Goal: Task Accomplishment & Management: Manage account settings

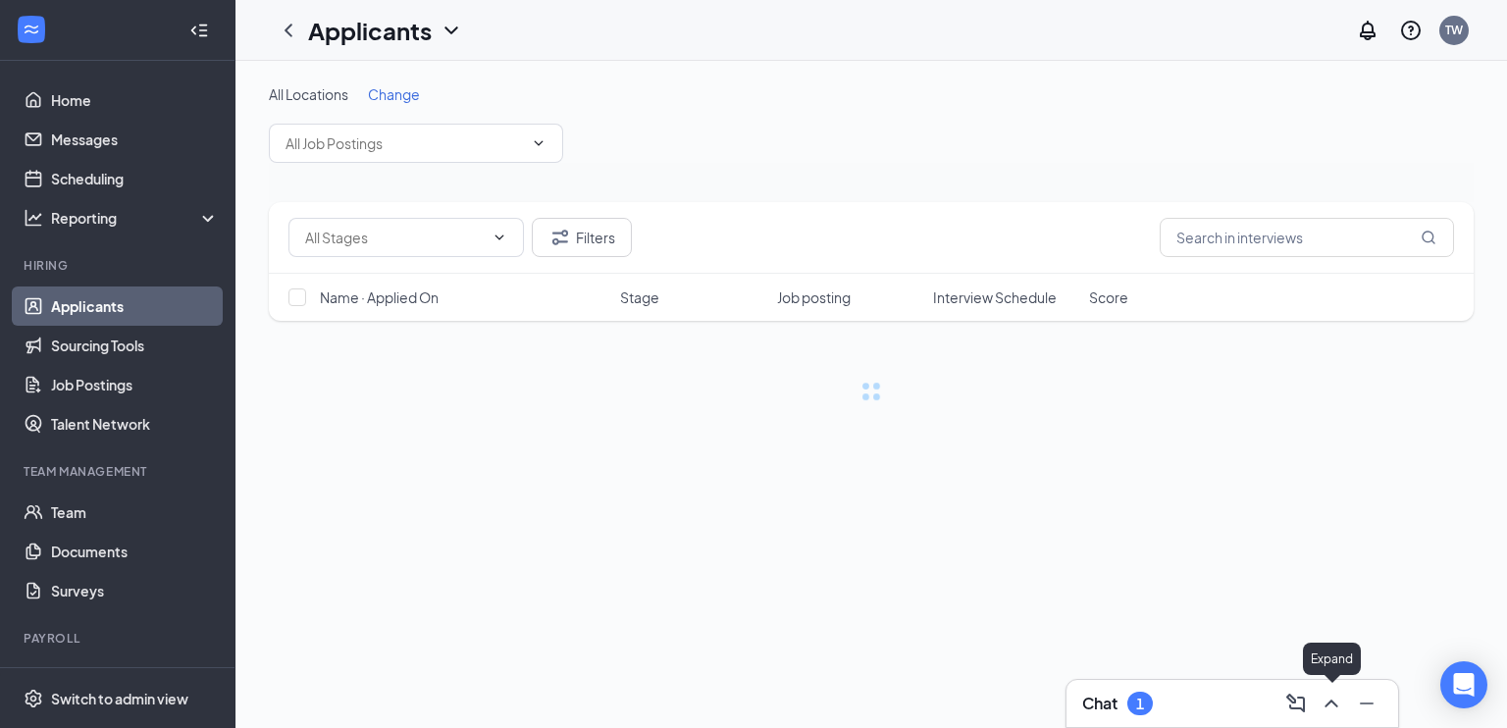
click at [1330, 702] on icon "ChevronUp" at bounding box center [1331, 704] width 13 height 8
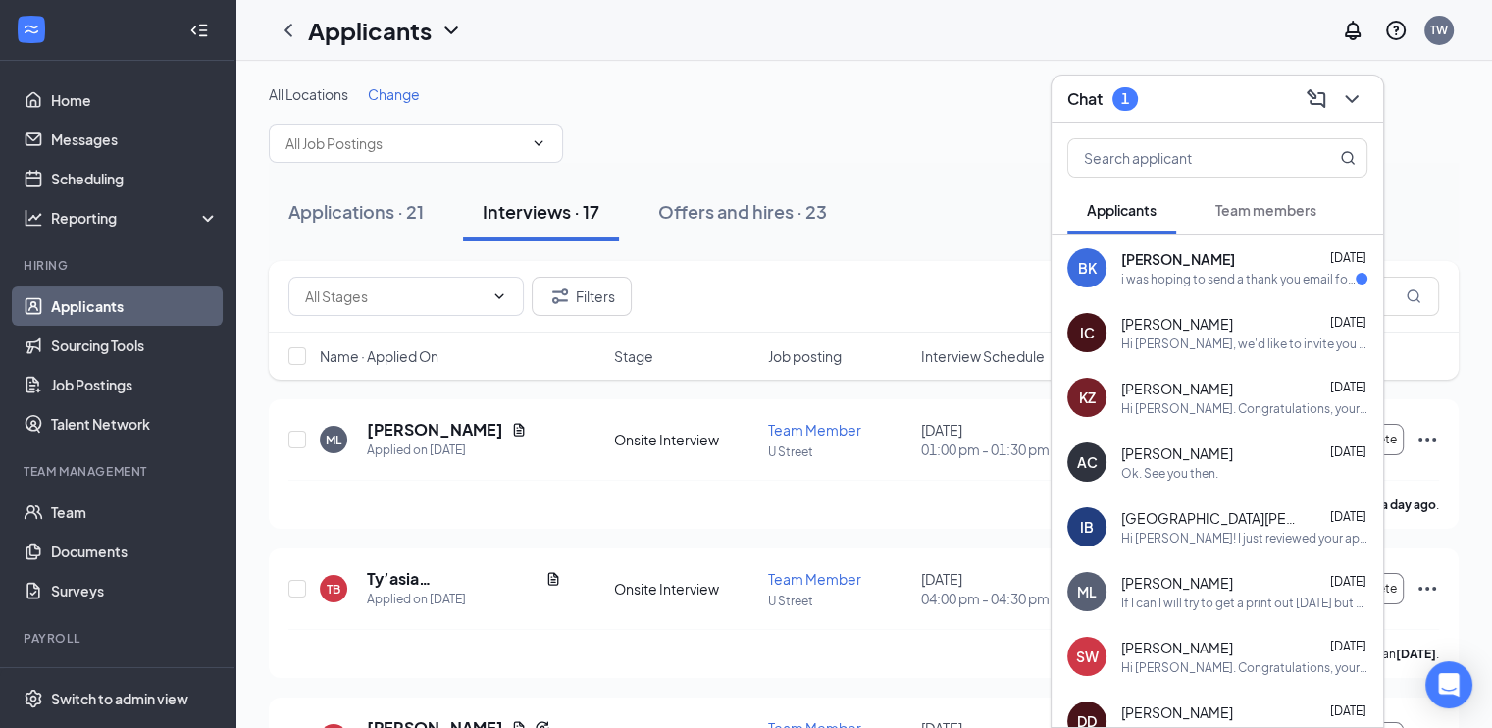
click at [1173, 274] on div "i was hoping to send a thank you email for meeting with me, but i could not see…" at bounding box center [1238, 279] width 234 height 17
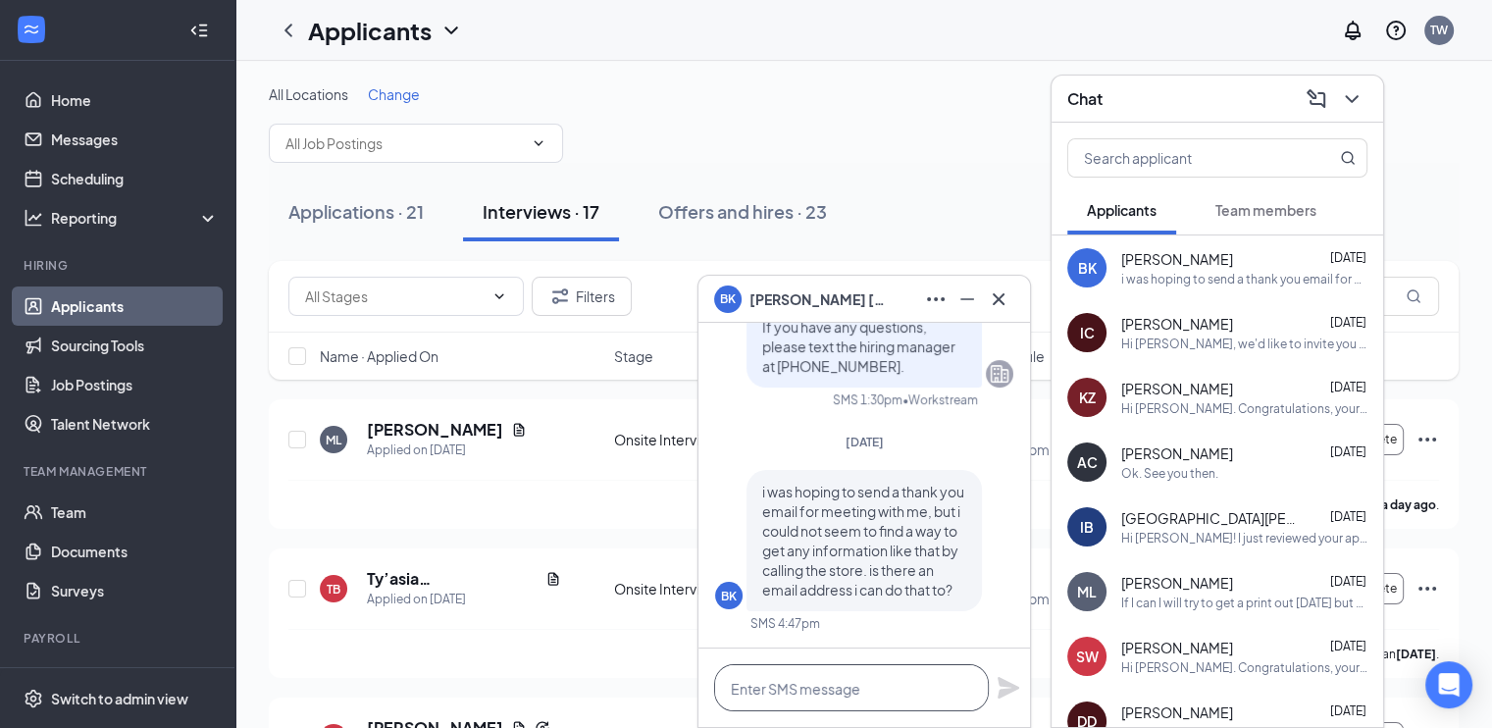
click at [828, 701] on textarea at bounding box center [851, 687] width 275 height 47
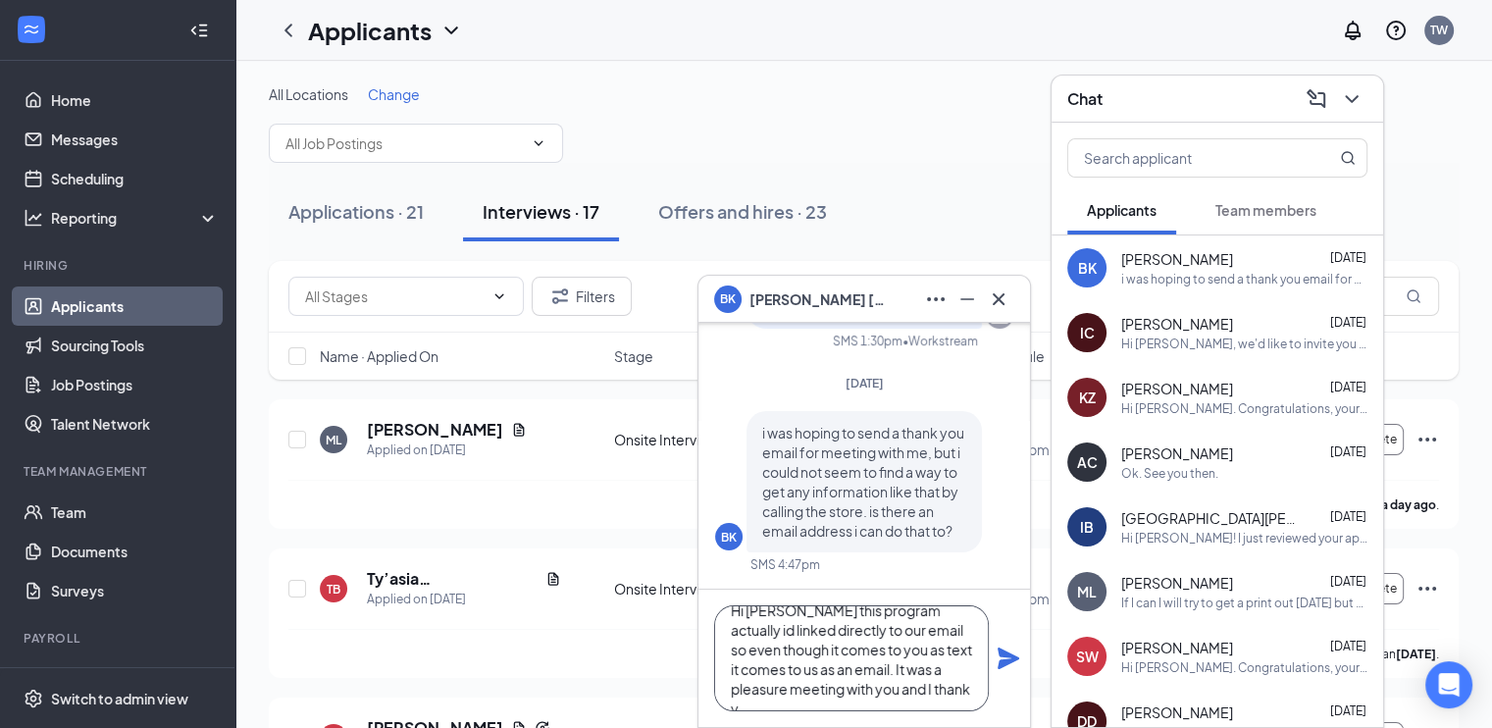
scroll to position [39, 0]
type textarea "Hi Brian this program actually id linked directly to our email so even though i…"
click at [1004, 660] on icon "Plane" at bounding box center [1009, 659] width 22 height 22
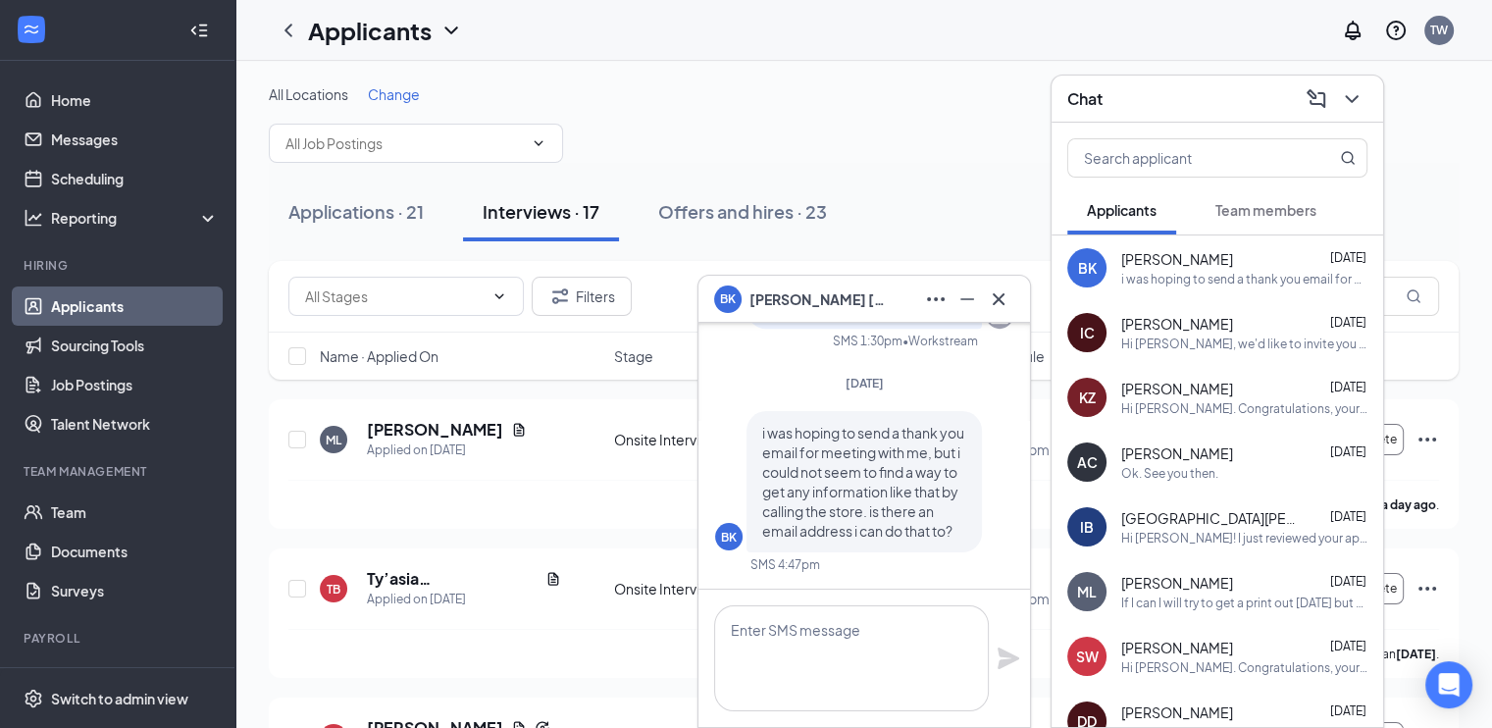
scroll to position [0, 0]
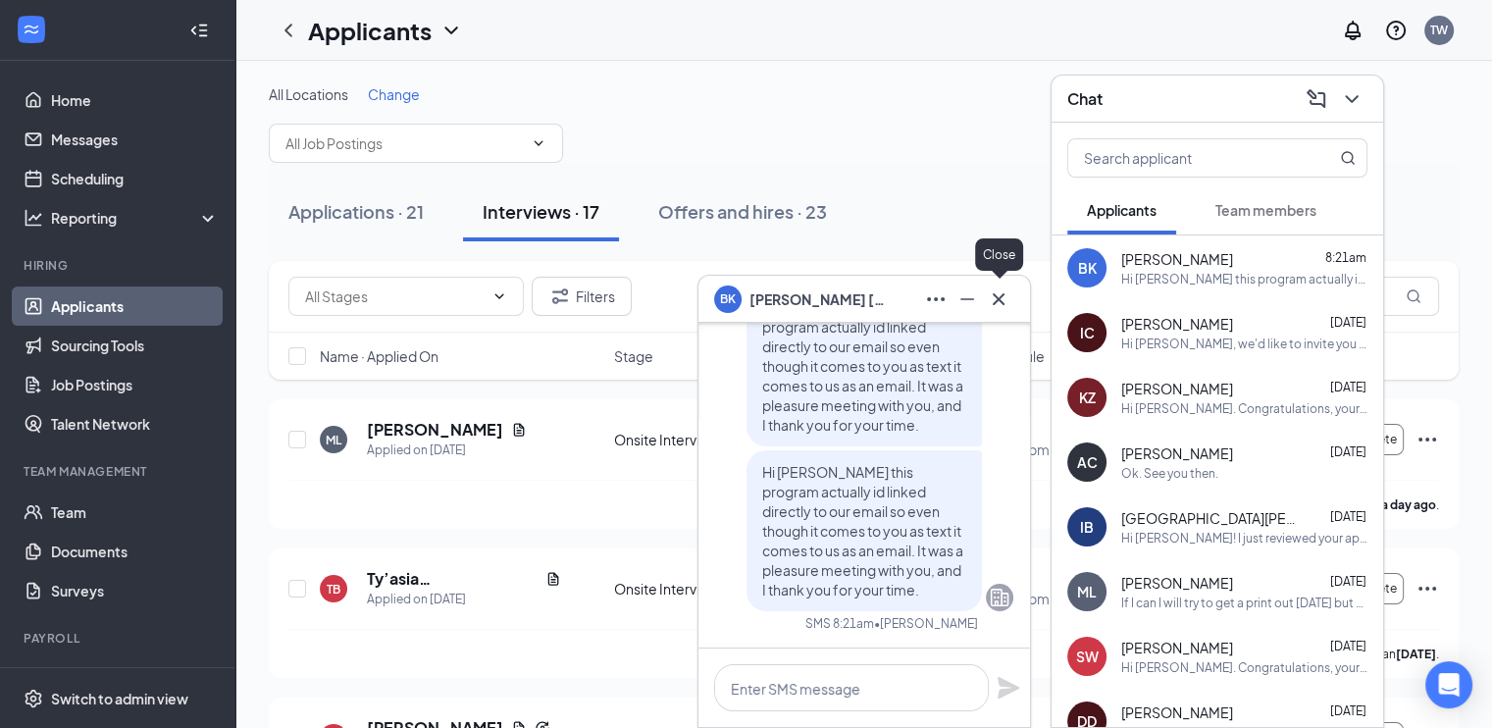
click at [996, 302] on icon "Cross" at bounding box center [999, 298] width 12 height 12
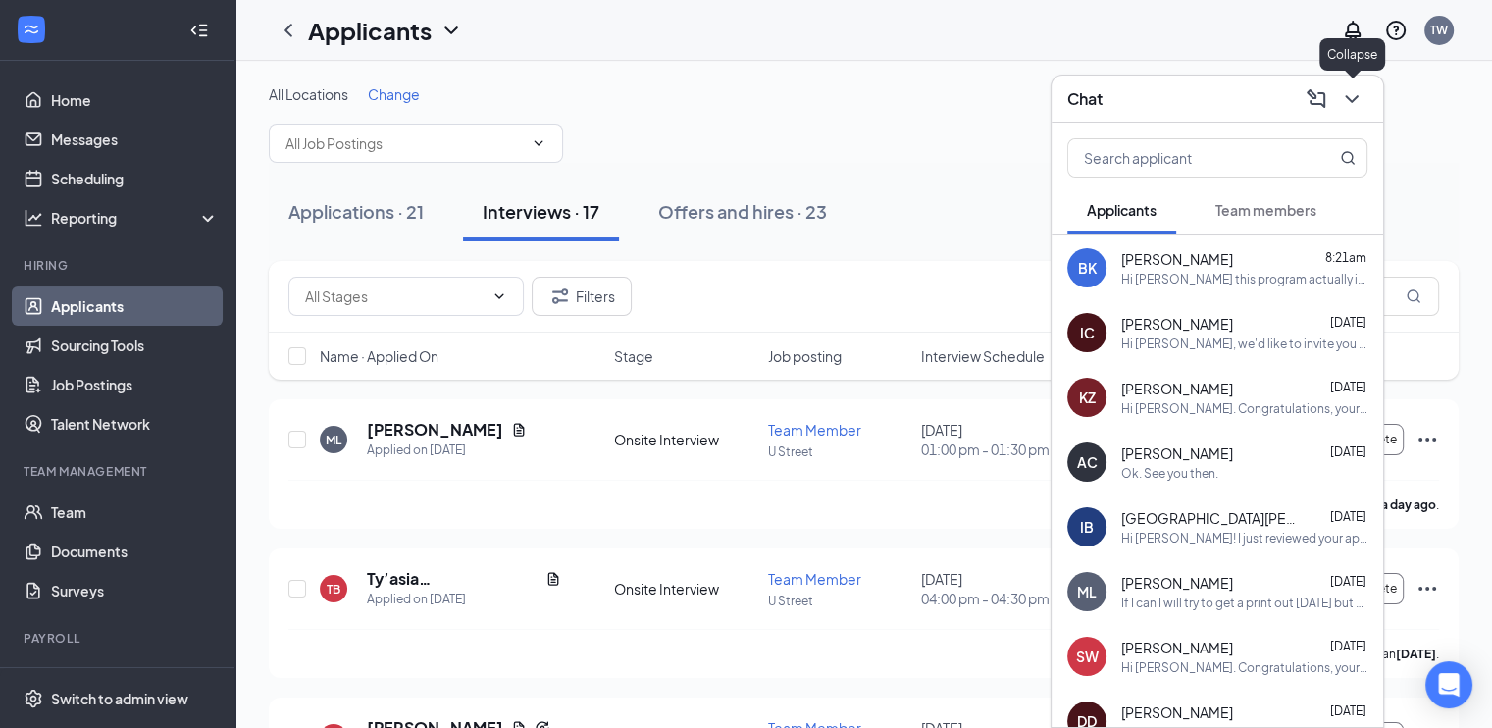
click at [1350, 96] on icon "ChevronDown" at bounding box center [1352, 99] width 24 height 24
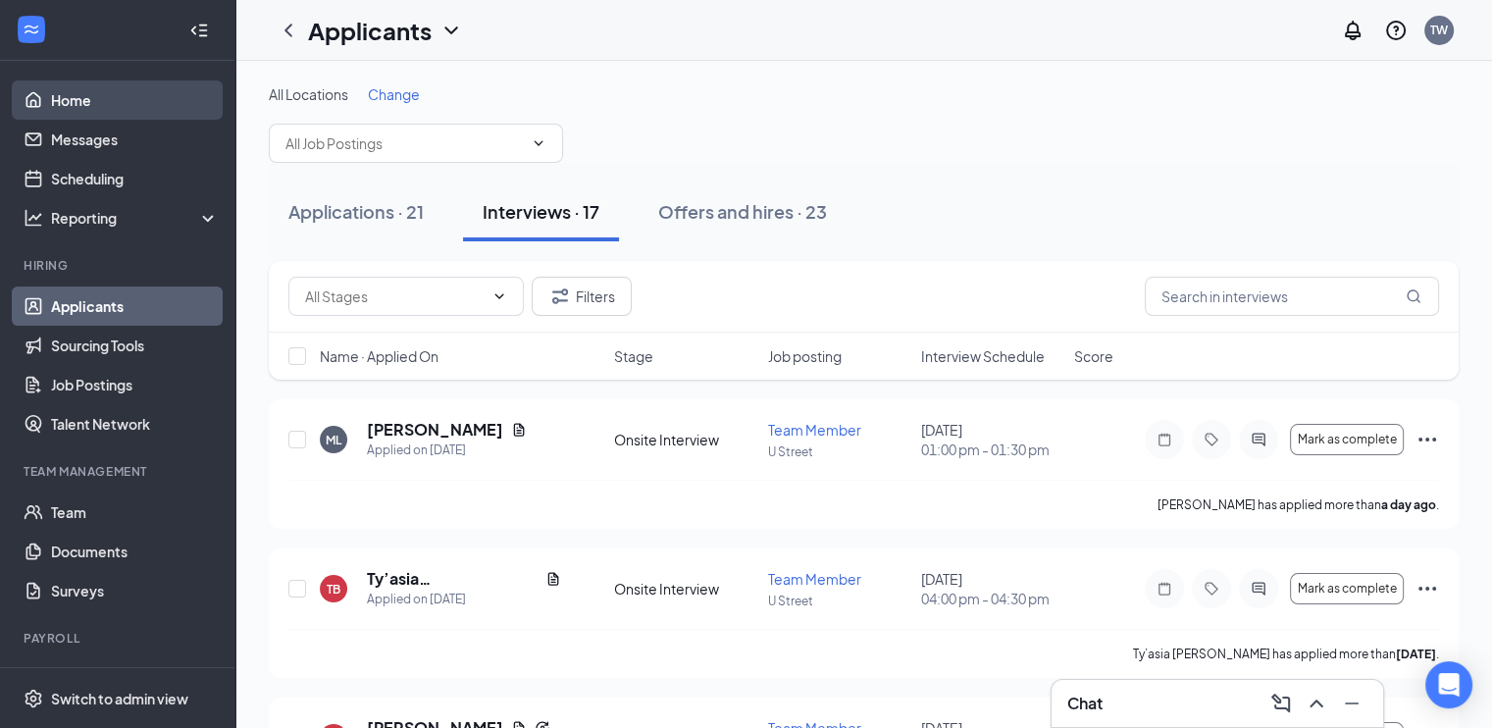
click at [89, 107] on link "Home" at bounding box center [135, 99] width 168 height 39
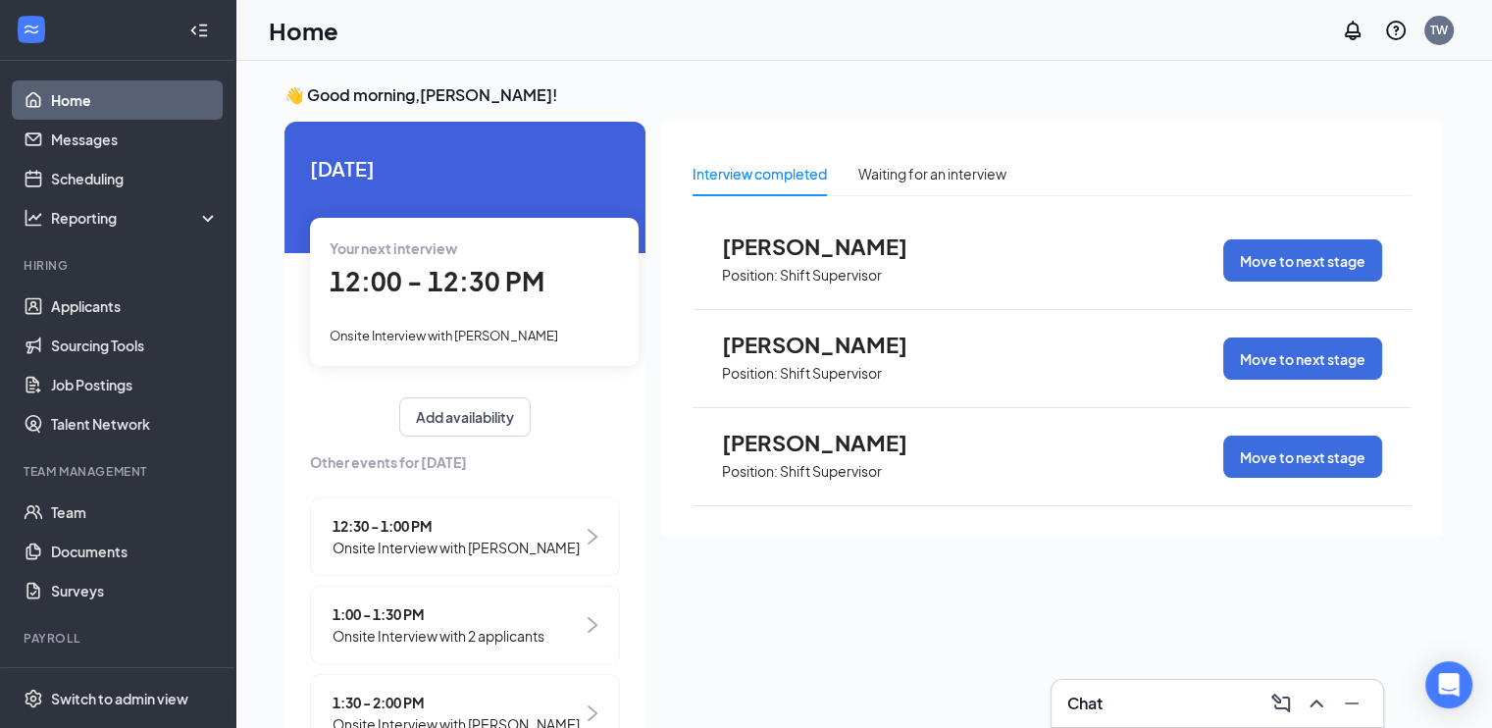
click at [555, 553] on span "Onsite Interview with [PERSON_NAME]" at bounding box center [456, 548] width 247 height 22
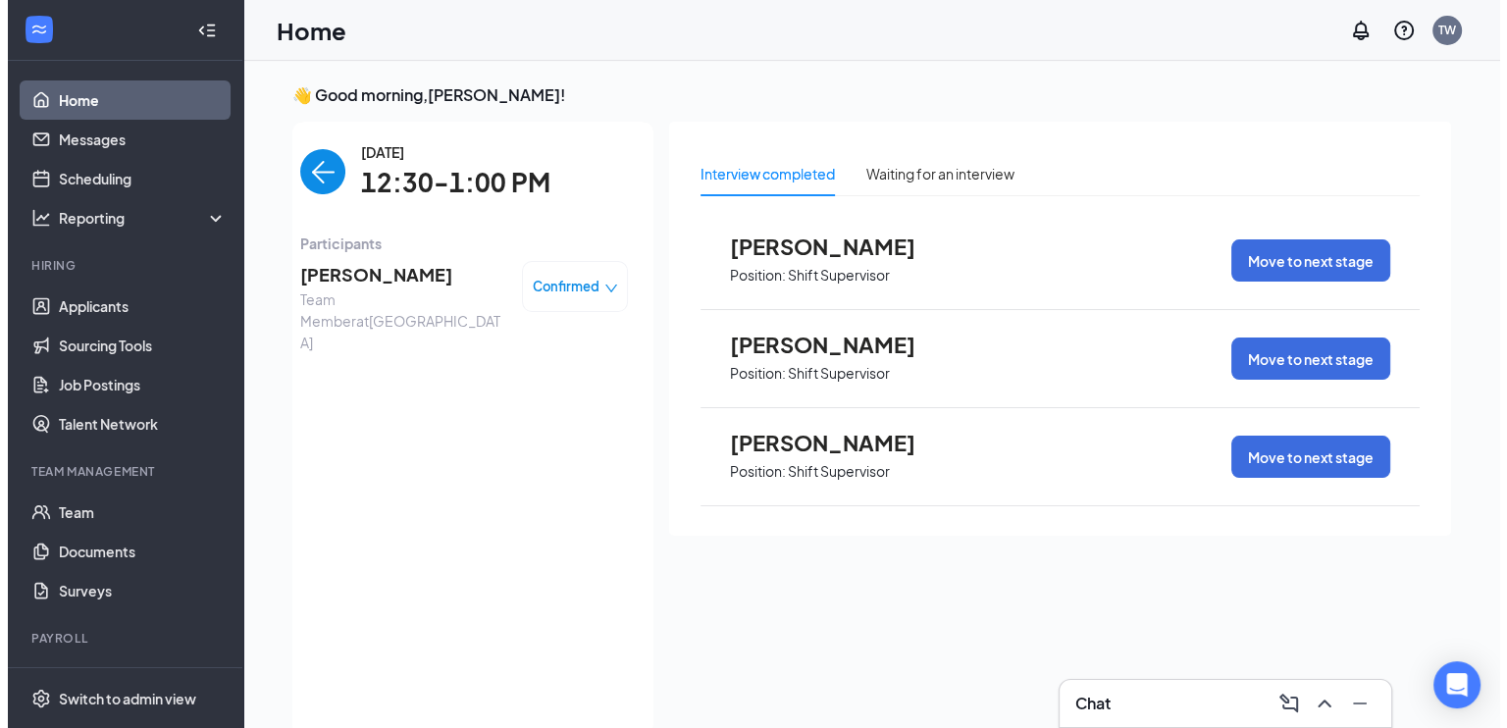
scroll to position [8, 0]
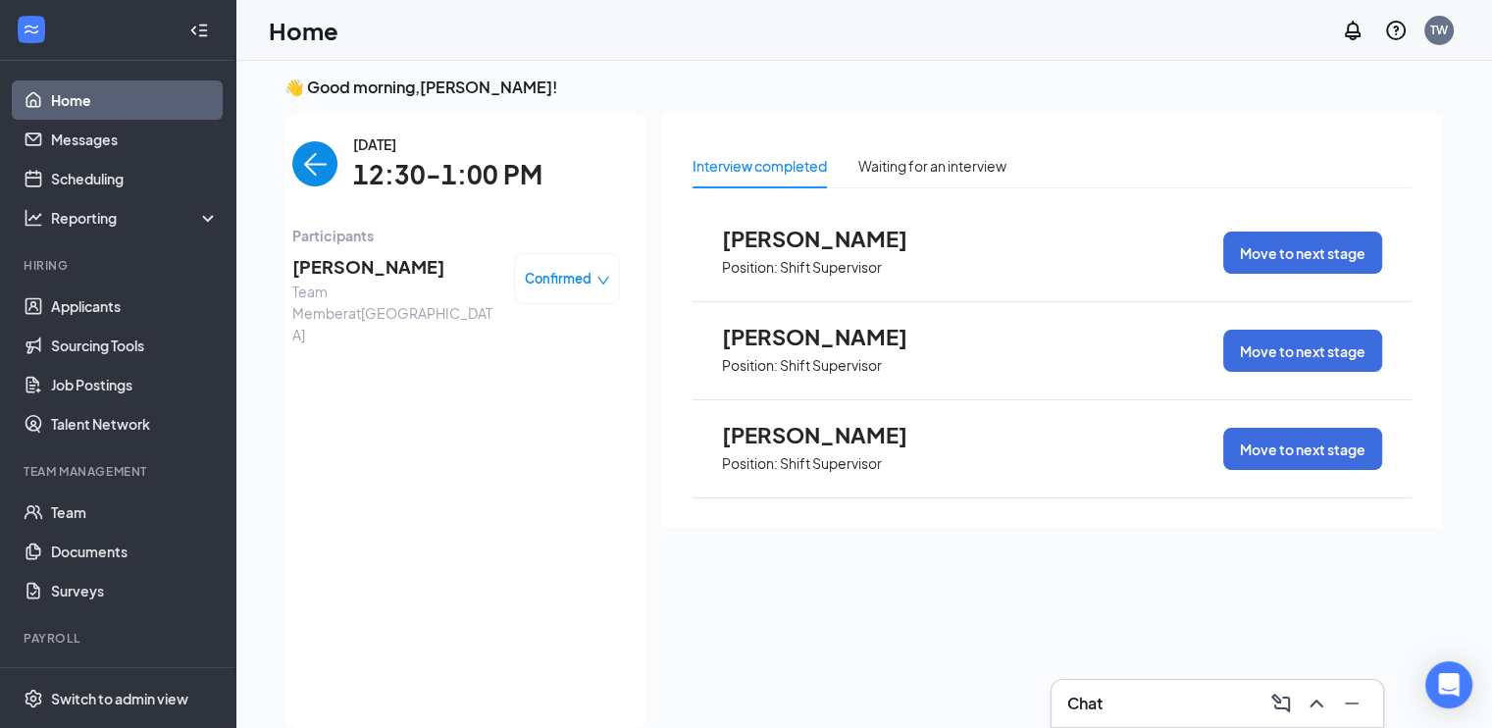
click at [322, 261] on span "AVAH CARROLL" at bounding box center [395, 266] width 206 height 27
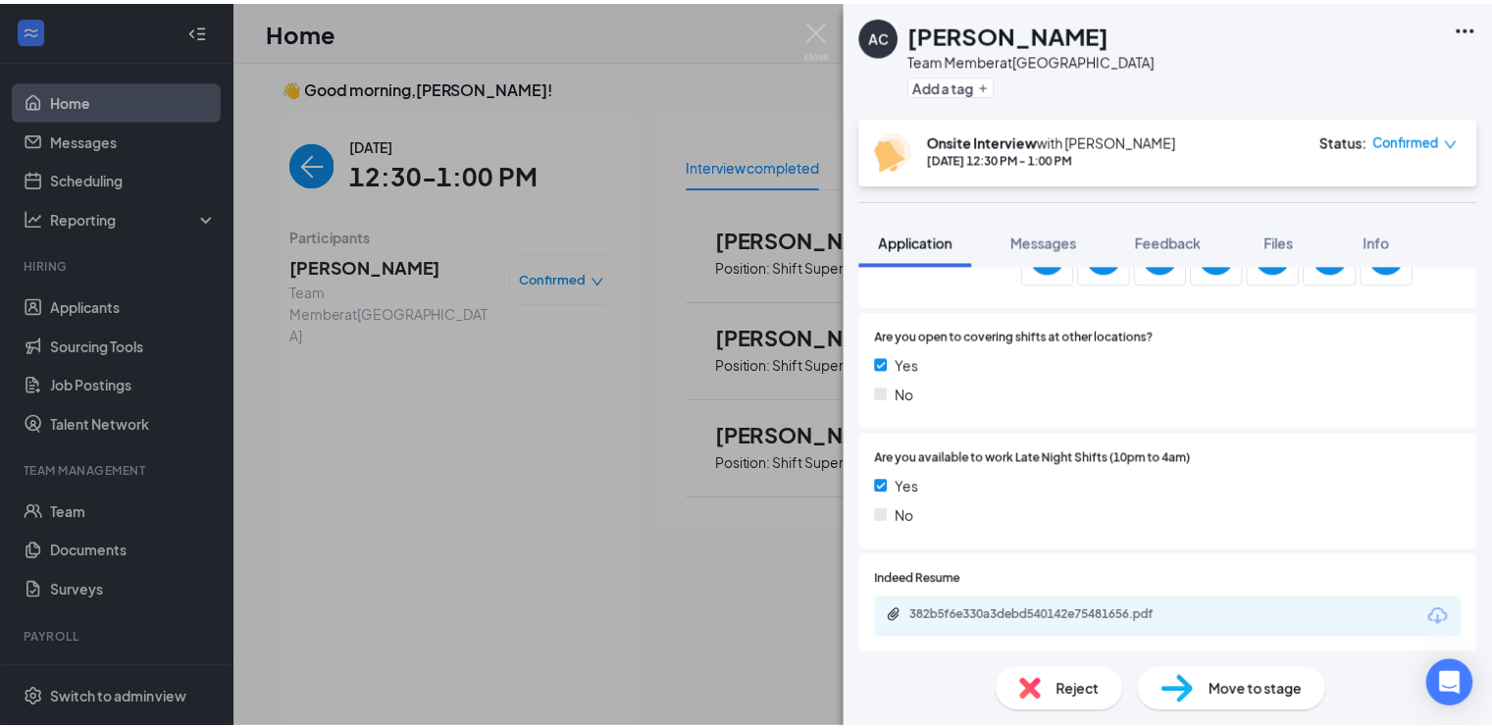
scroll to position [583, 0]
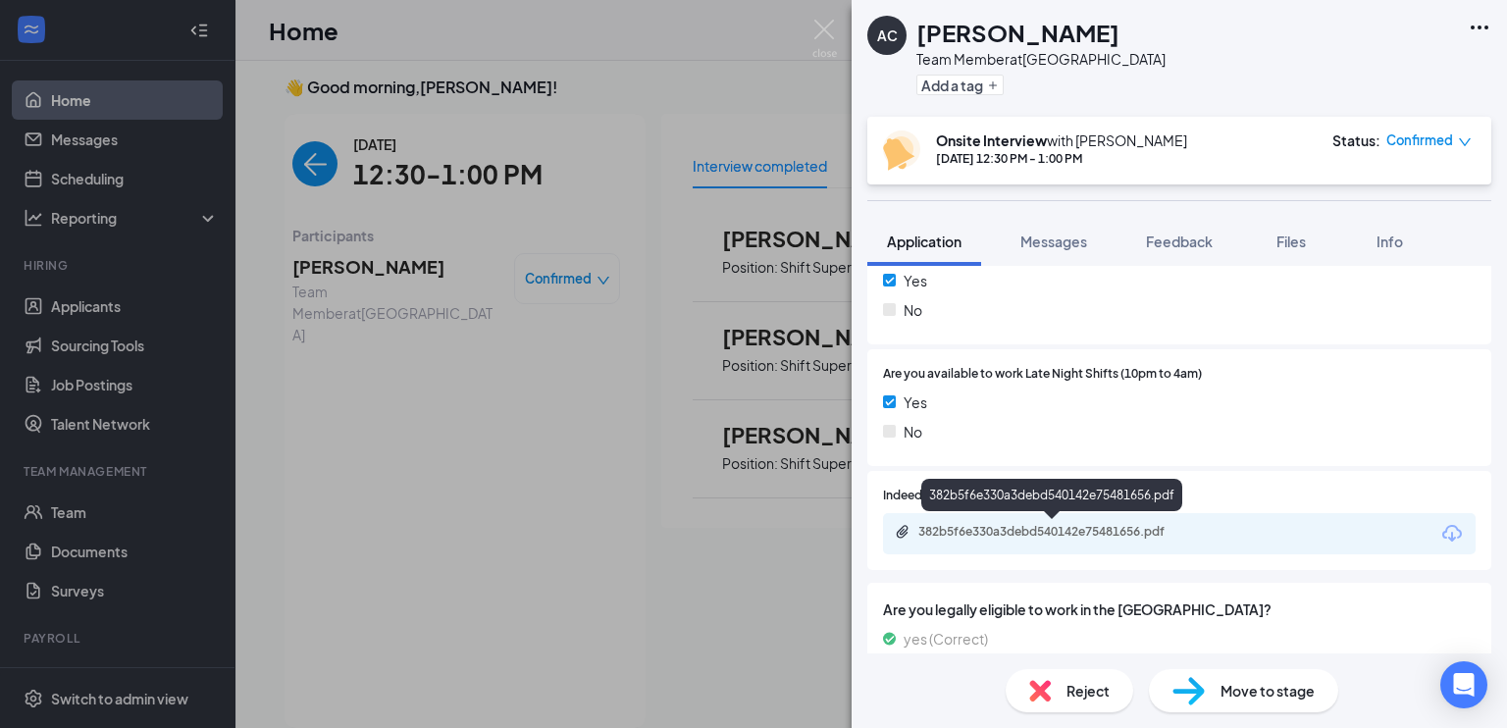
click at [1068, 527] on div "382b5f6e330a3debd540142e75481656.pdf" at bounding box center [1055, 532] width 275 height 16
click at [823, 36] on img at bounding box center [824, 39] width 25 height 38
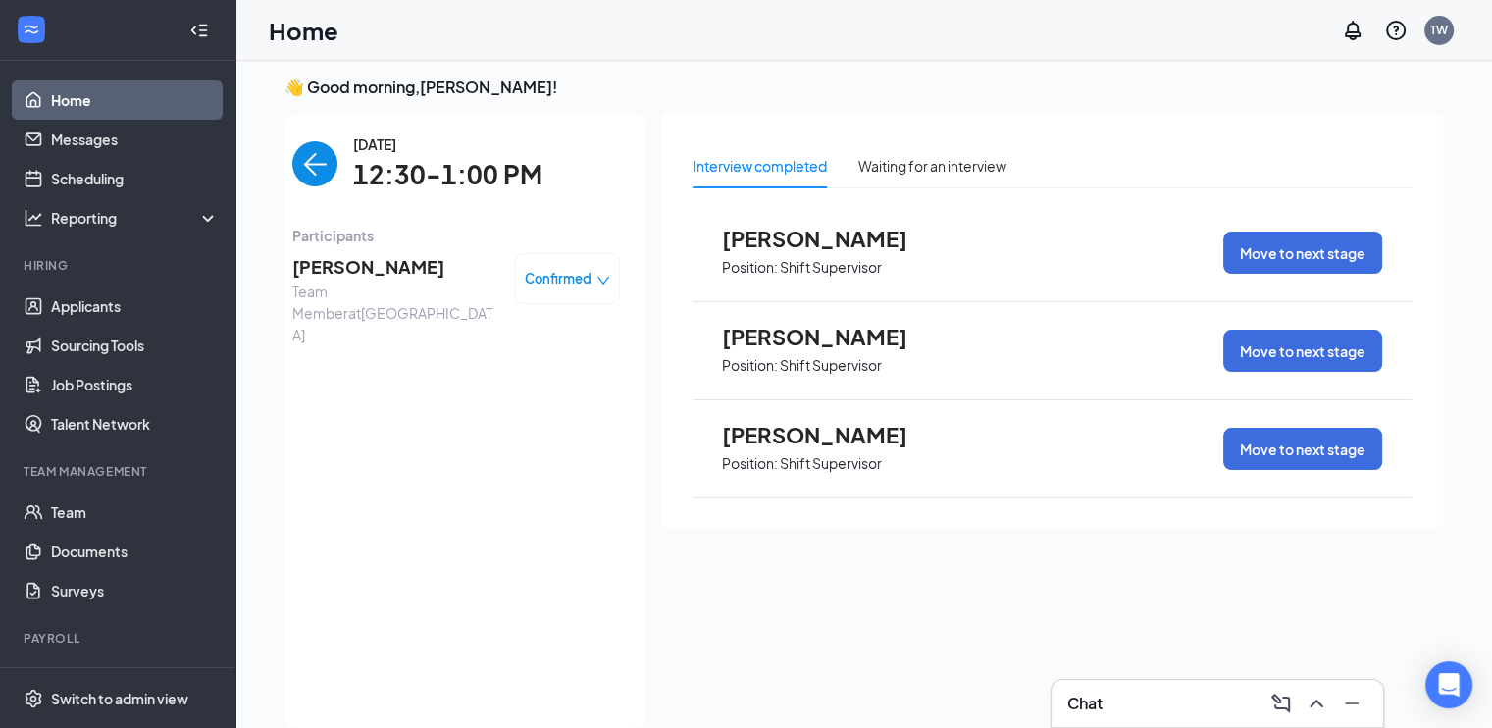
click at [292, 156] on img "back-button" at bounding box center [314, 163] width 45 height 45
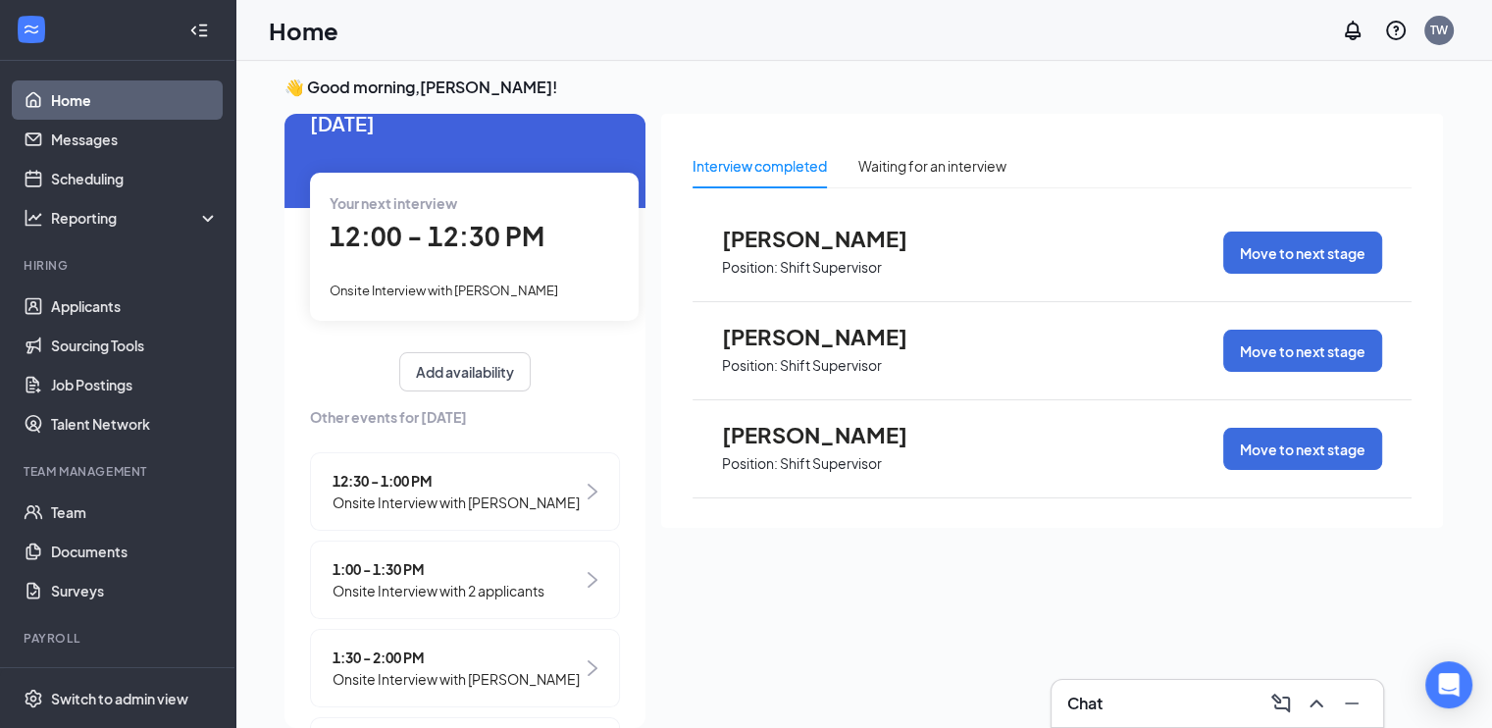
scroll to position [35, 0]
click at [486, 259] on div "12:00 - 12:30 PM" at bounding box center [474, 239] width 289 height 40
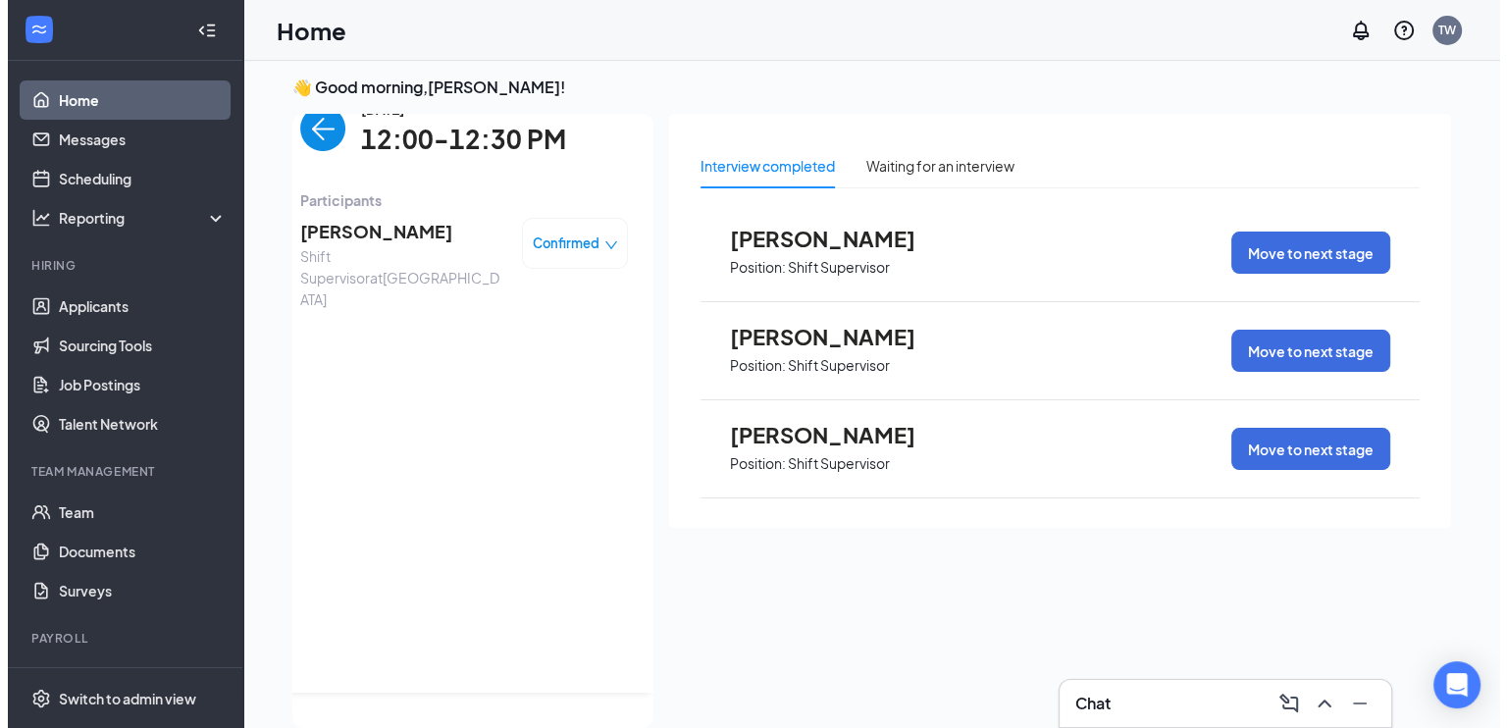
scroll to position [0, 0]
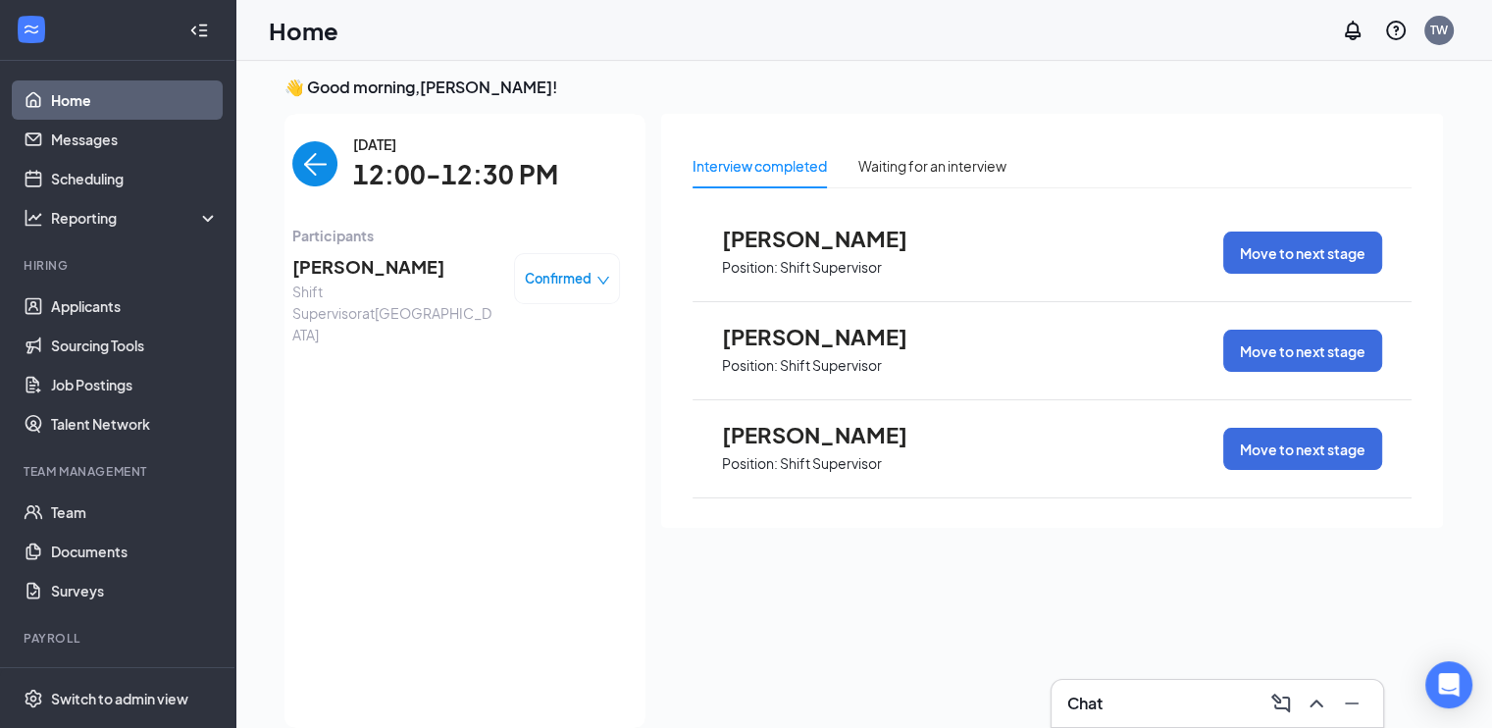
click at [325, 264] on span "[PERSON_NAME]" at bounding box center [395, 266] width 206 height 27
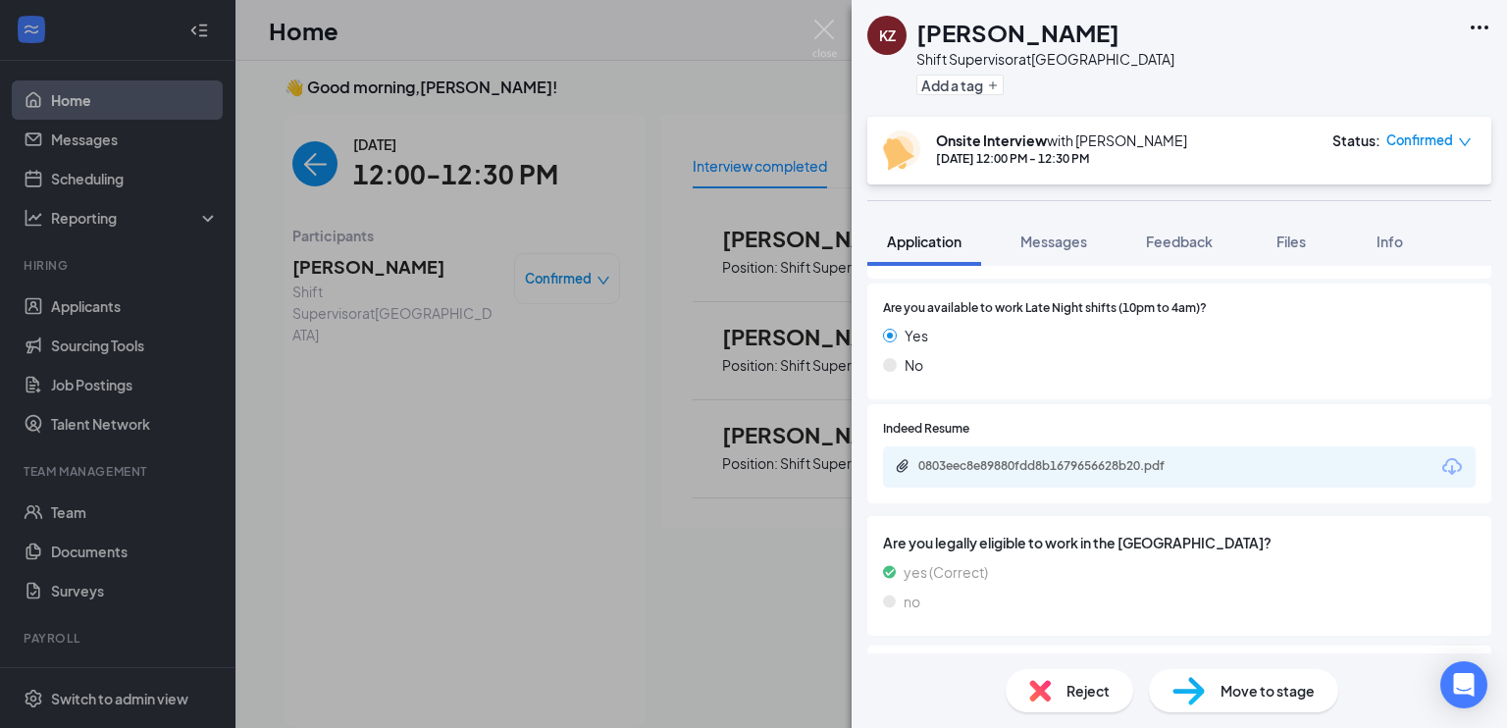
scroll to position [818, 0]
click at [1064, 474] on div "0803eec8e89880fdd8b1679656628b20.pdf" at bounding box center [1179, 464] width 593 height 41
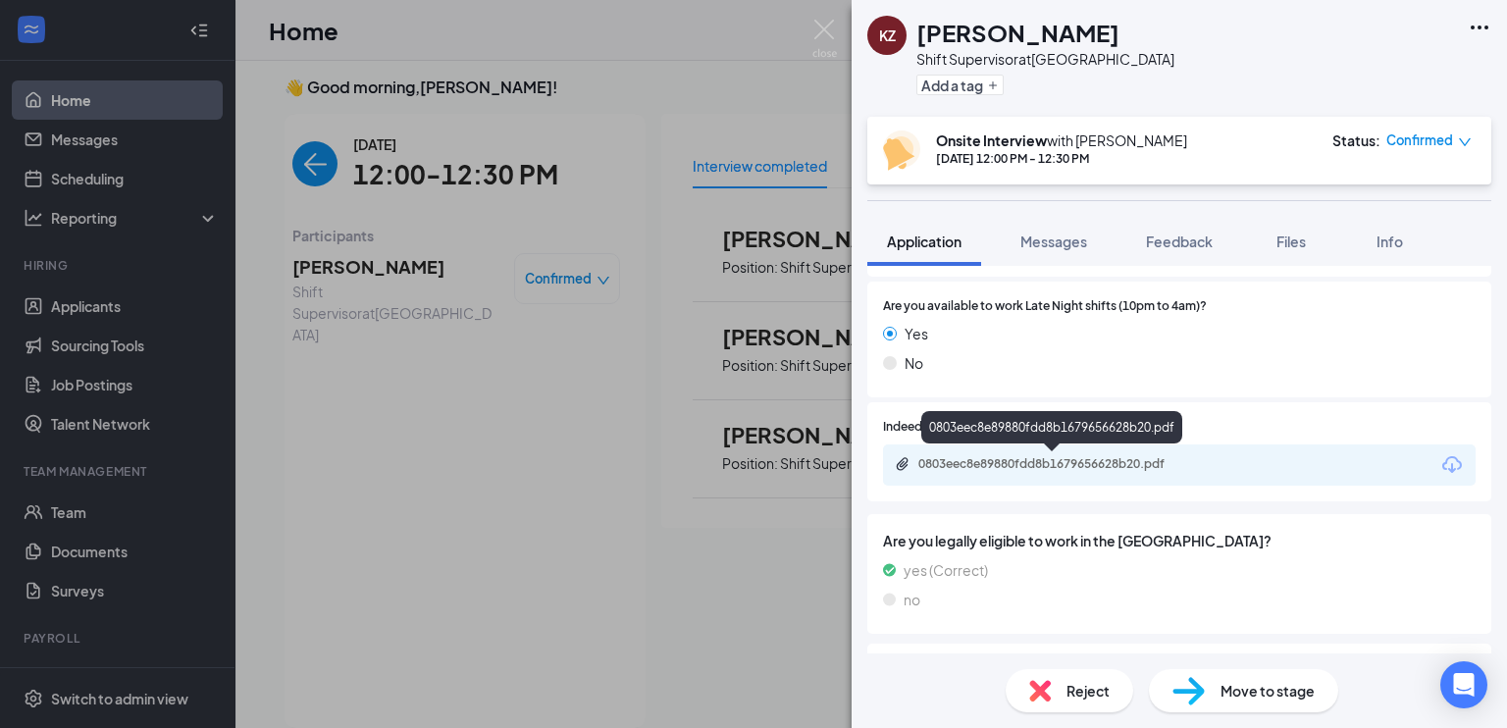
click at [1044, 463] on div "0803eec8e89880fdd8b1679656628b20.pdf" at bounding box center [1055, 464] width 275 height 16
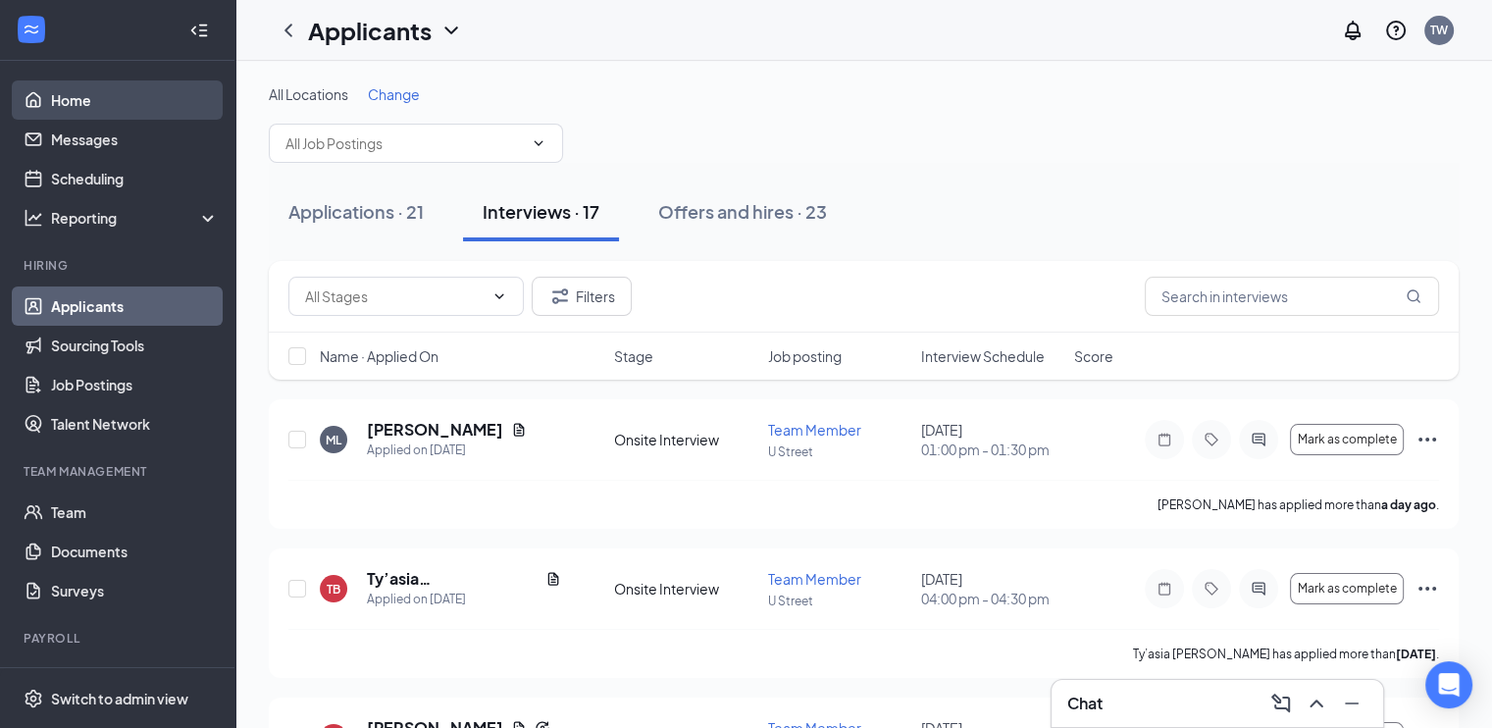
click at [86, 89] on link "Home" at bounding box center [135, 99] width 168 height 39
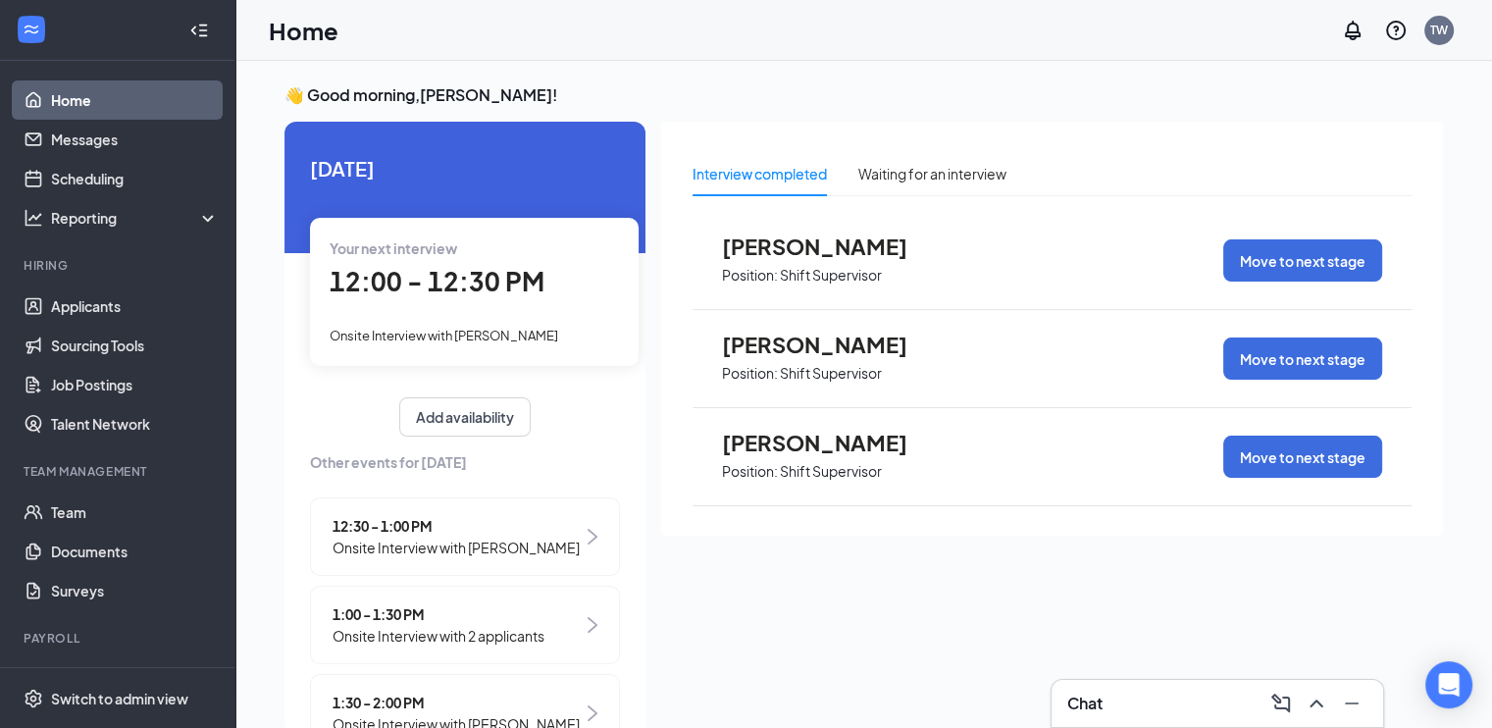
click at [570, 653] on div "1:00 - 1:30 PM Onsite Interview with 2 applicants" at bounding box center [465, 625] width 310 height 78
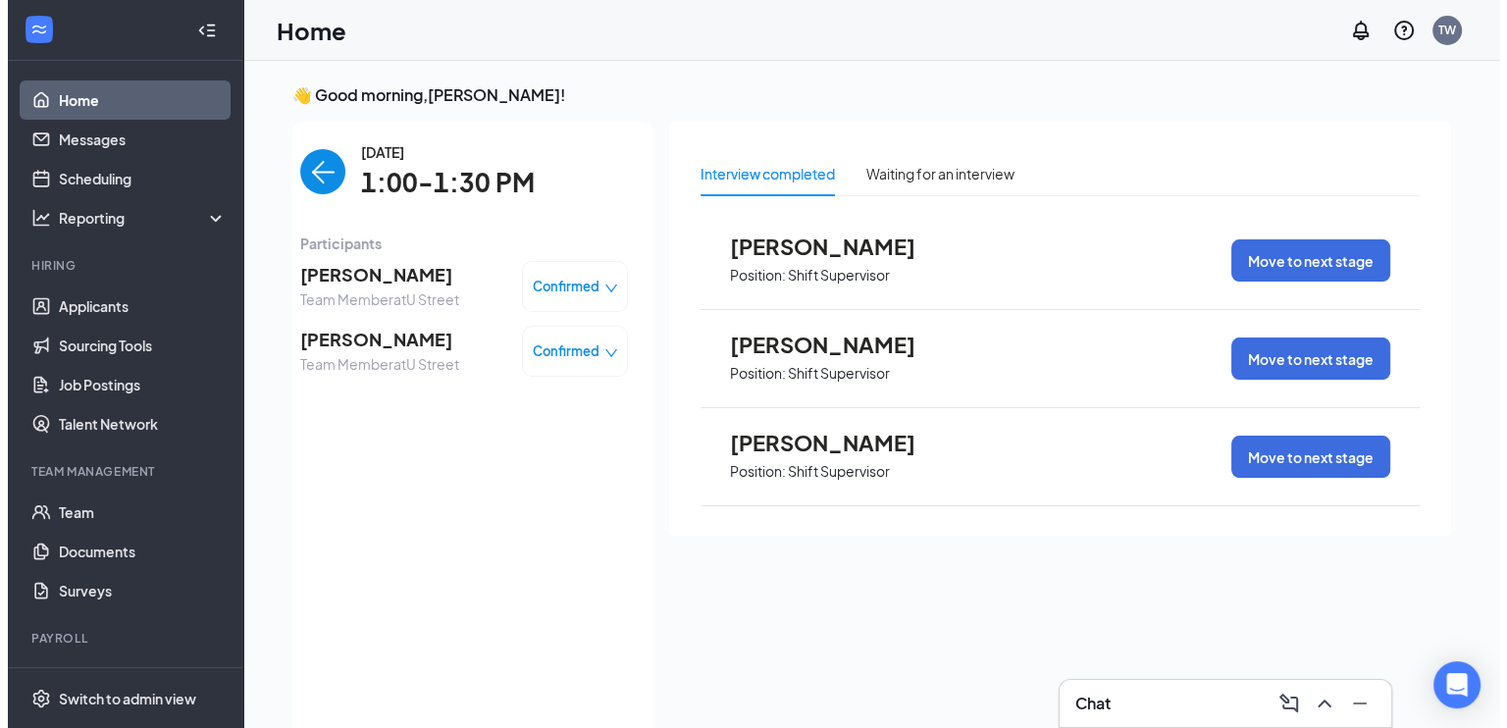
scroll to position [8, 0]
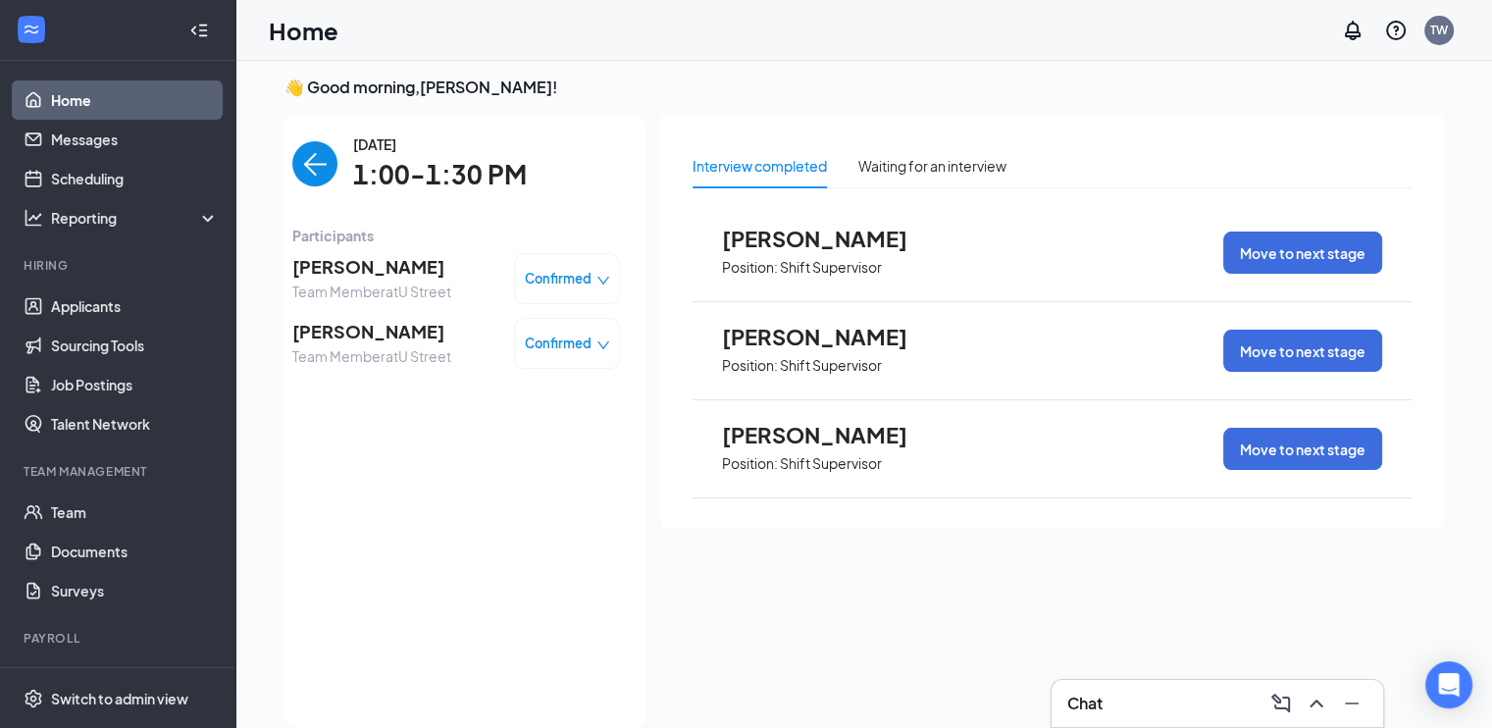
click at [404, 264] on span "[PERSON_NAME]" at bounding box center [371, 266] width 159 height 27
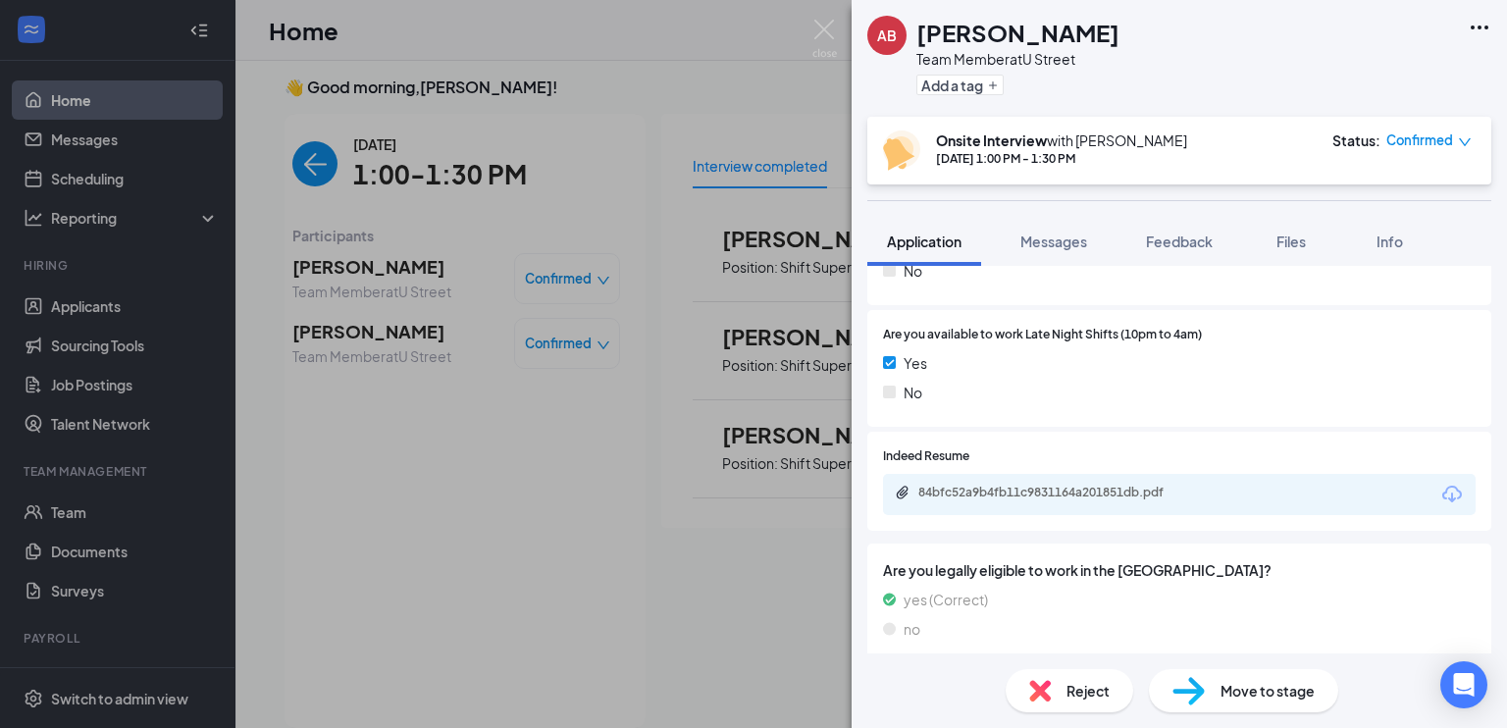
scroll to position [623, 0]
click at [1098, 493] on div "84bfc52a9b4fb11c9831164a201851db.pdf" at bounding box center [1055, 492] width 275 height 16
click at [832, 35] on img at bounding box center [824, 39] width 25 height 38
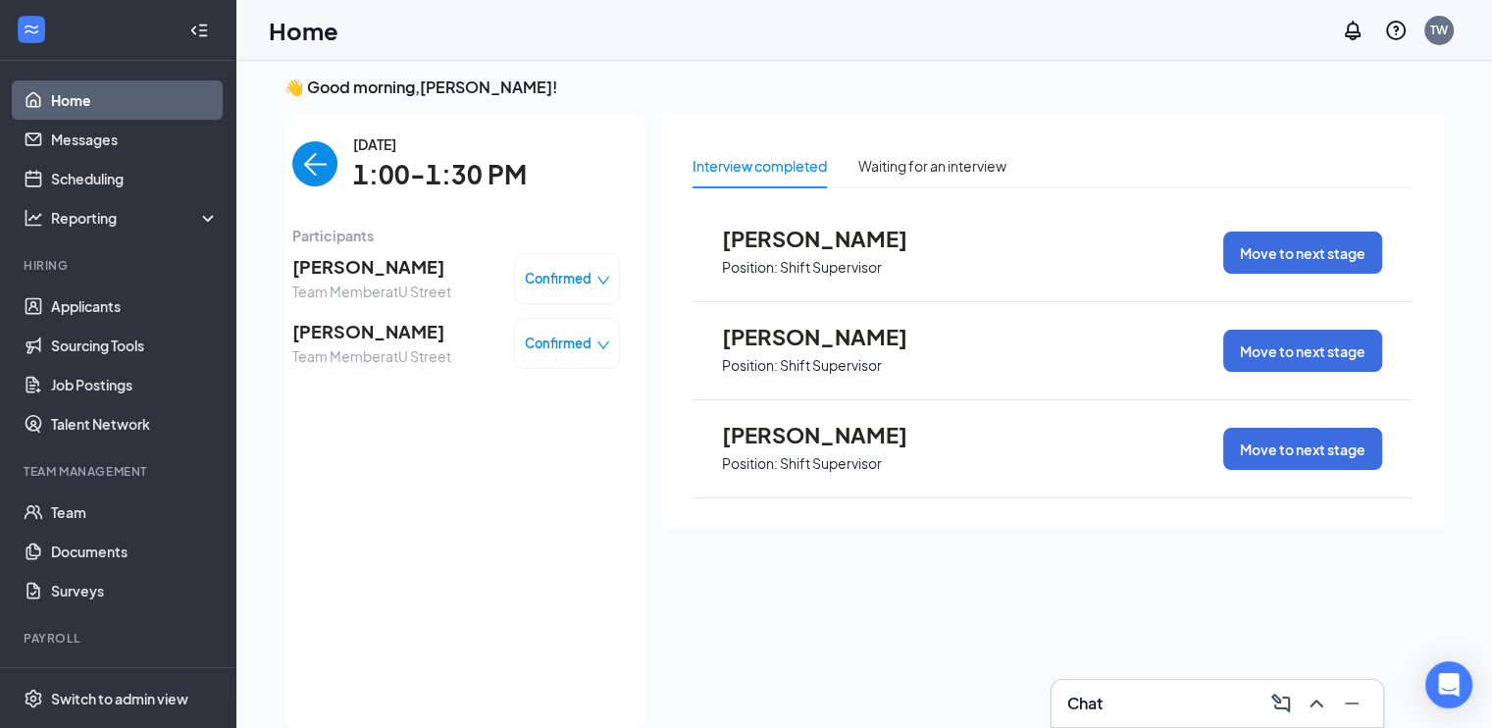
click at [364, 343] on span "[PERSON_NAME]" at bounding box center [371, 331] width 159 height 27
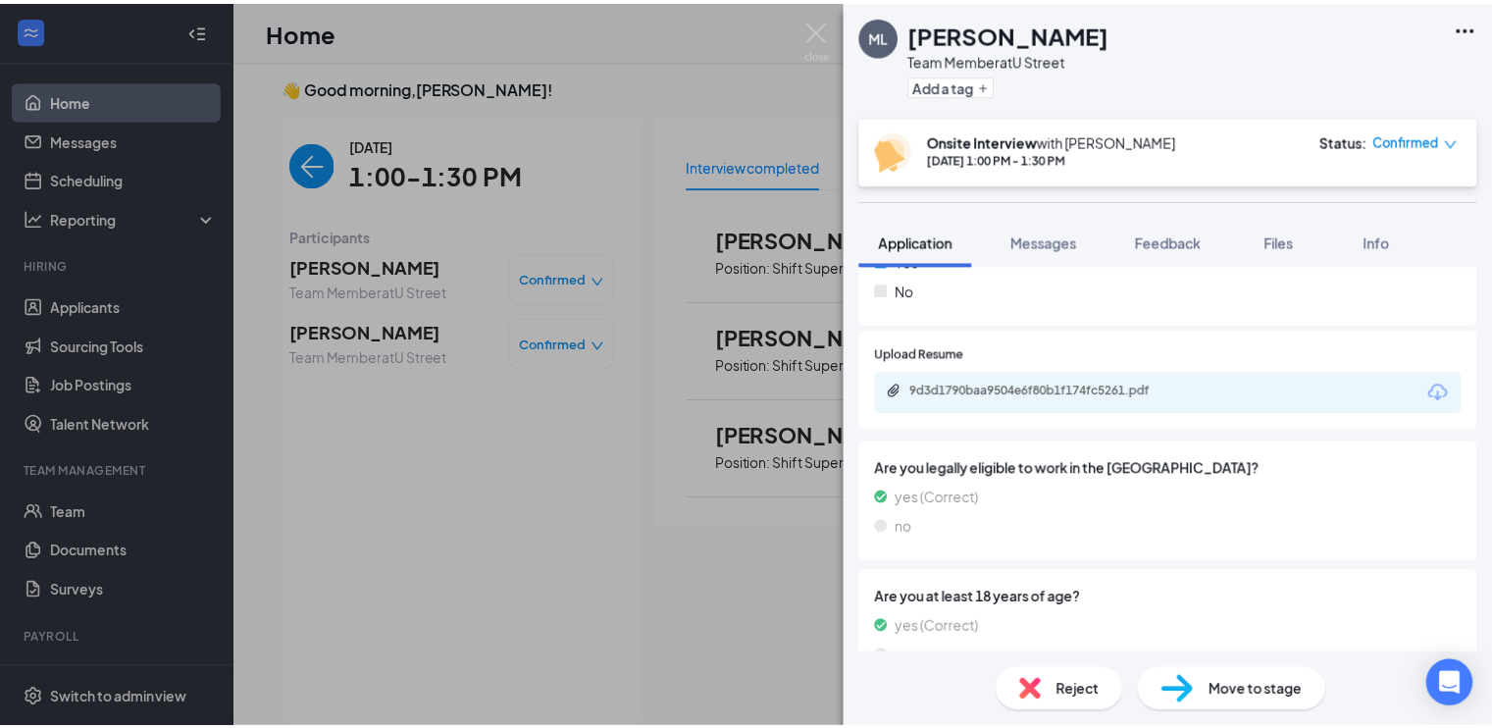
scroll to position [757, 0]
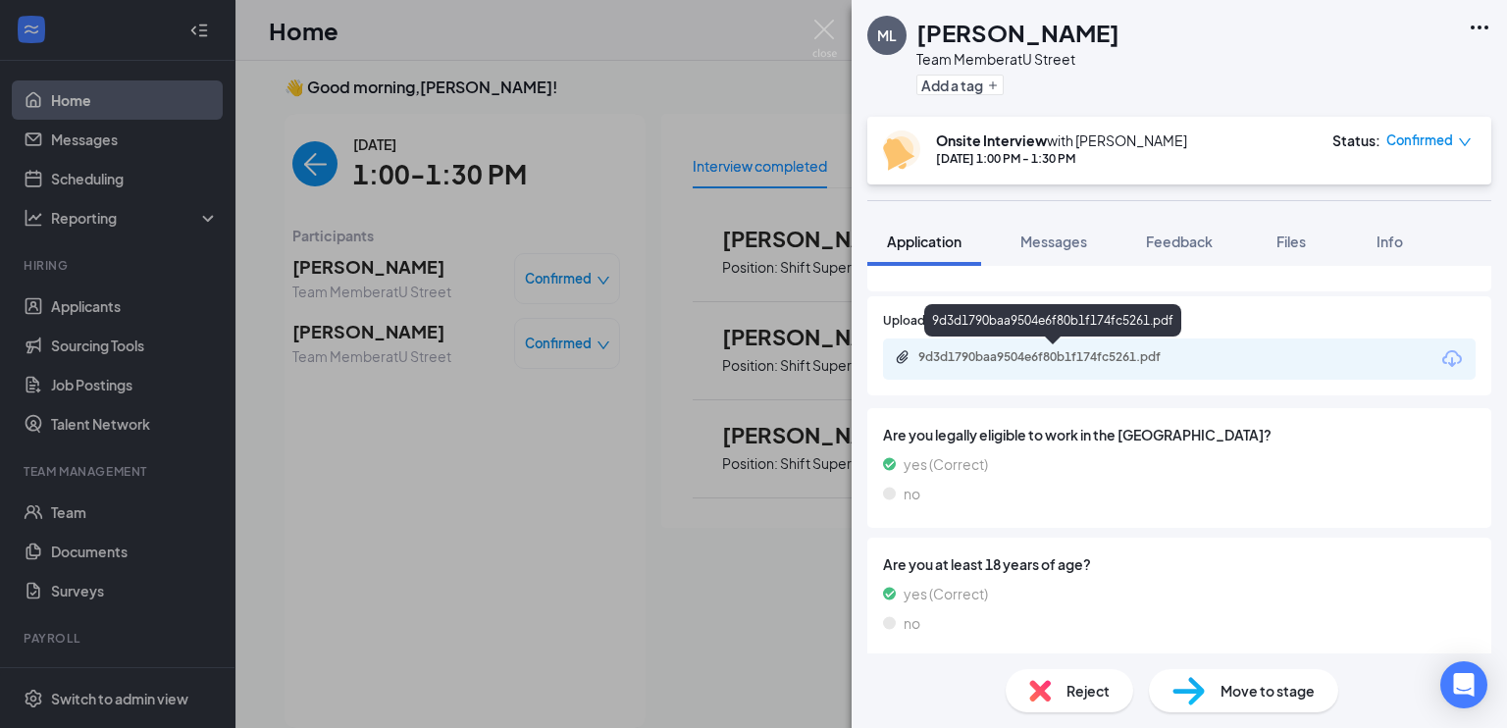
click at [1115, 362] on div "9d3d1790baa9504e6f80b1f174fc5261.pdf" at bounding box center [1055, 357] width 275 height 16
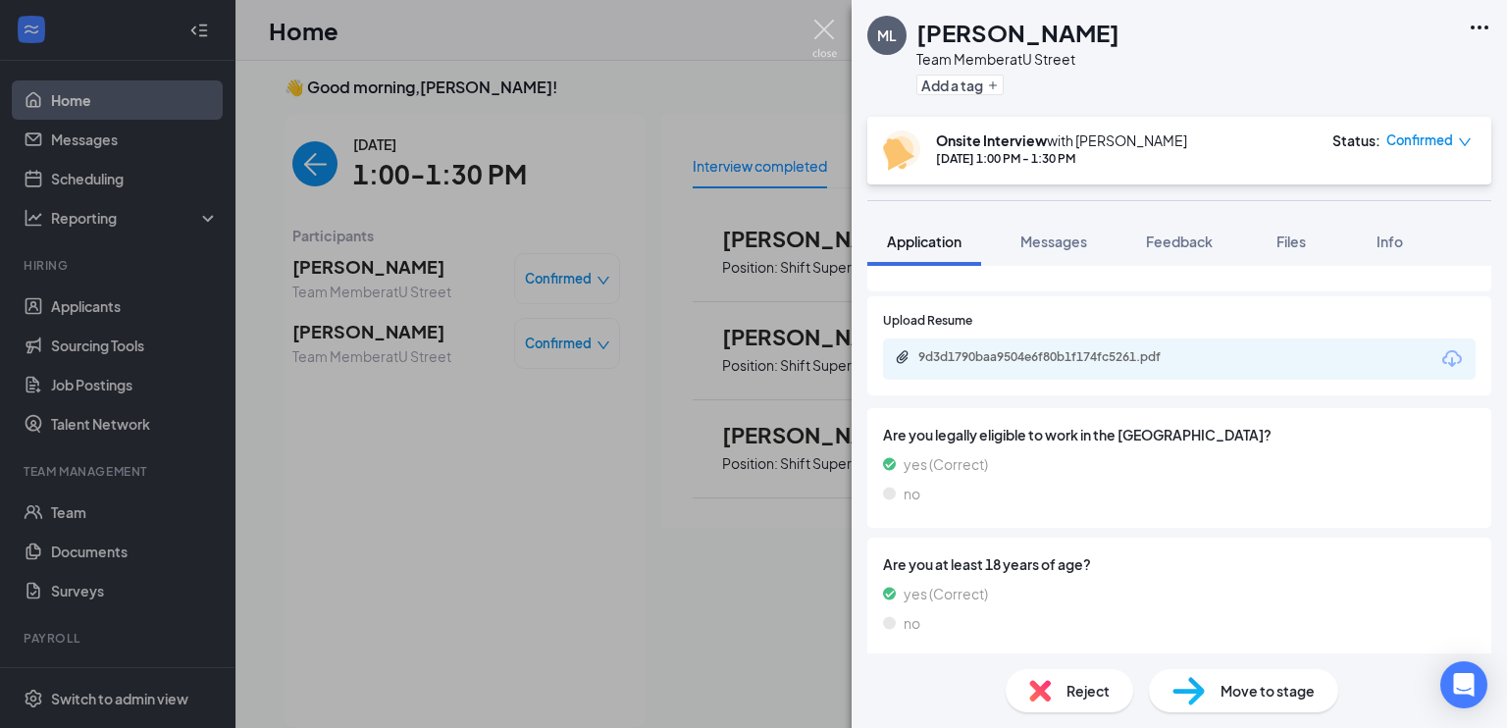
click at [824, 24] on img at bounding box center [824, 39] width 25 height 38
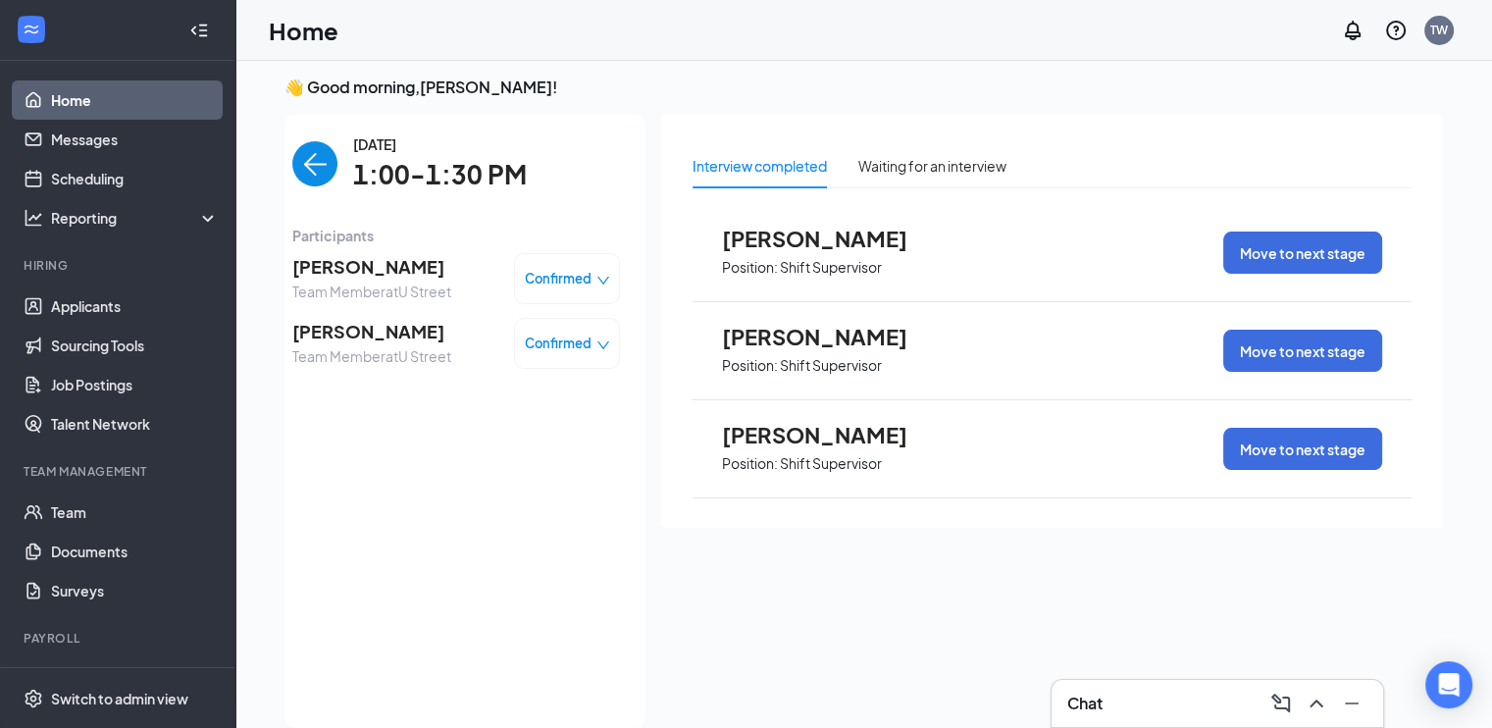
click at [295, 164] on img "back-button" at bounding box center [314, 163] width 45 height 45
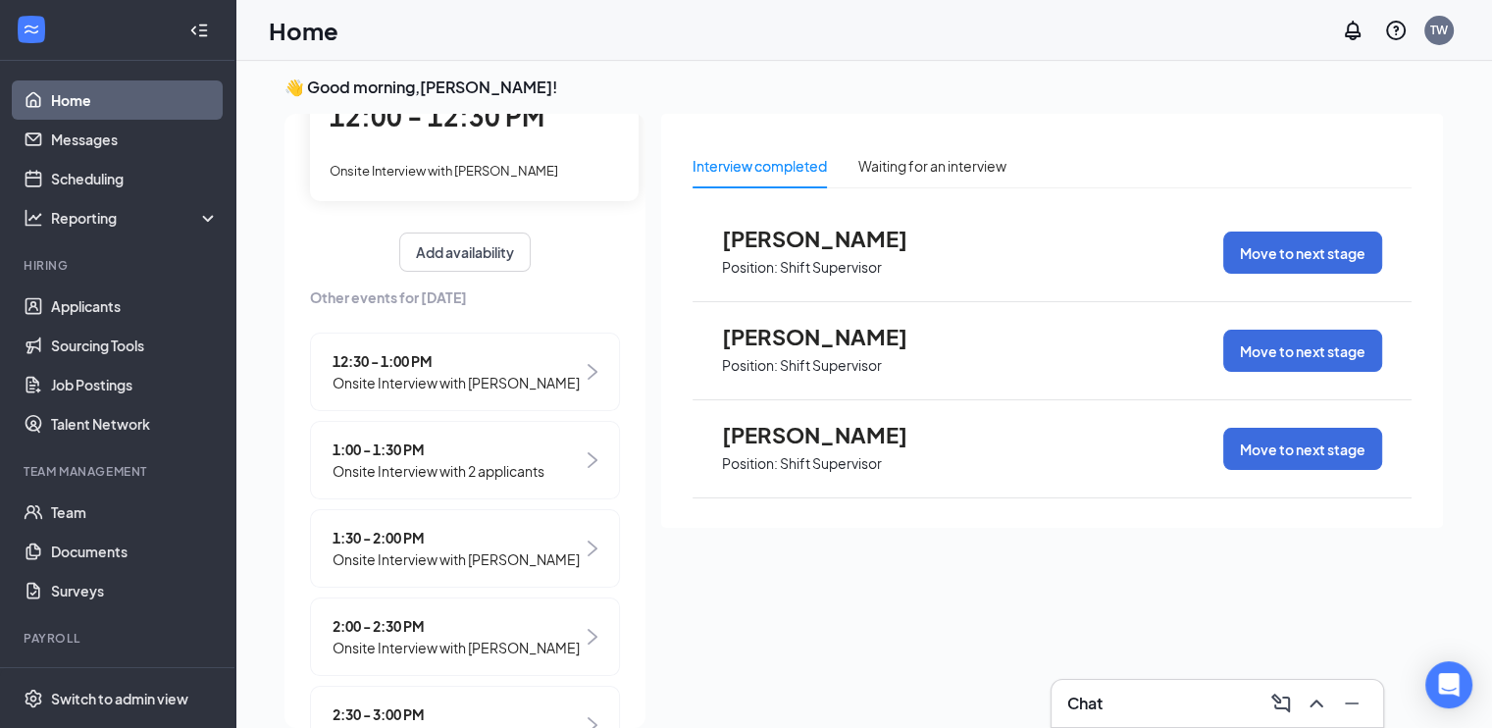
scroll to position [159, 0]
click at [580, 566] on div "1:30 - 2:00 PM Onsite Interview with [PERSON_NAME]" at bounding box center [465, 546] width 310 height 78
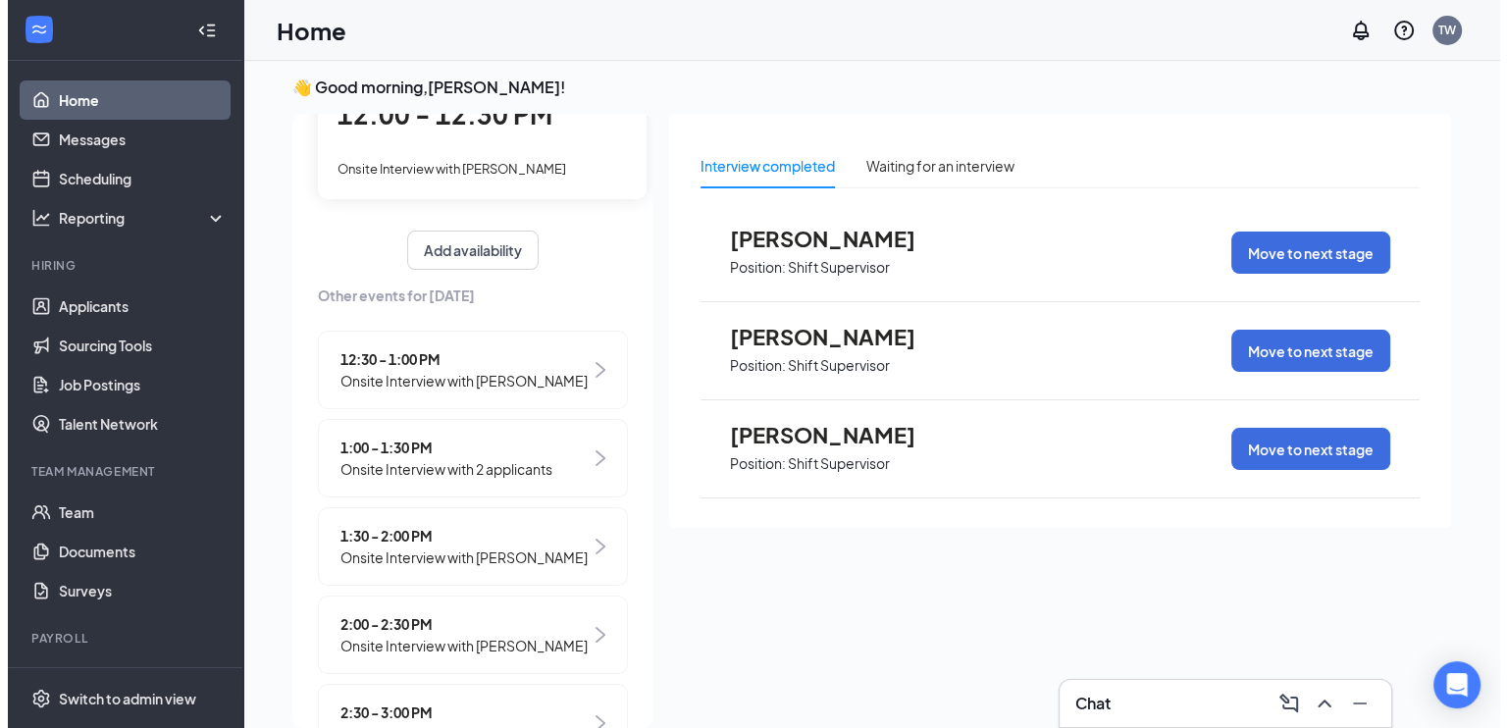
scroll to position [0, 0]
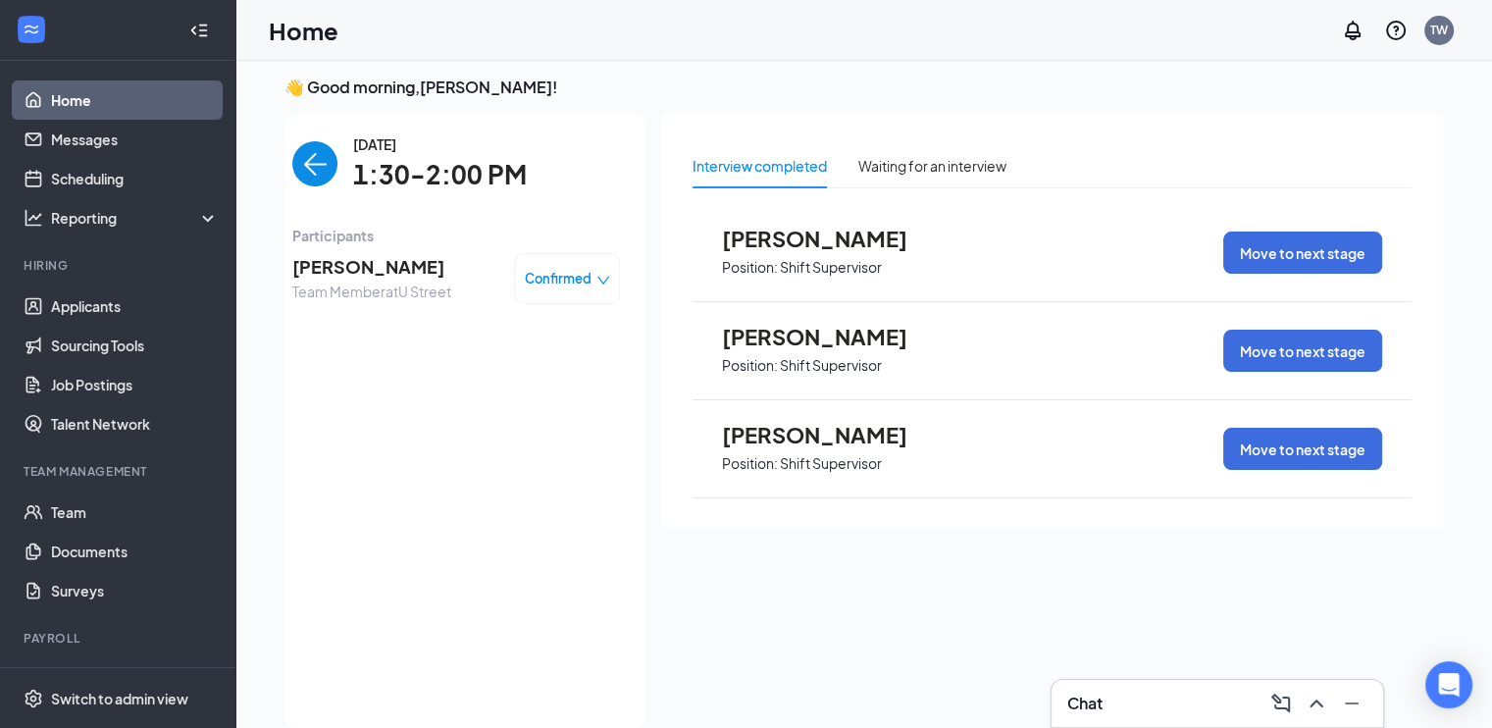
click at [354, 277] on span "[PERSON_NAME]" at bounding box center [371, 266] width 159 height 27
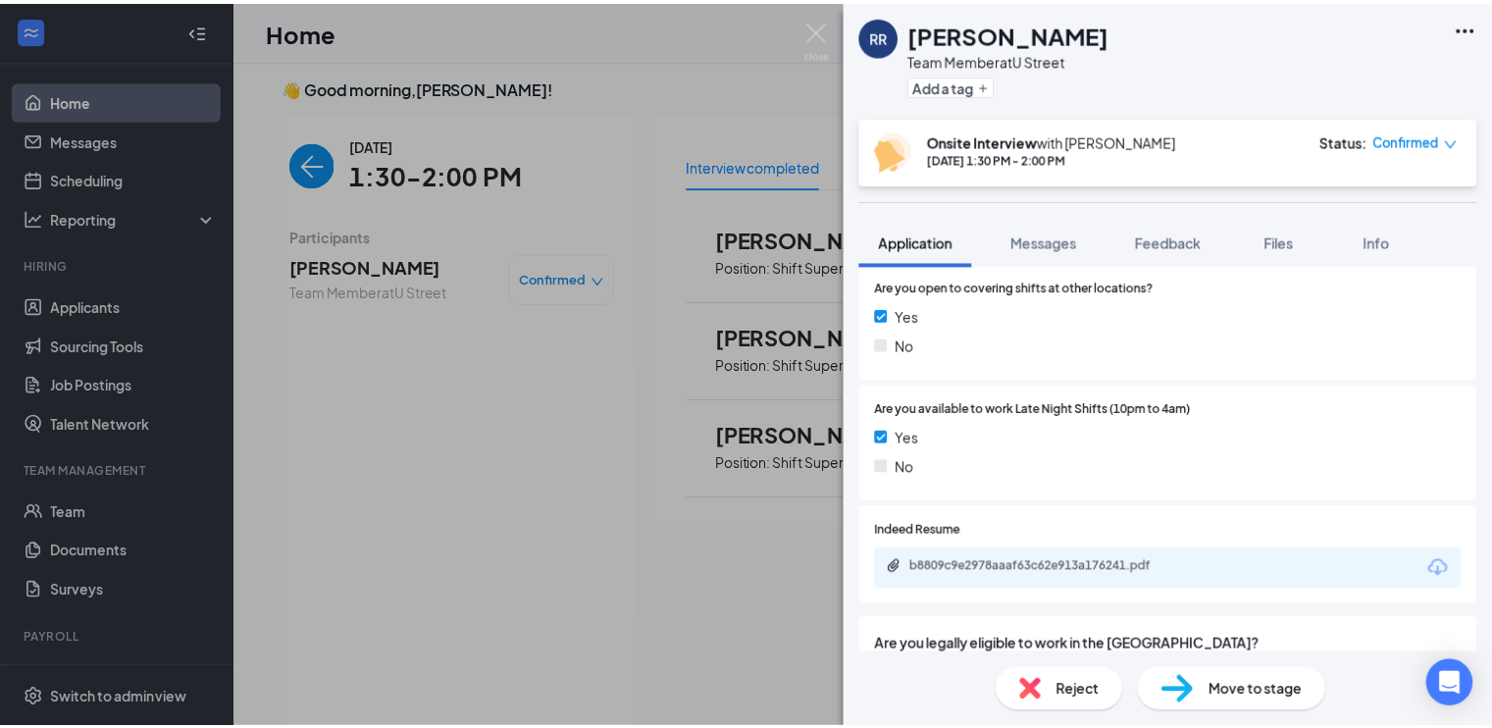
scroll to position [603, 0]
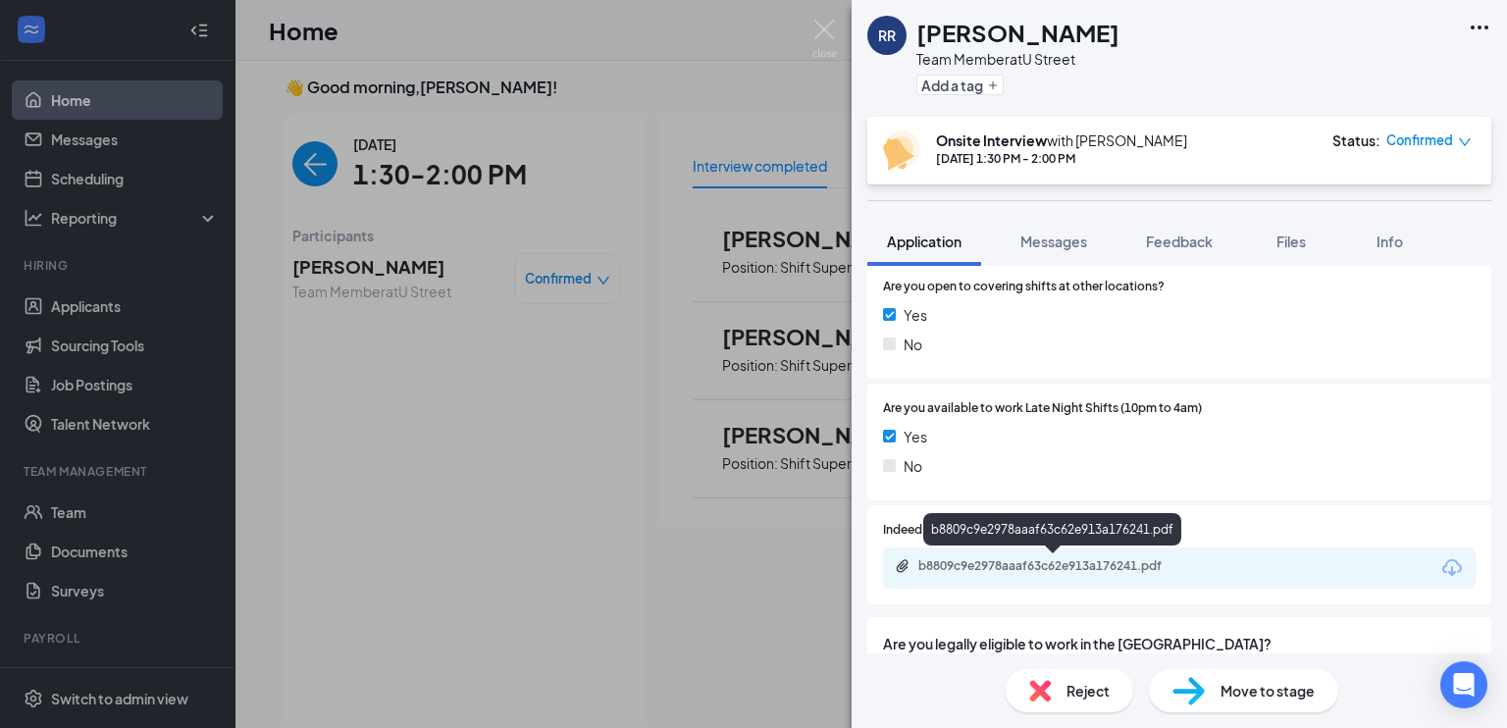
click at [1079, 566] on div "b8809c9e2978aaaf63c62e913a176241.pdf" at bounding box center [1055, 566] width 275 height 16
click at [827, 25] on img at bounding box center [824, 39] width 25 height 38
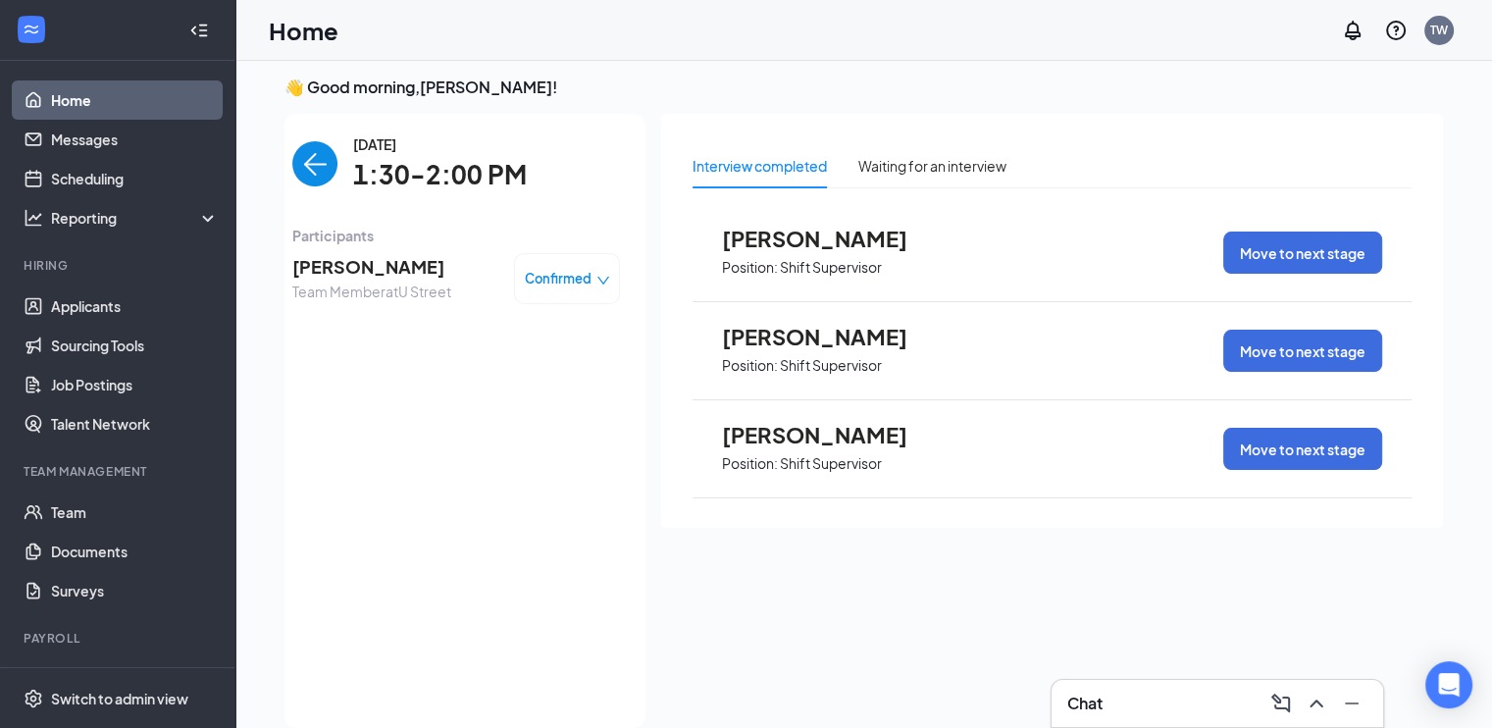
click at [292, 158] on img "back-button" at bounding box center [314, 163] width 45 height 45
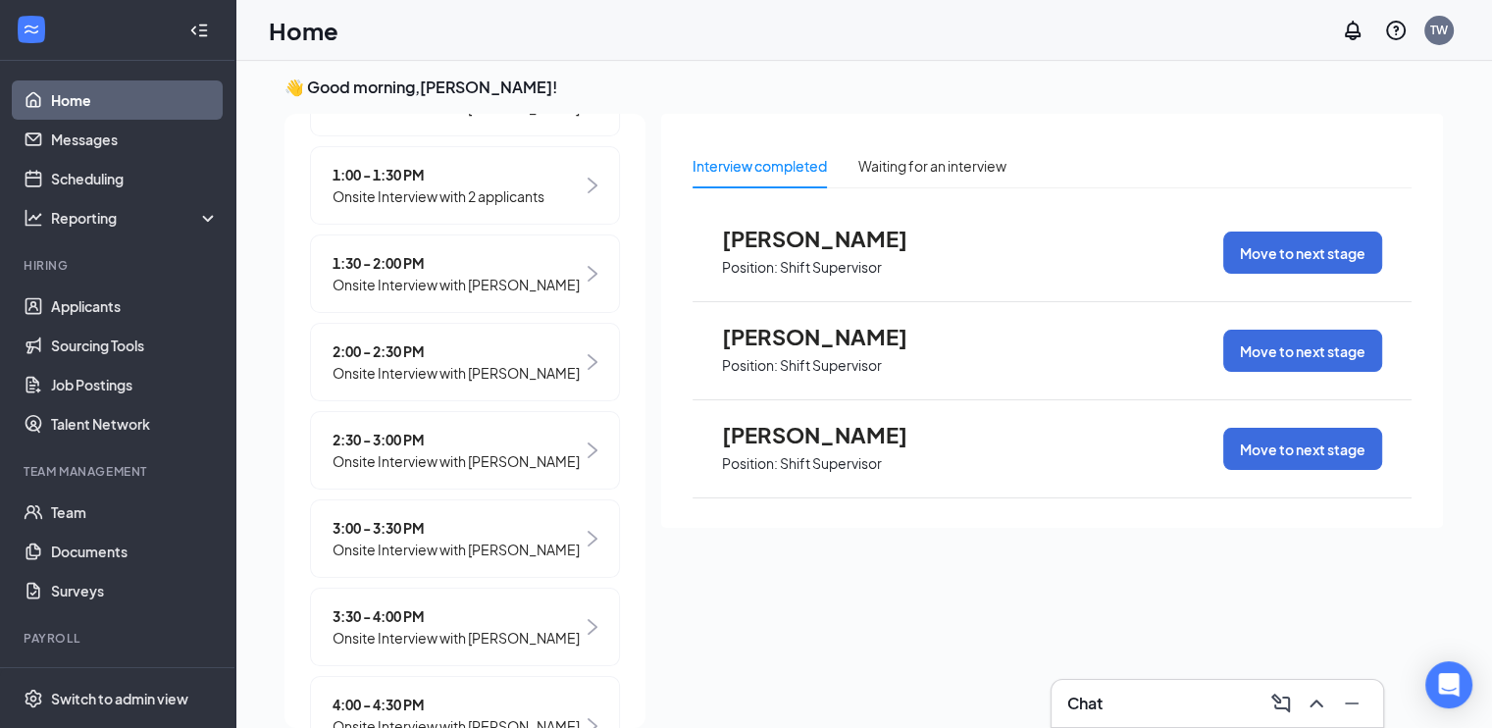
scroll to position [443, 0]
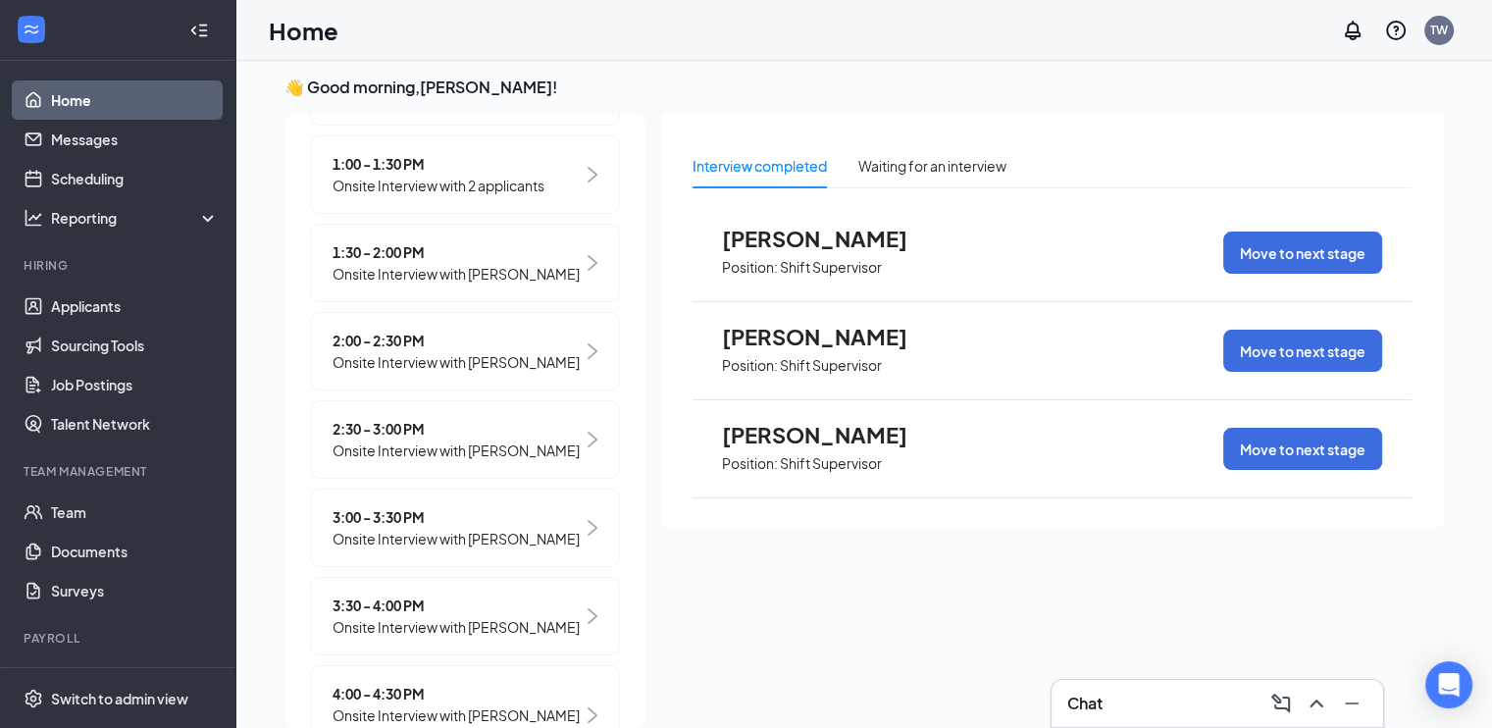
click at [588, 359] on img at bounding box center [593, 351] width 10 height 16
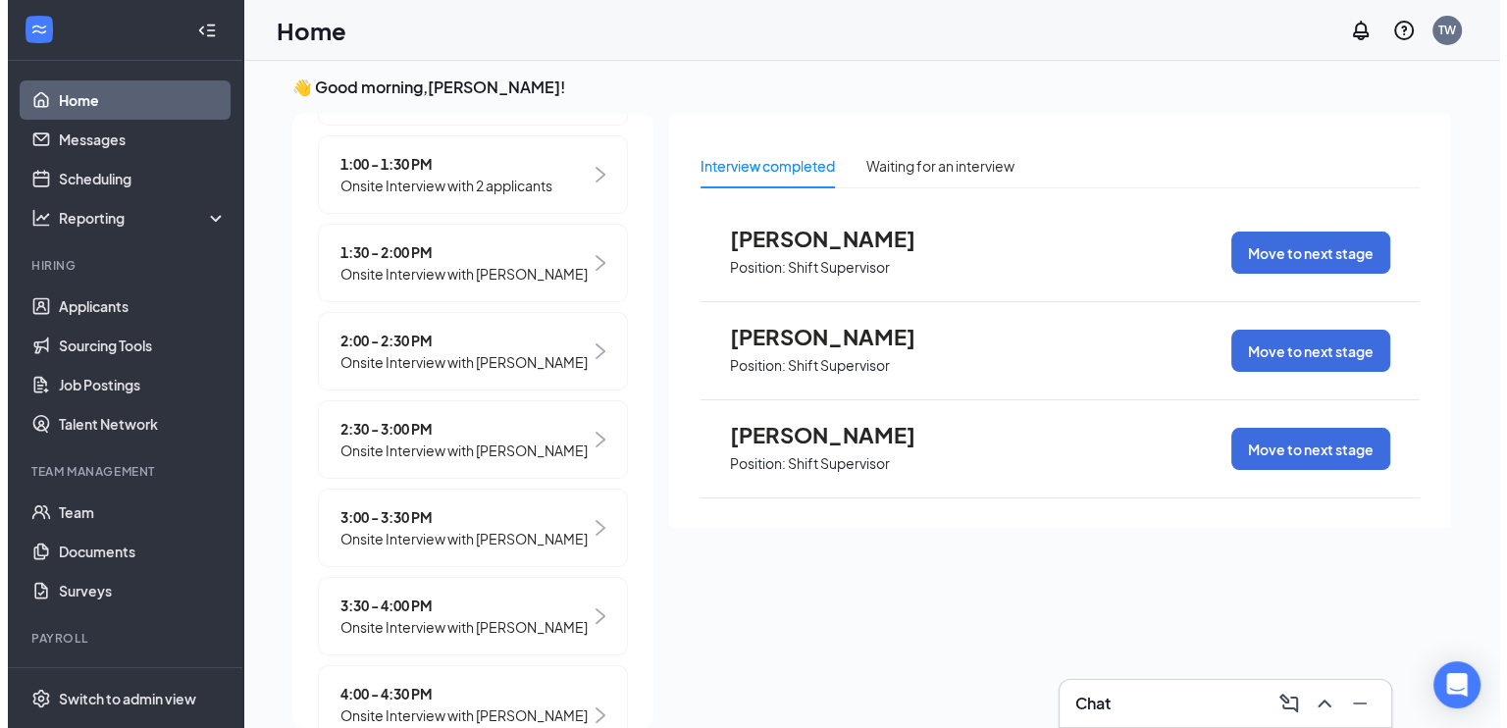
scroll to position [0, 0]
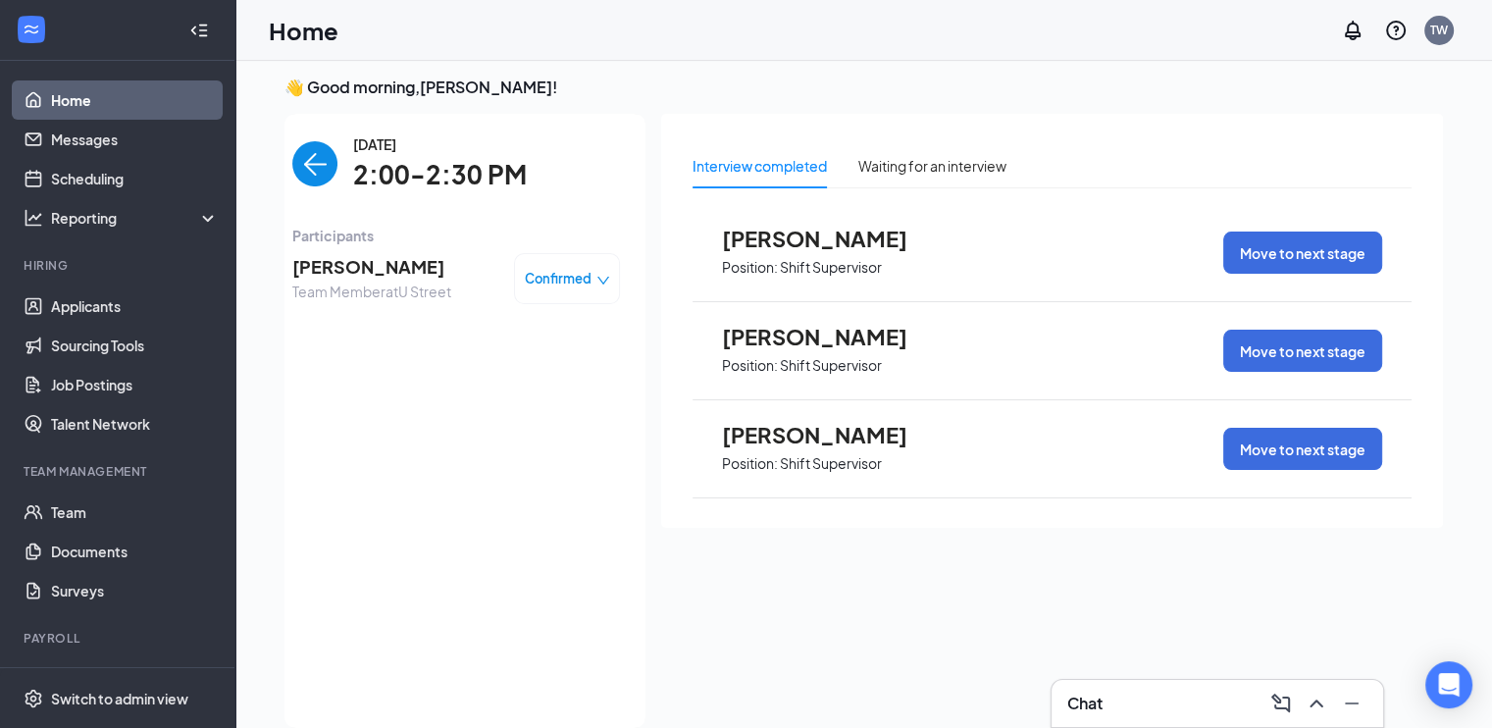
click at [374, 264] on span "[PERSON_NAME]" at bounding box center [371, 266] width 159 height 27
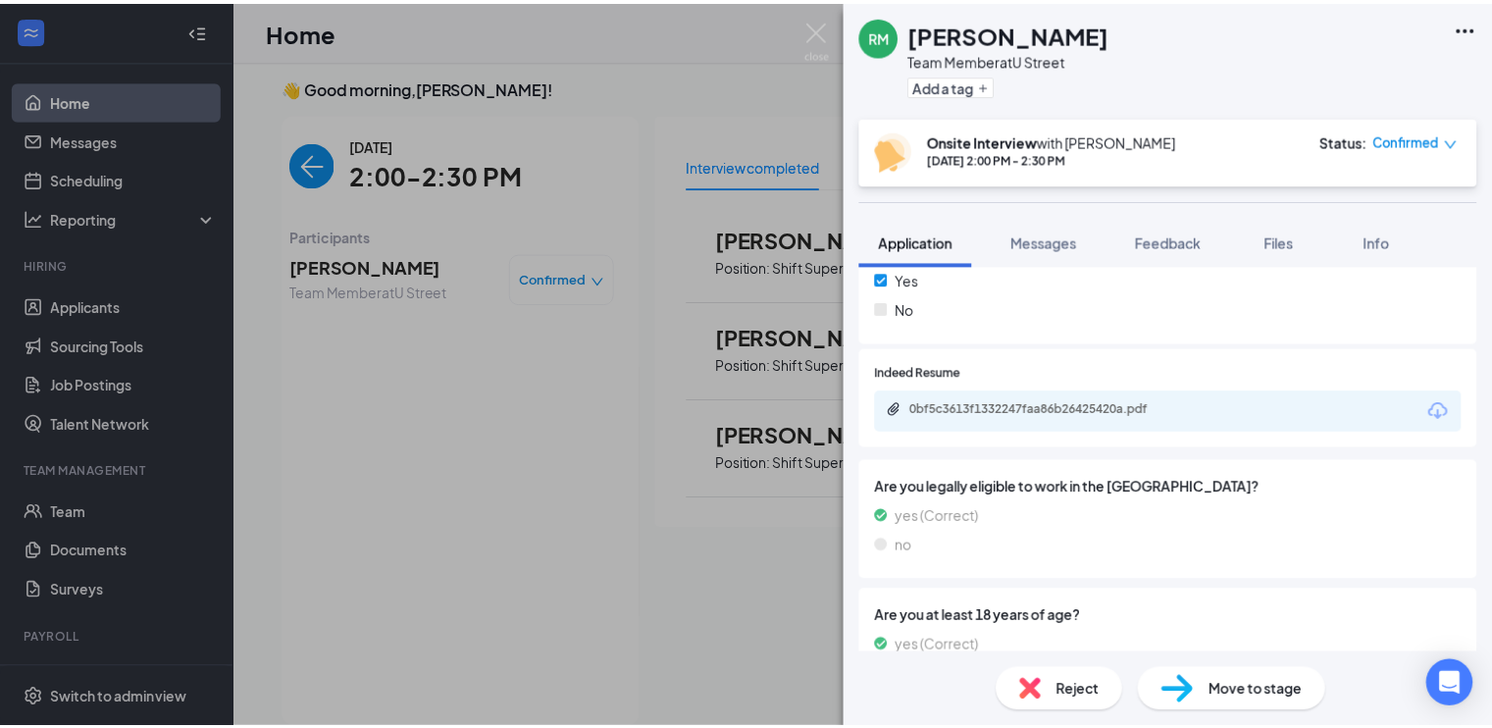
scroll to position [714, 0]
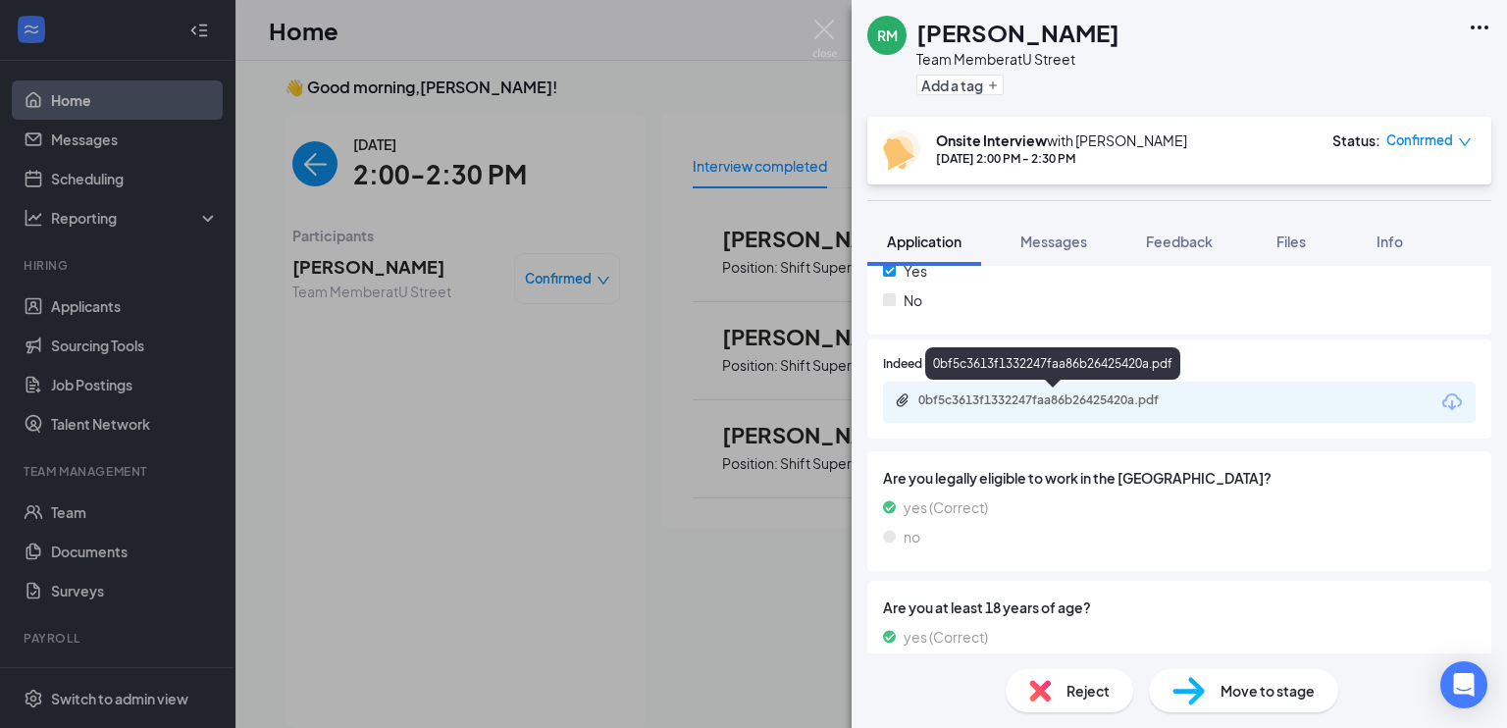
click at [1086, 404] on div "0bf5c3613f1332247faa86b26425420a.pdf" at bounding box center [1055, 400] width 275 height 16
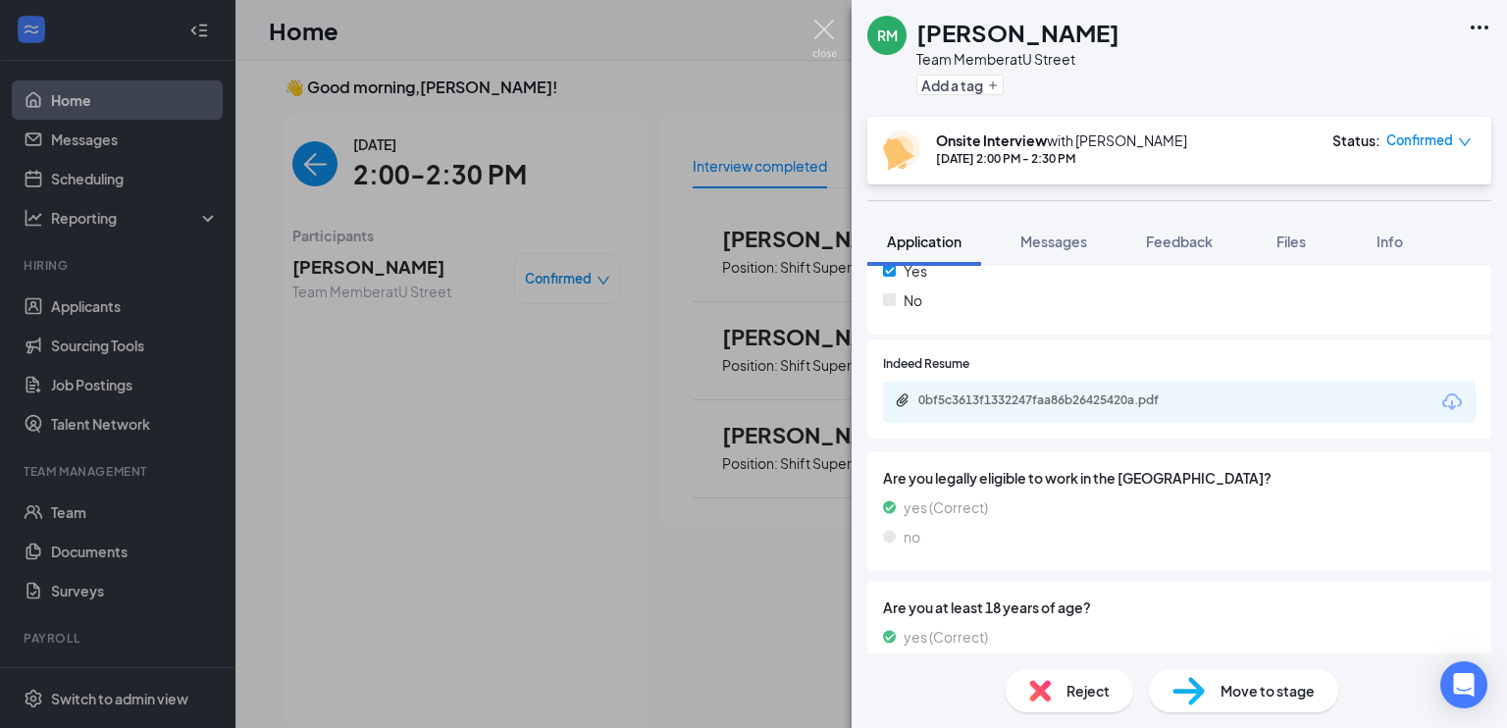
click at [832, 43] on img at bounding box center [824, 39] width 25 height 38
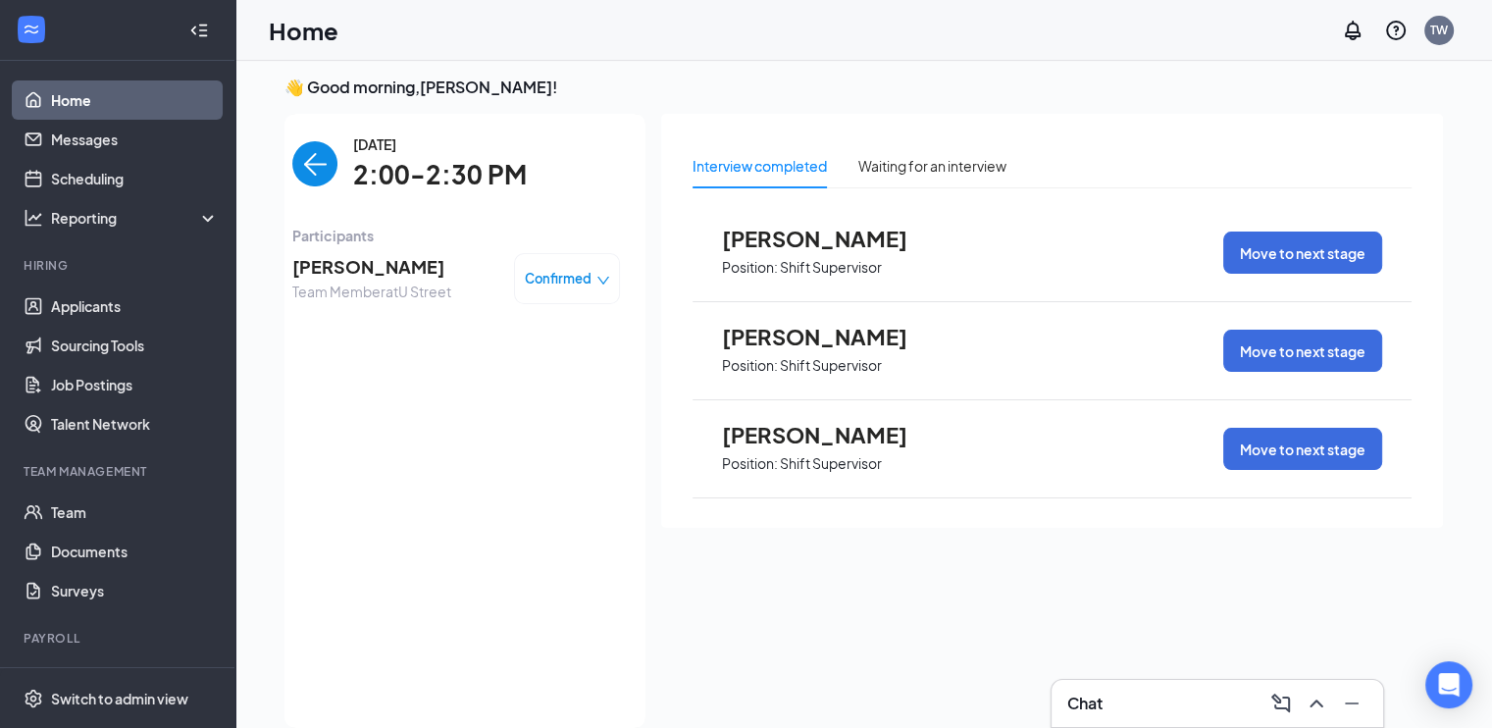
click at [295, 168] on img "back-button" at bounding box center [314, 163] width 45 height 45
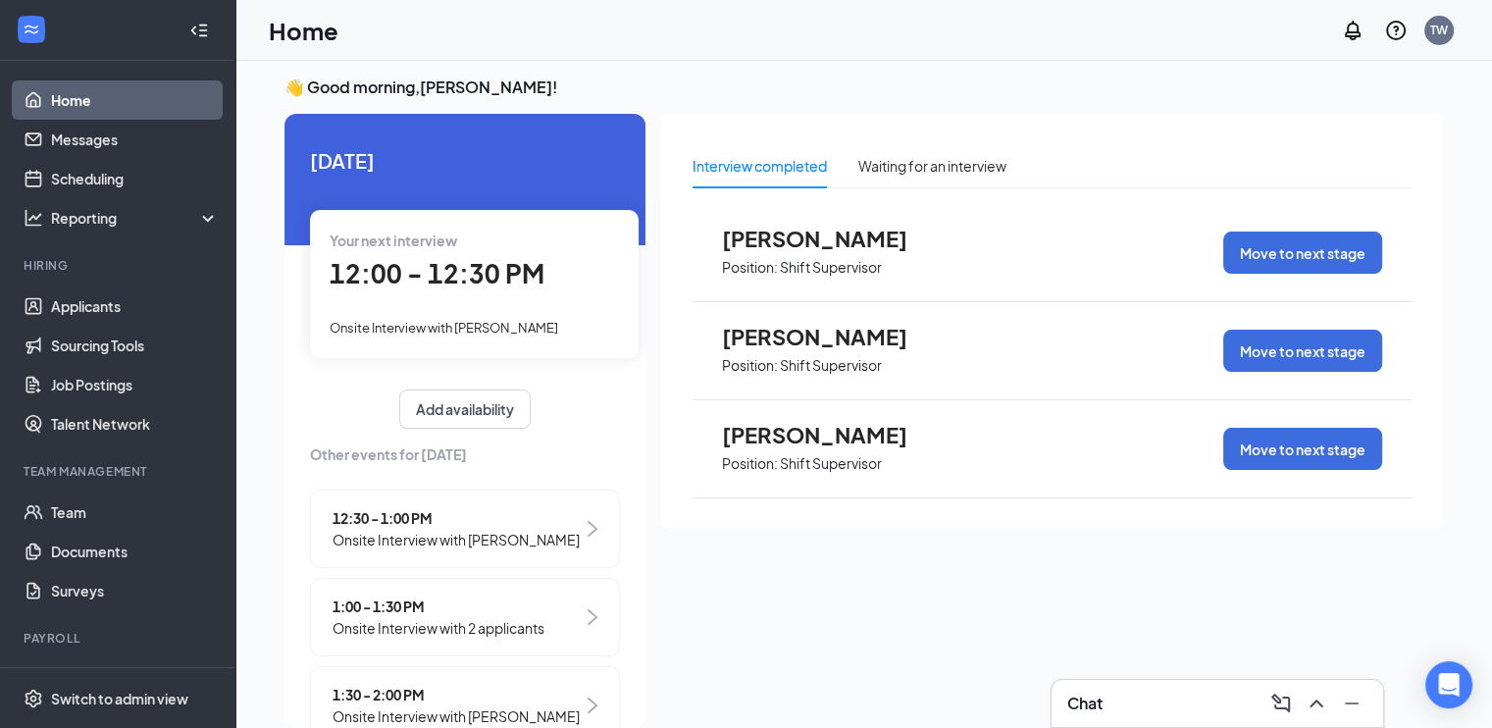
click at [443, 293] on div "12:00 - 12:30 PM" at bounding box center [474, 274] width 289 height 40
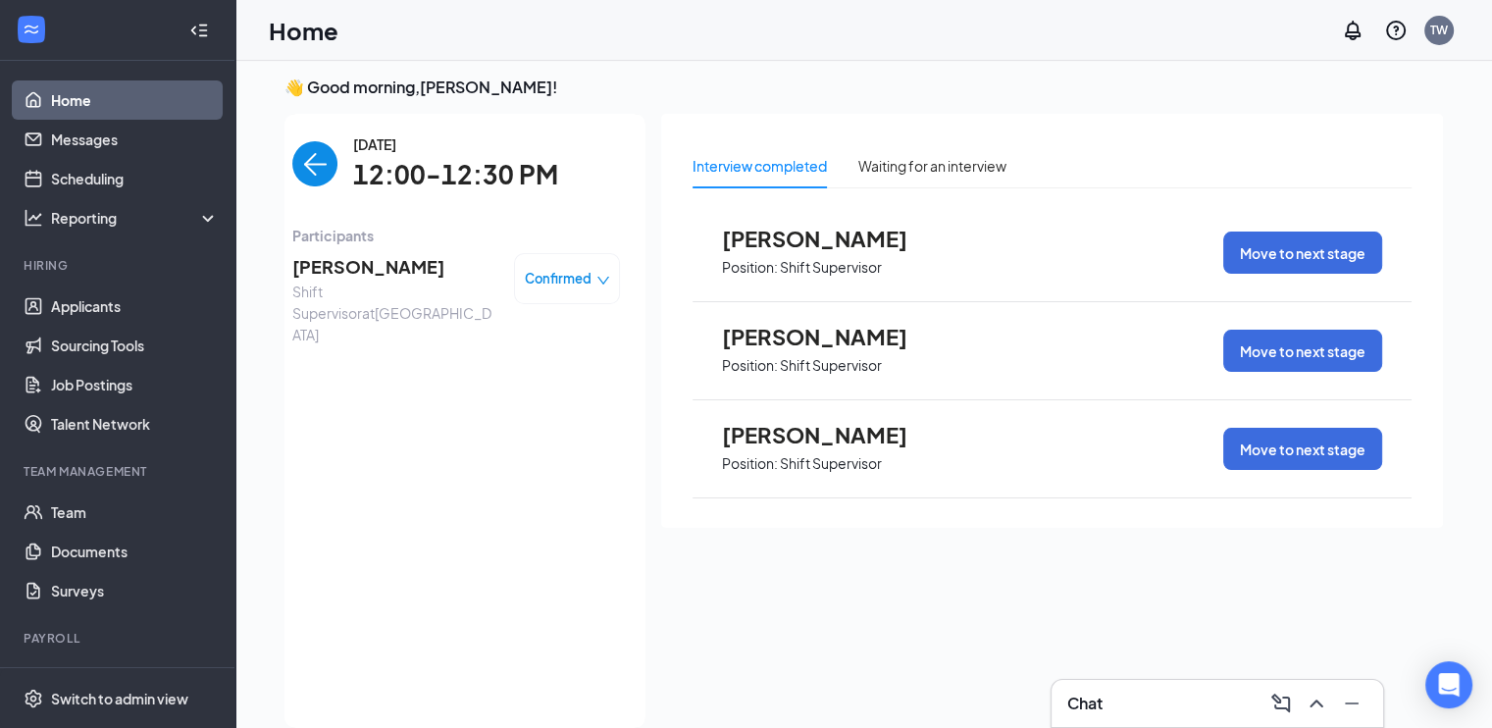
click at [314, 146] on img "back-button" at bounding box center [314, 163] width 45 height 45
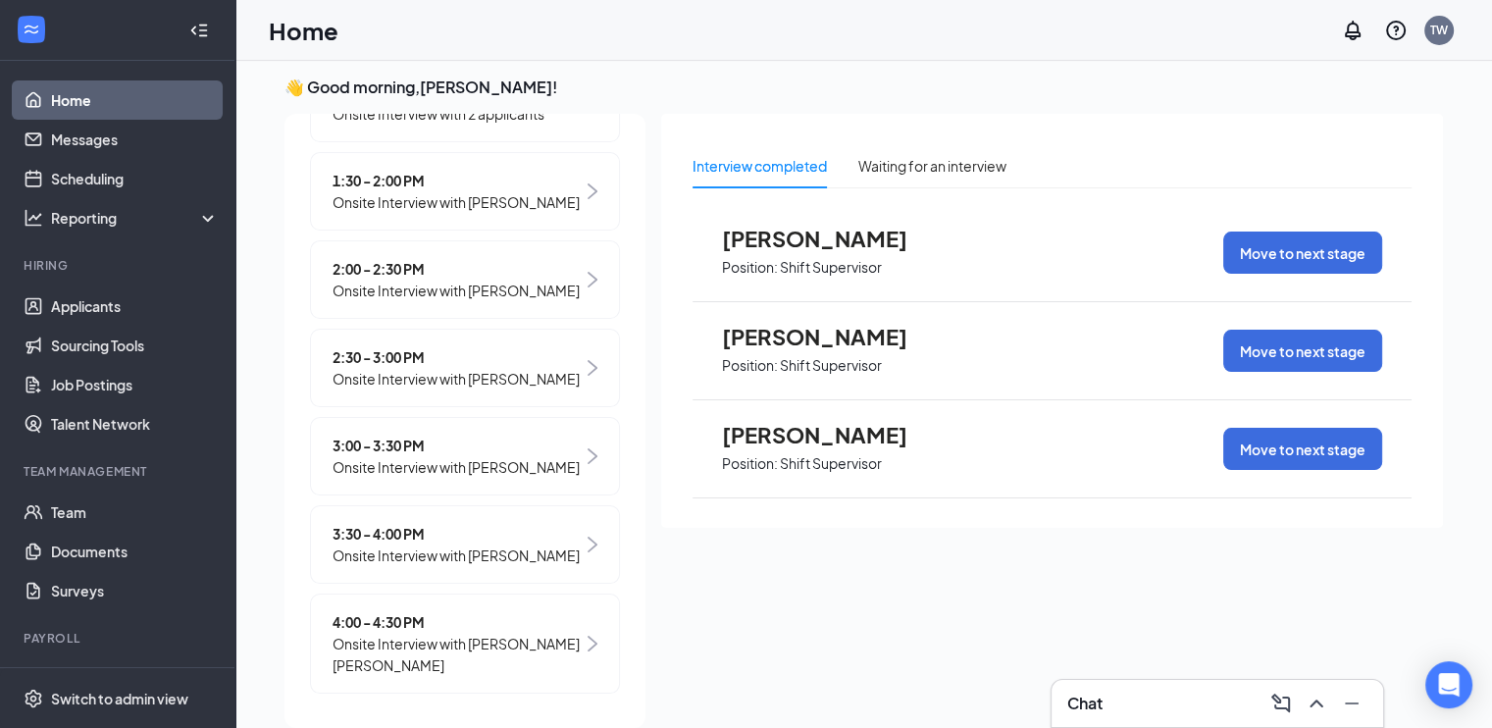
scroll to position [514, 0]
click at [588, 376] on img at bounding box center [593, 368] width 10 height 16
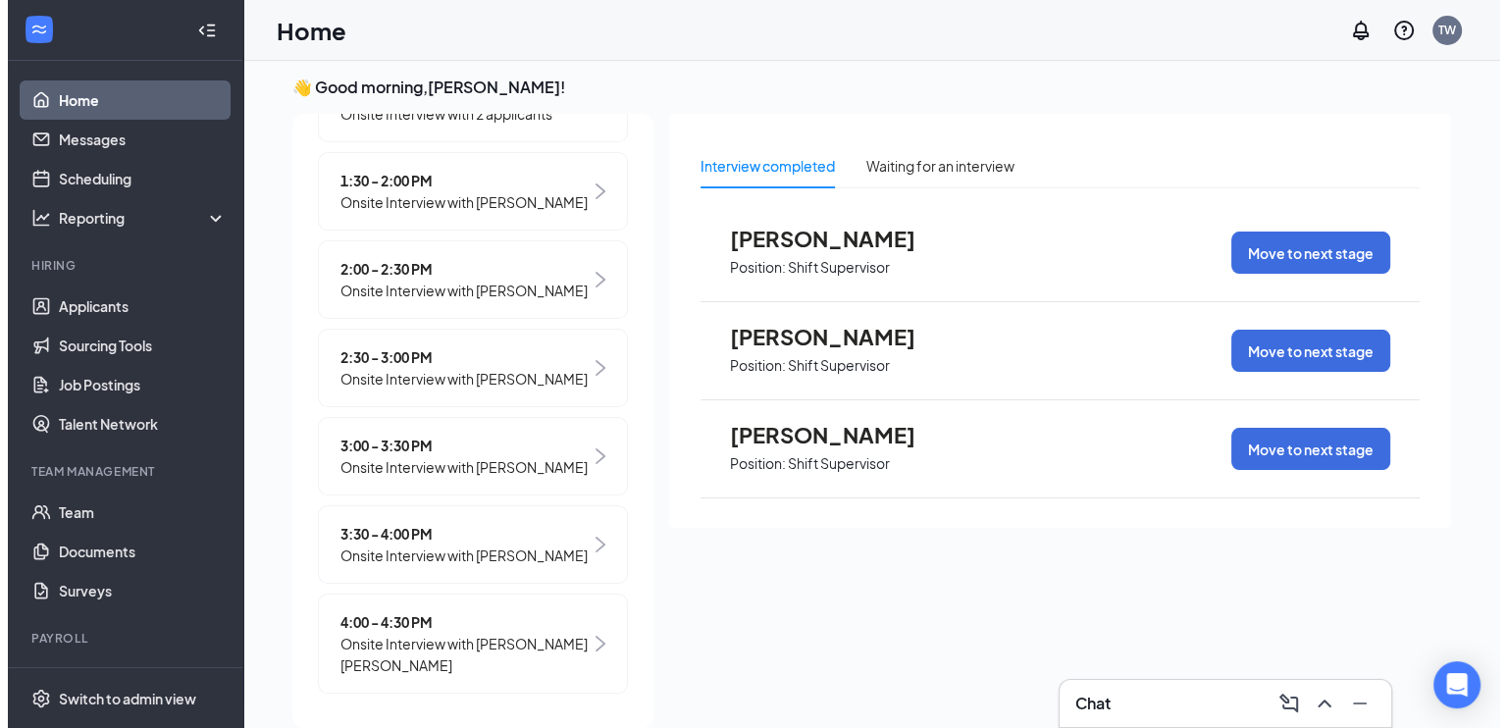
scroll to position [0, 0]
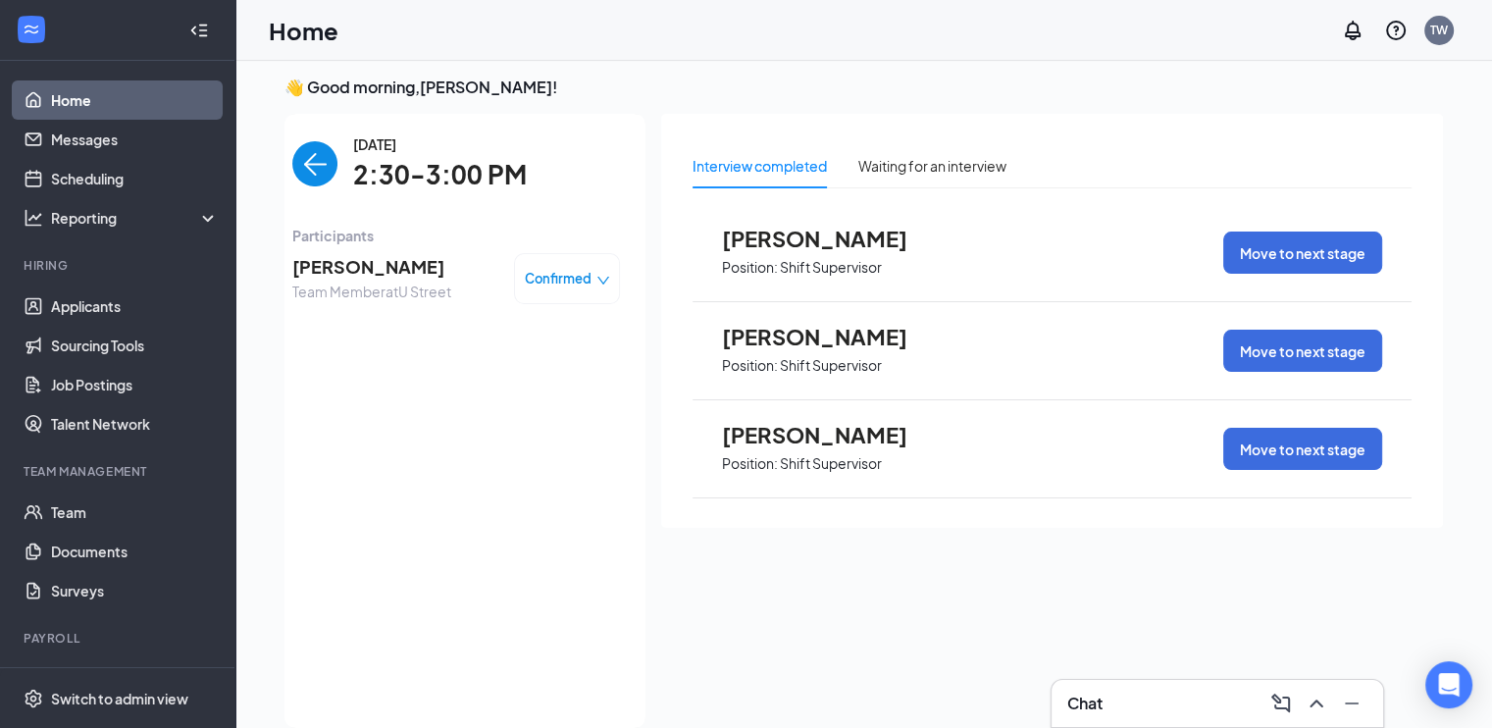
click at [339, 272] on span "[PERSON_NAME]" at bounding box center [371, 266] width 159 height 27
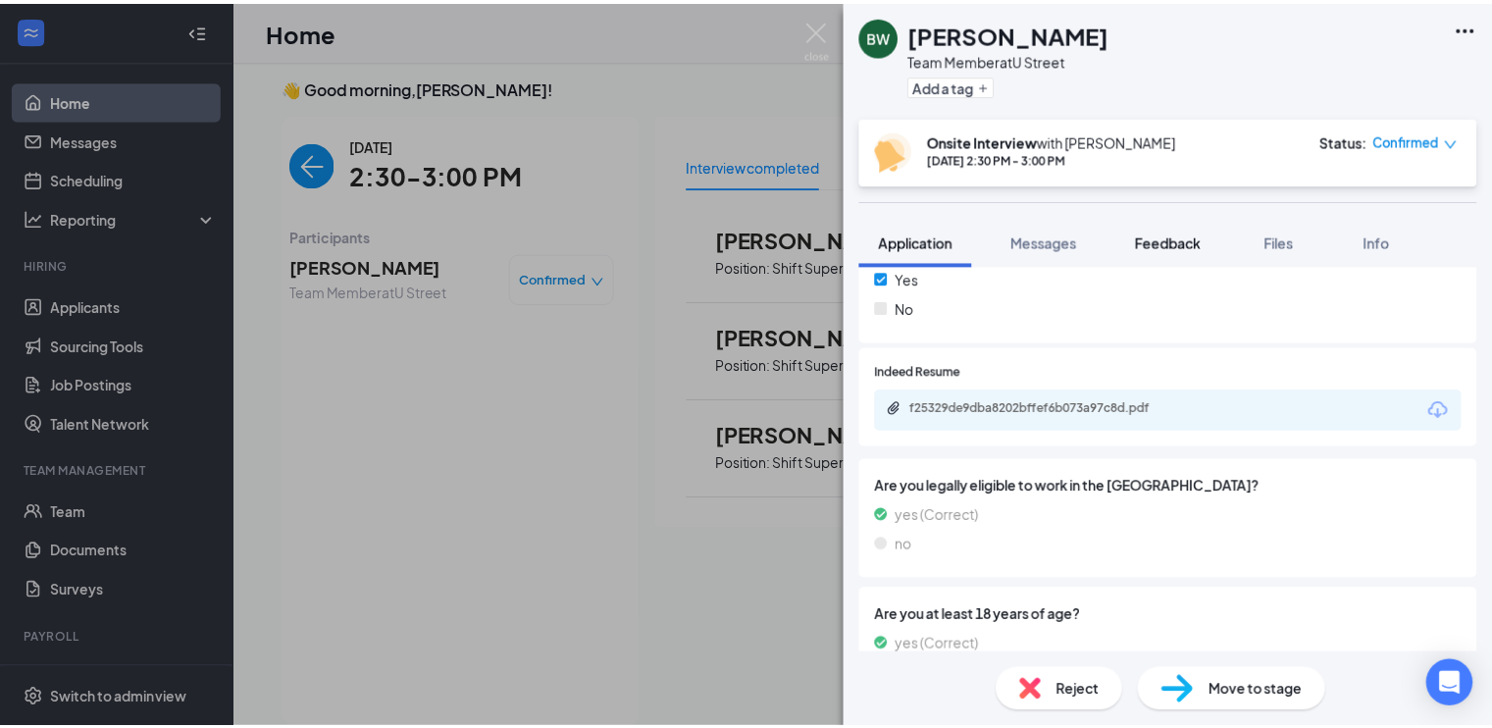
scroll to position [708, 0]
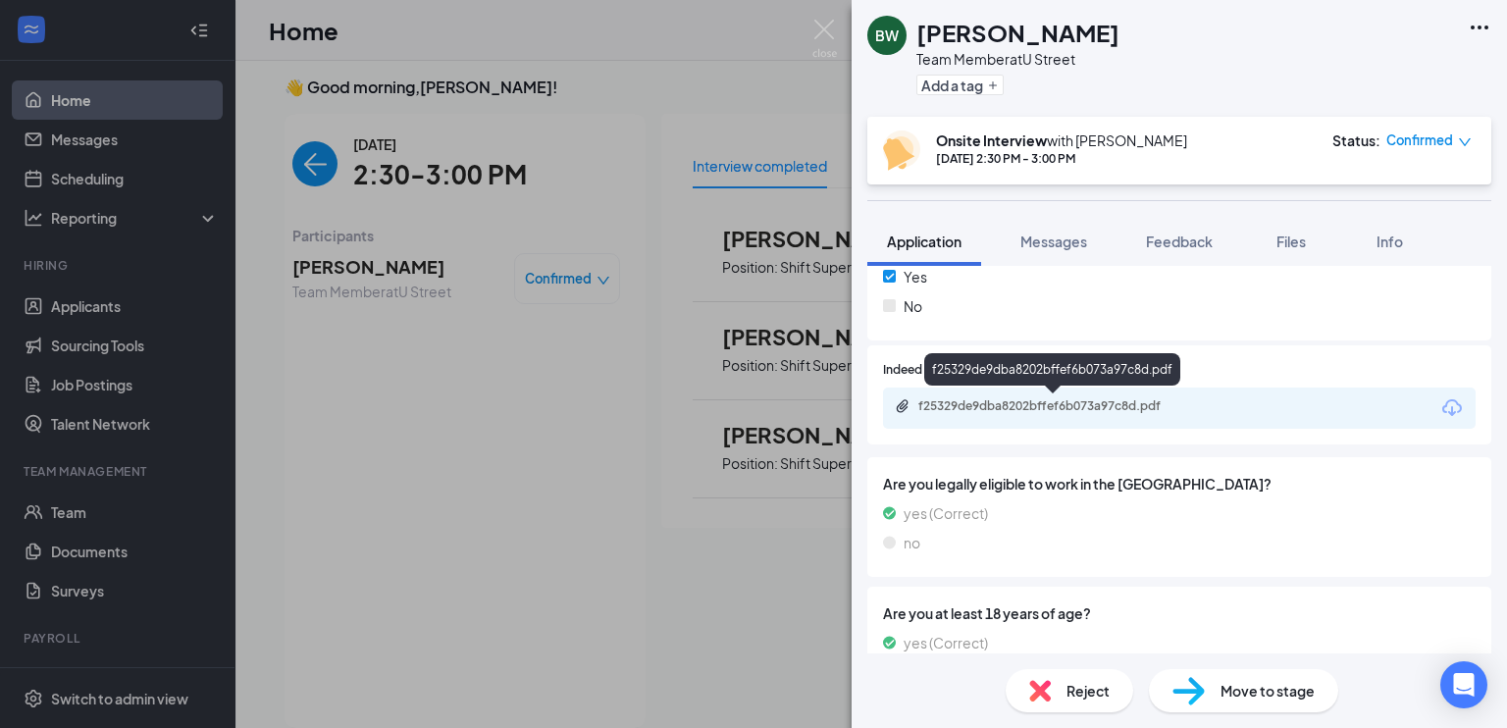
click at [1080, 402] on div "f25329de9dba8202bffef6b073a97c8d.pdf" at bounding box center [1055, 406] width 275 height 16
click at [834, 42] on img at bounding box center [824, 39] width 25 height 38
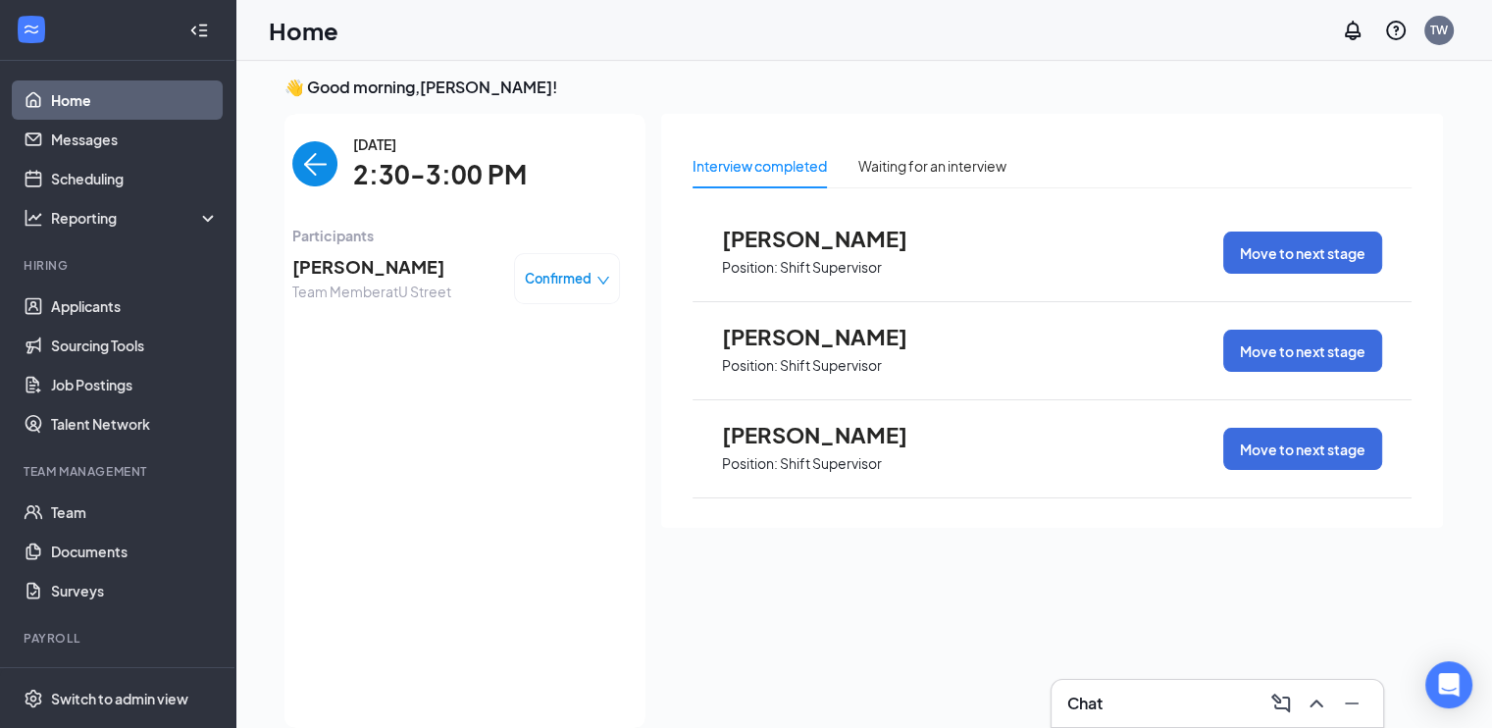
click at [293, 165] on img "back-button" at bounding box center [314, 163] width 45 height 45
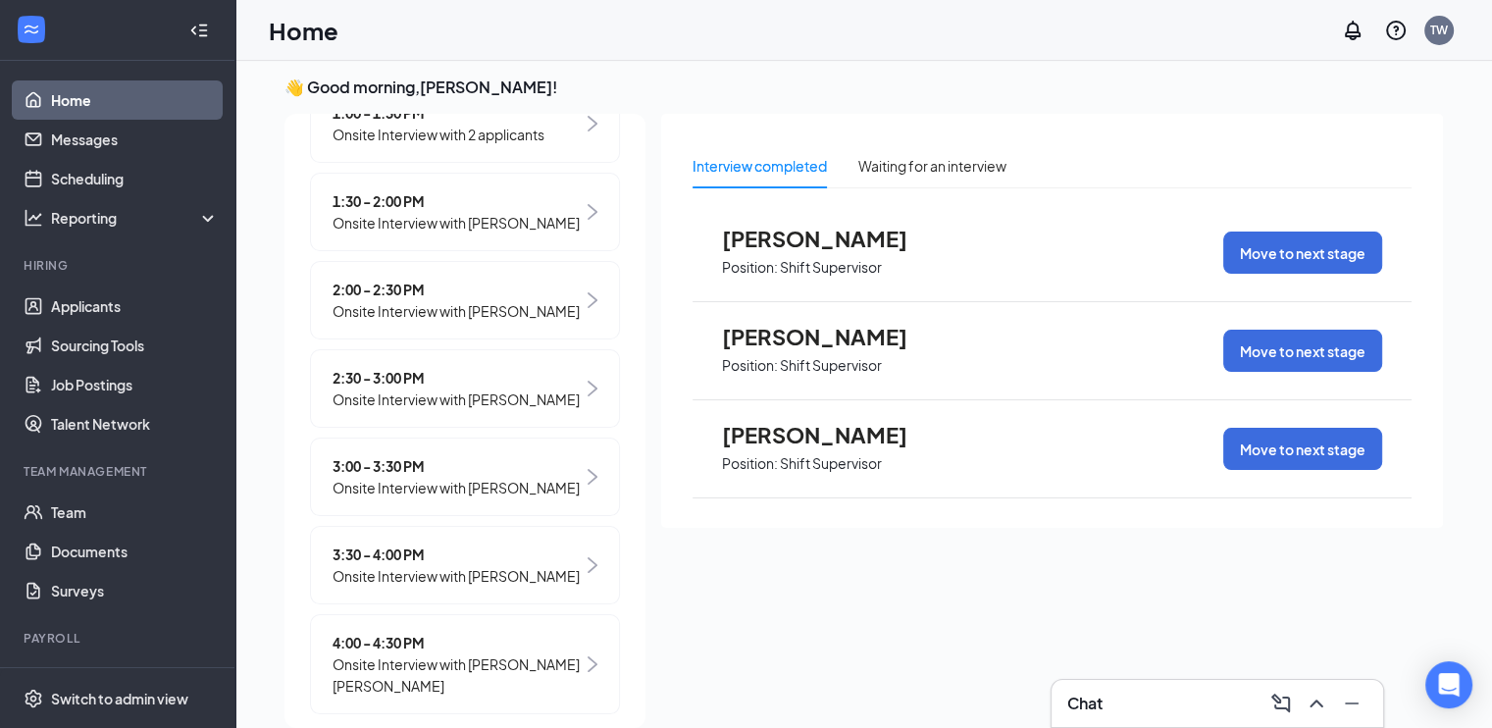
scroll to position [498, 0]
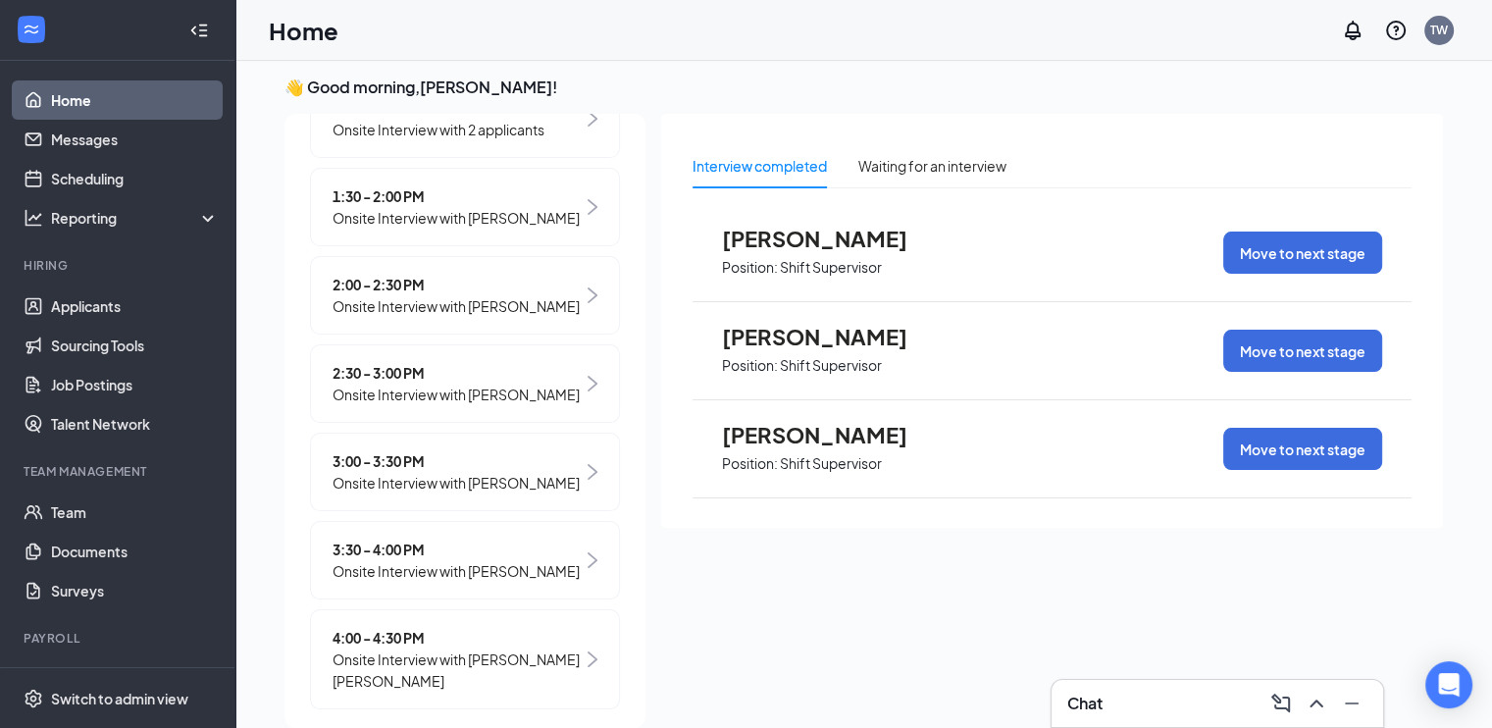
click at [565, 511] on div "3:00 - 3:30 PM Onsite Interview with [PERSON_NAME]" at bounding box center [465, 472] width 310 height 78
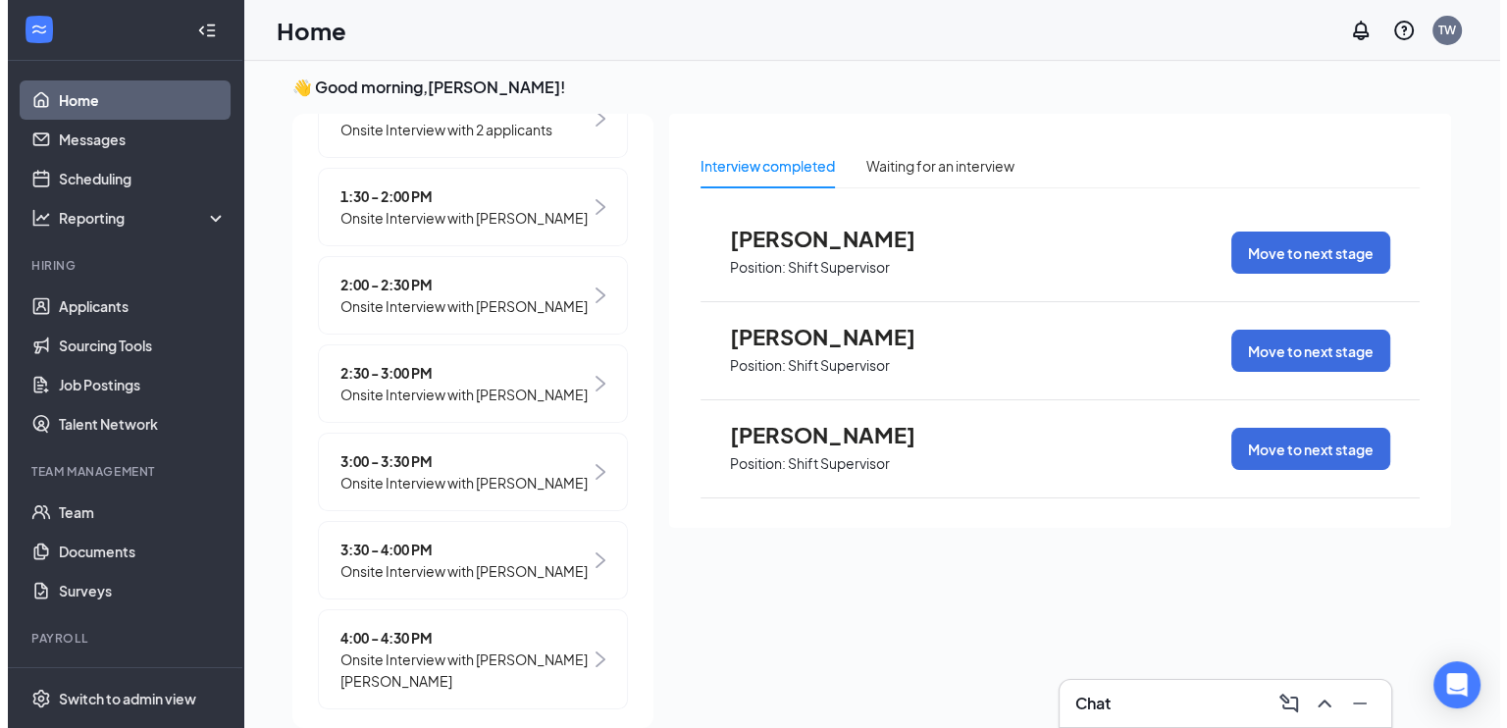
scroll to position [0, 0]
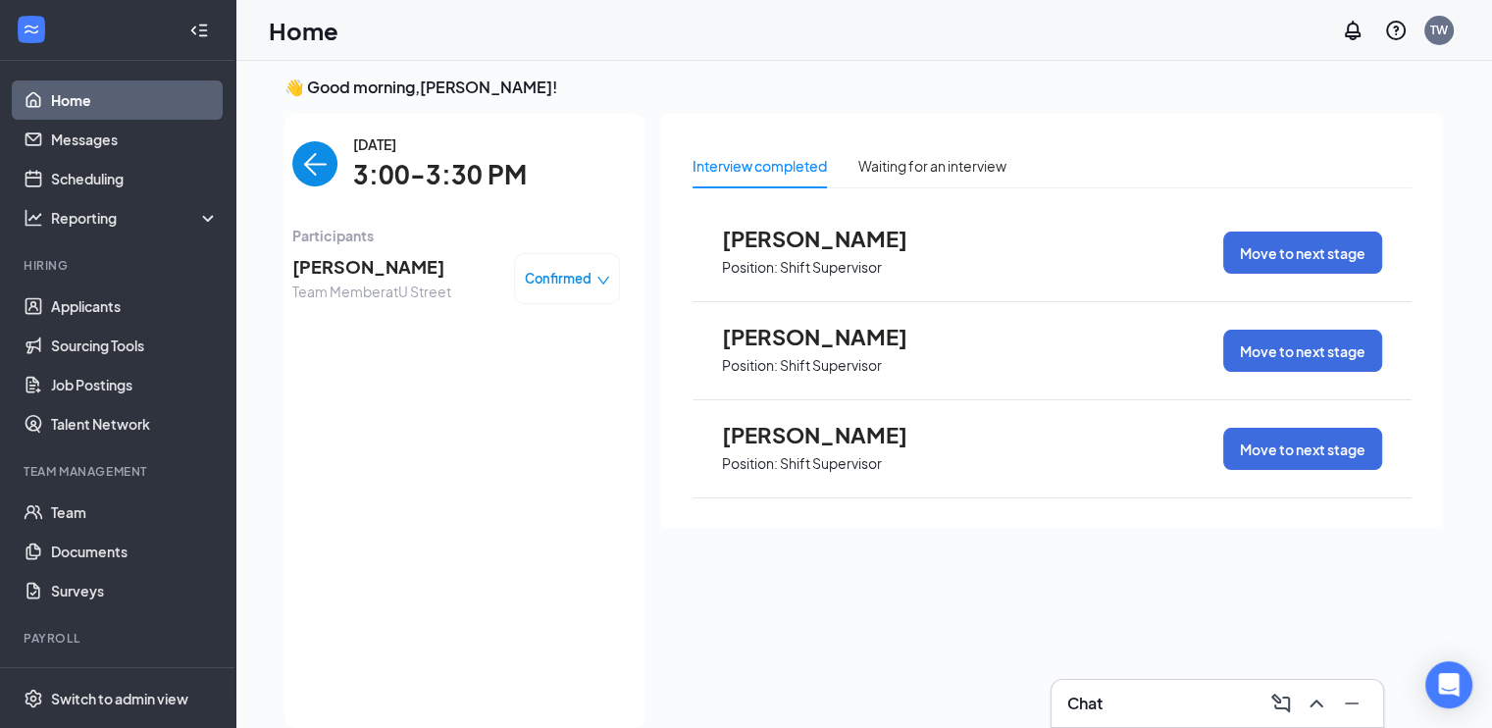
click at [371, 271] on span "[PERSON_NAME]" at bounding box center [371, 266] width 159 height 27
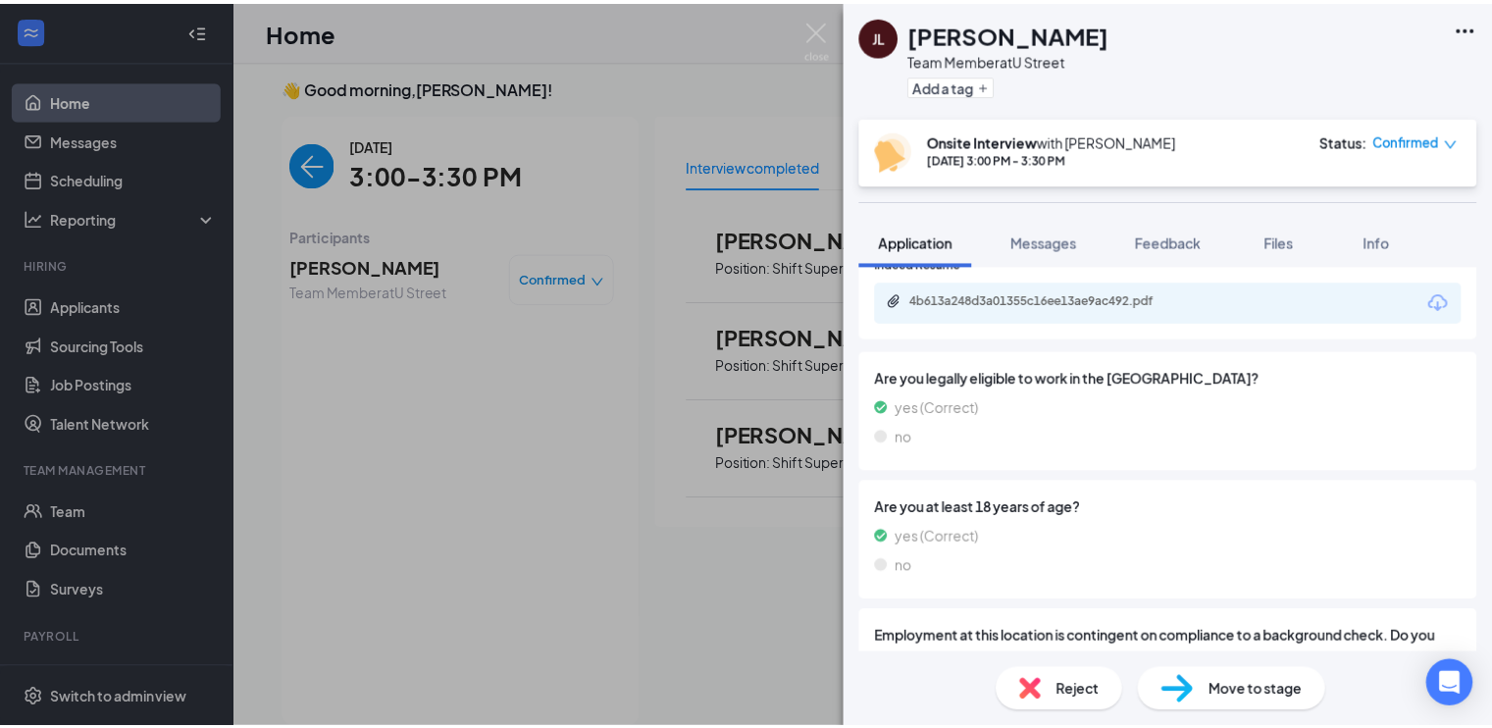
scroll to position [877, 0]
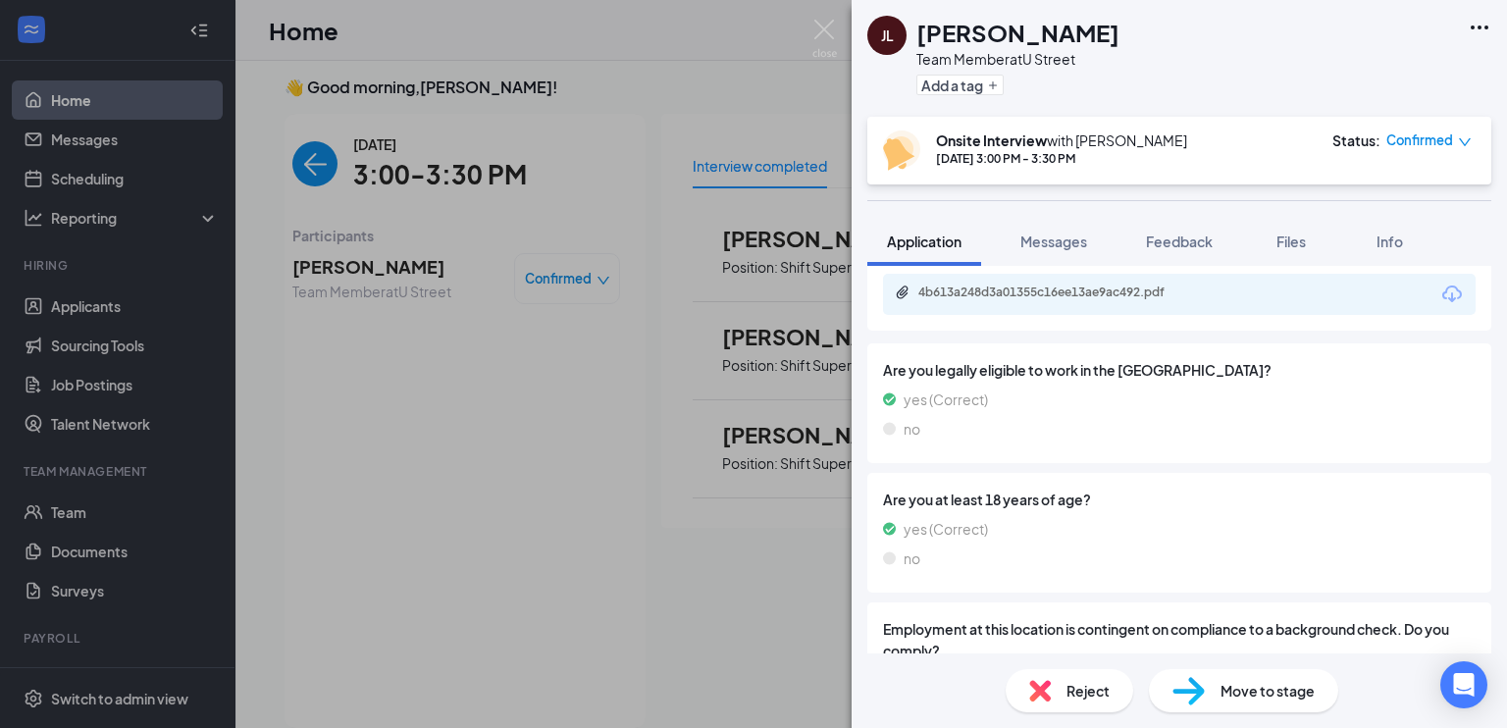
click at [1060, 308] on div "4b613a248d3a01355c16ee13ae9ac492.pdf" at bounding box center [1179, 294] width 593 height 41
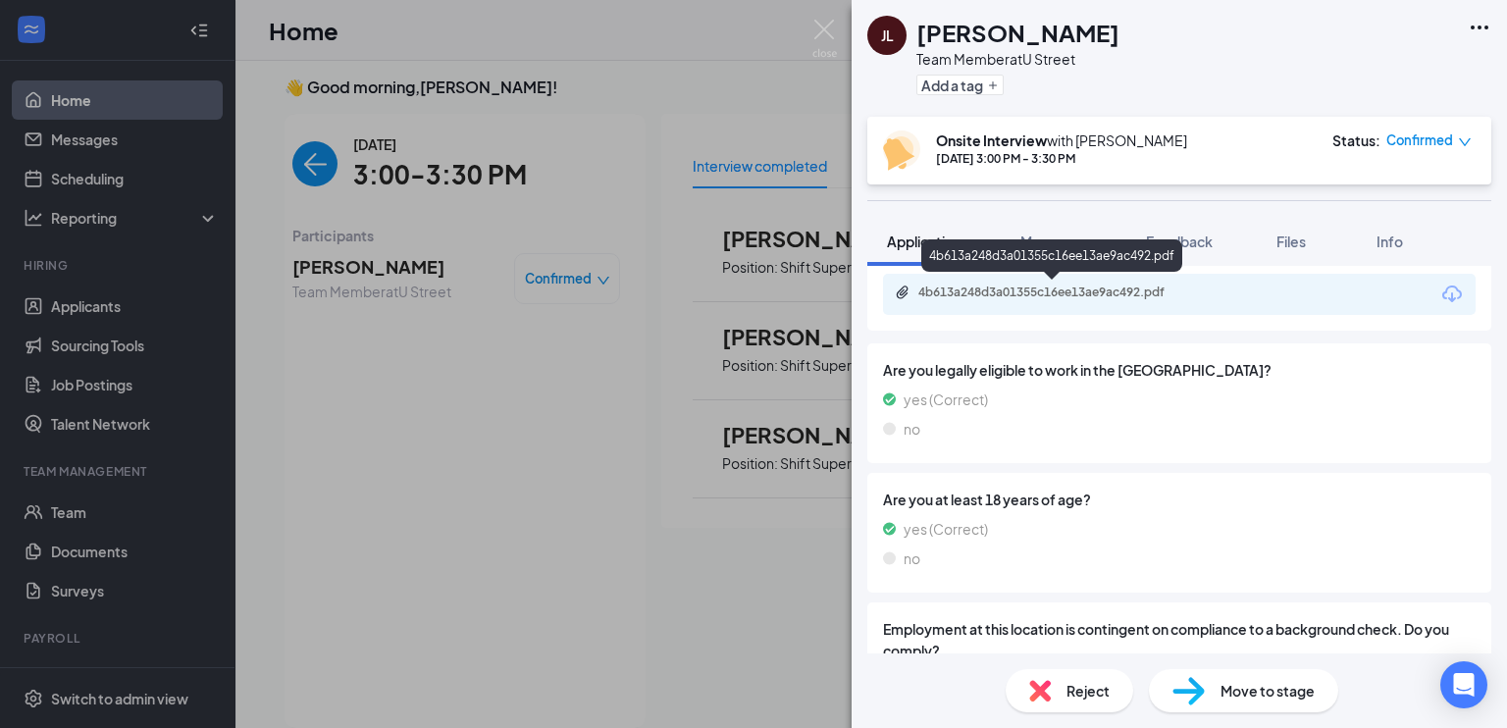
click at [1055, 288] on div "4b613a248d3a01355c16ee13ae9ac492.pdf" at bounding box center [1055, 293] width 275 height 16
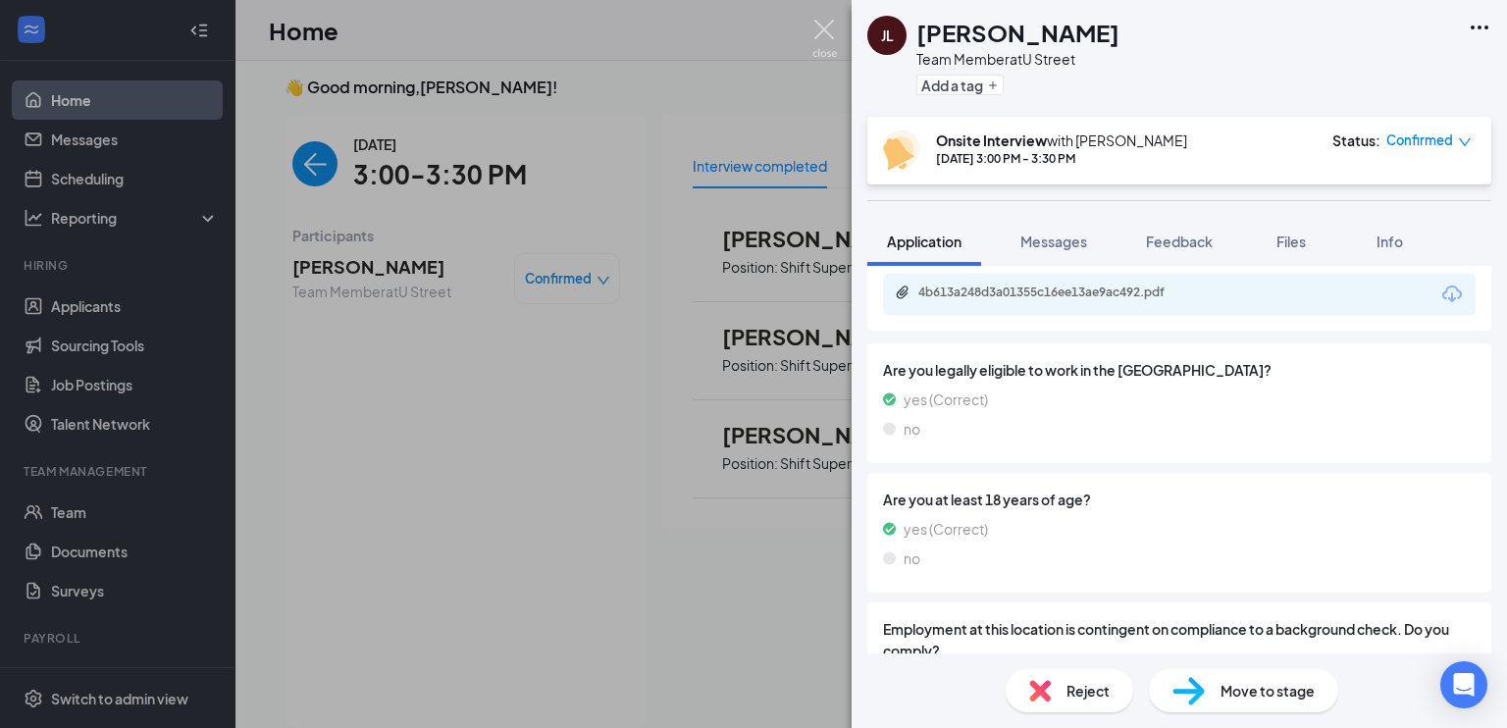
click at [822, 36] on img at bounding box center [824, 39] width 25 height 38
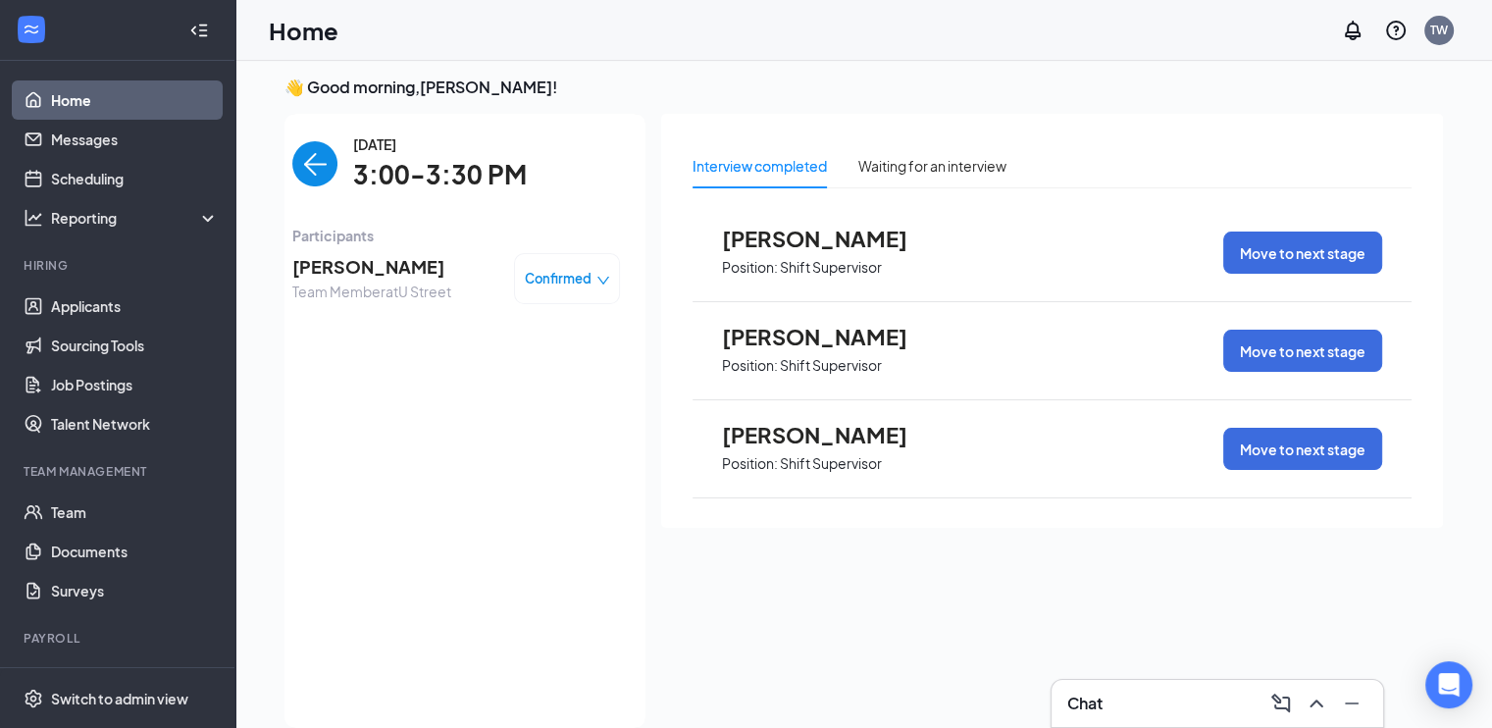
click at [295, 146] on img "back-button" at bounding box center [314, 163] width 45 height 45
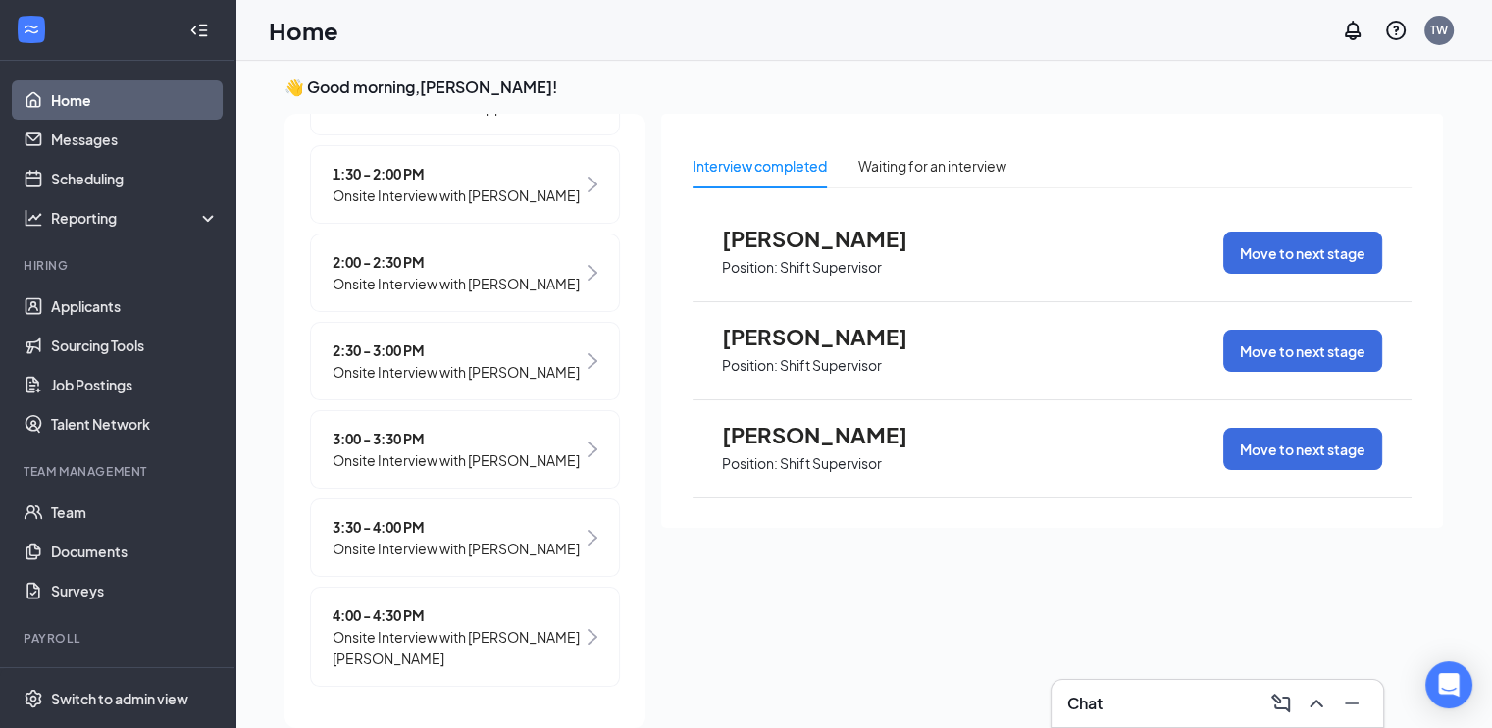
scroll to position [41, 0]
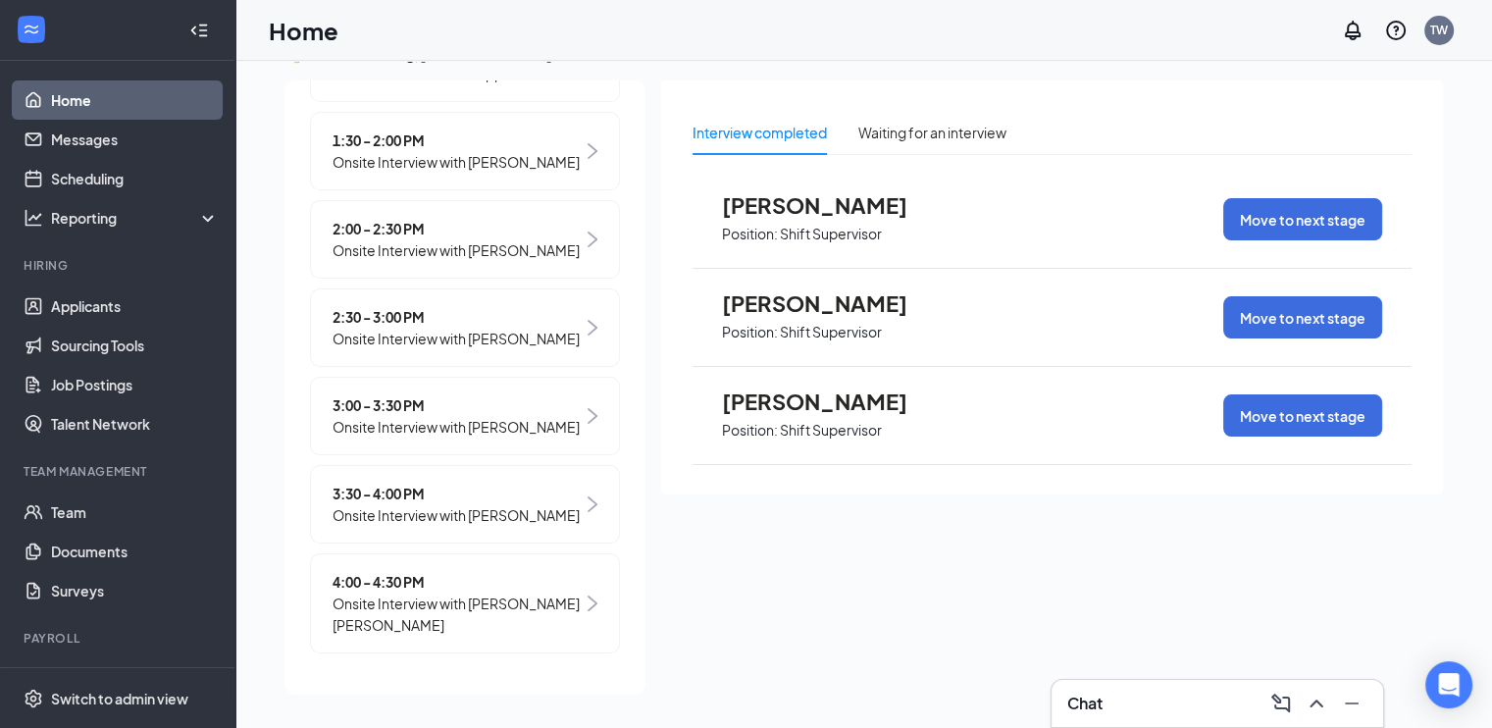
click at [528, 504] on span "3:30 - 4:00 PM" at bounding box center [456, 494] width 247 height 22
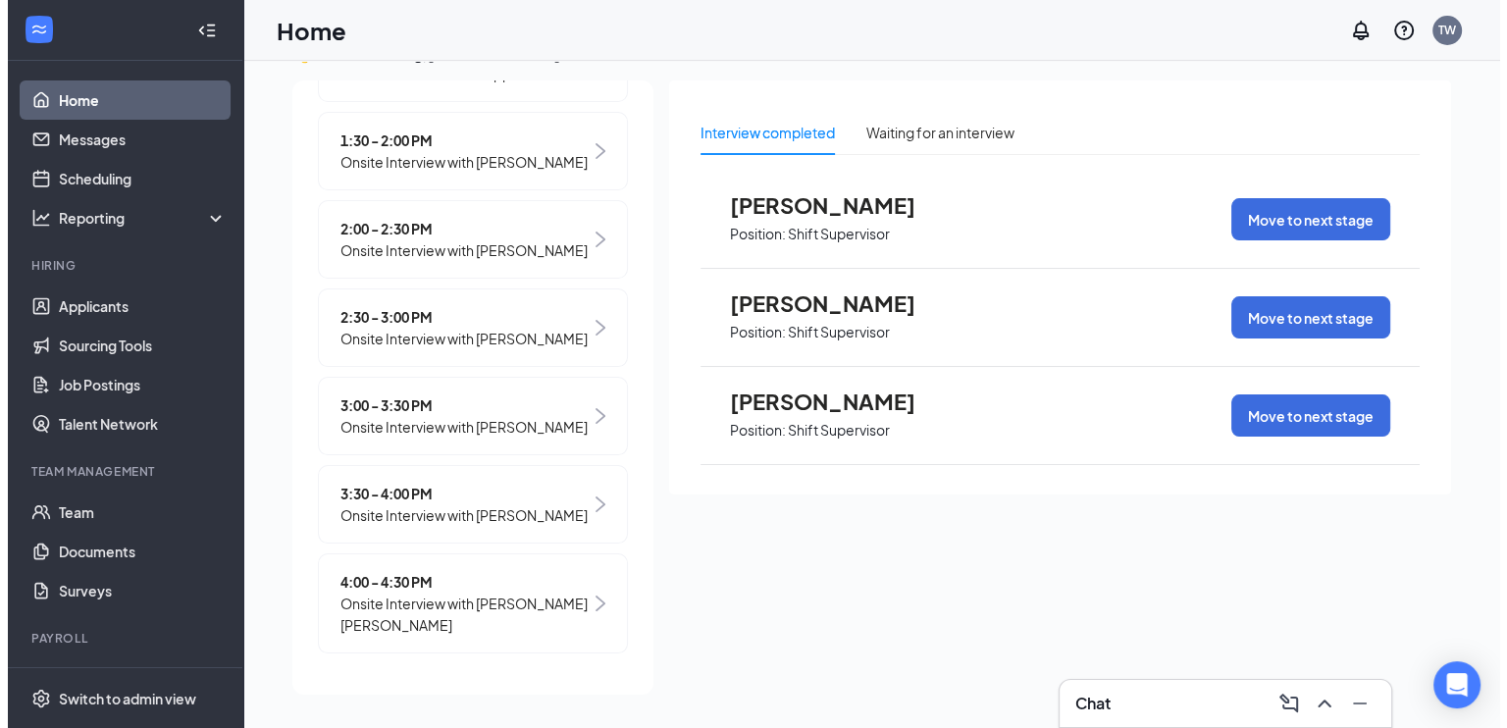
scroll to position [0, 0]
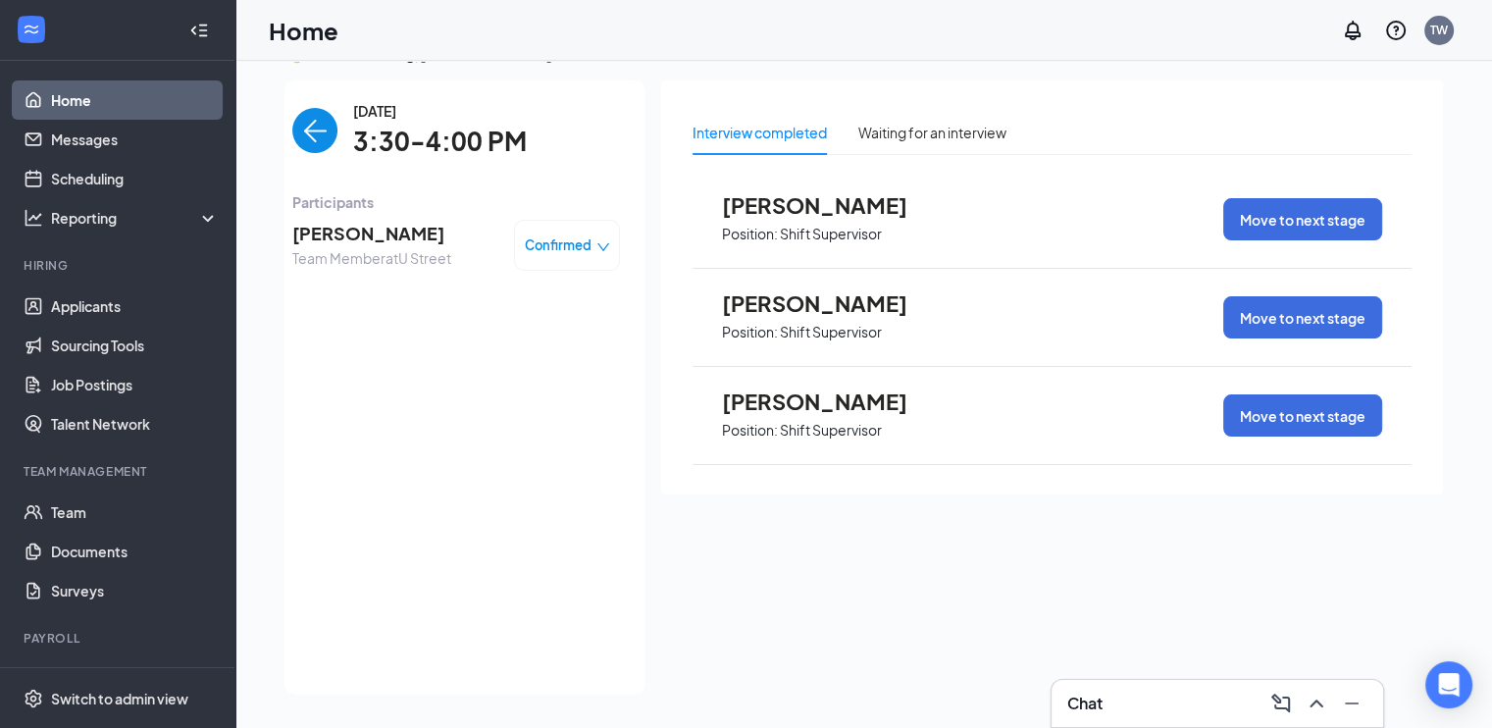
click at [343, 235] on span "[PERSON_NAME]" at bounding box center [371, 233] width 159 height 27
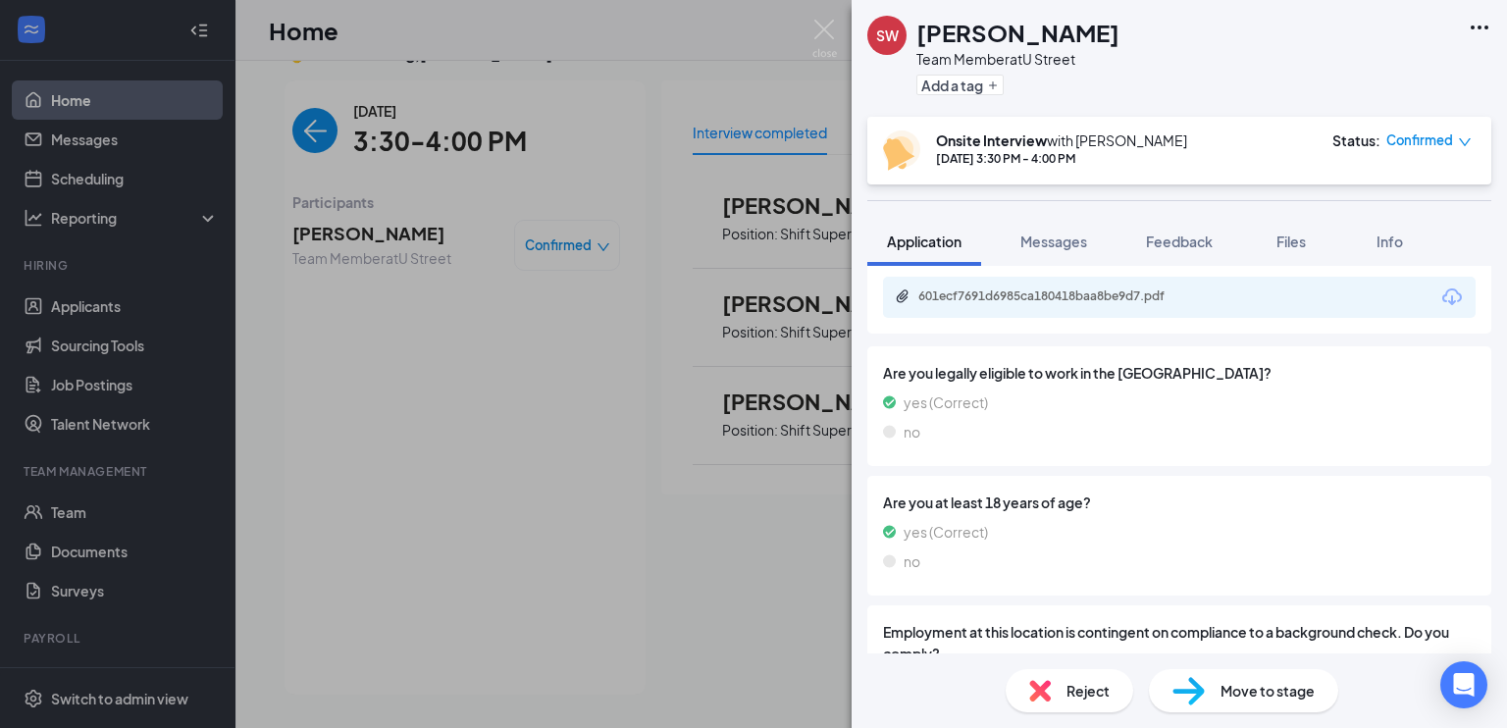
scroll to position [899, 0]
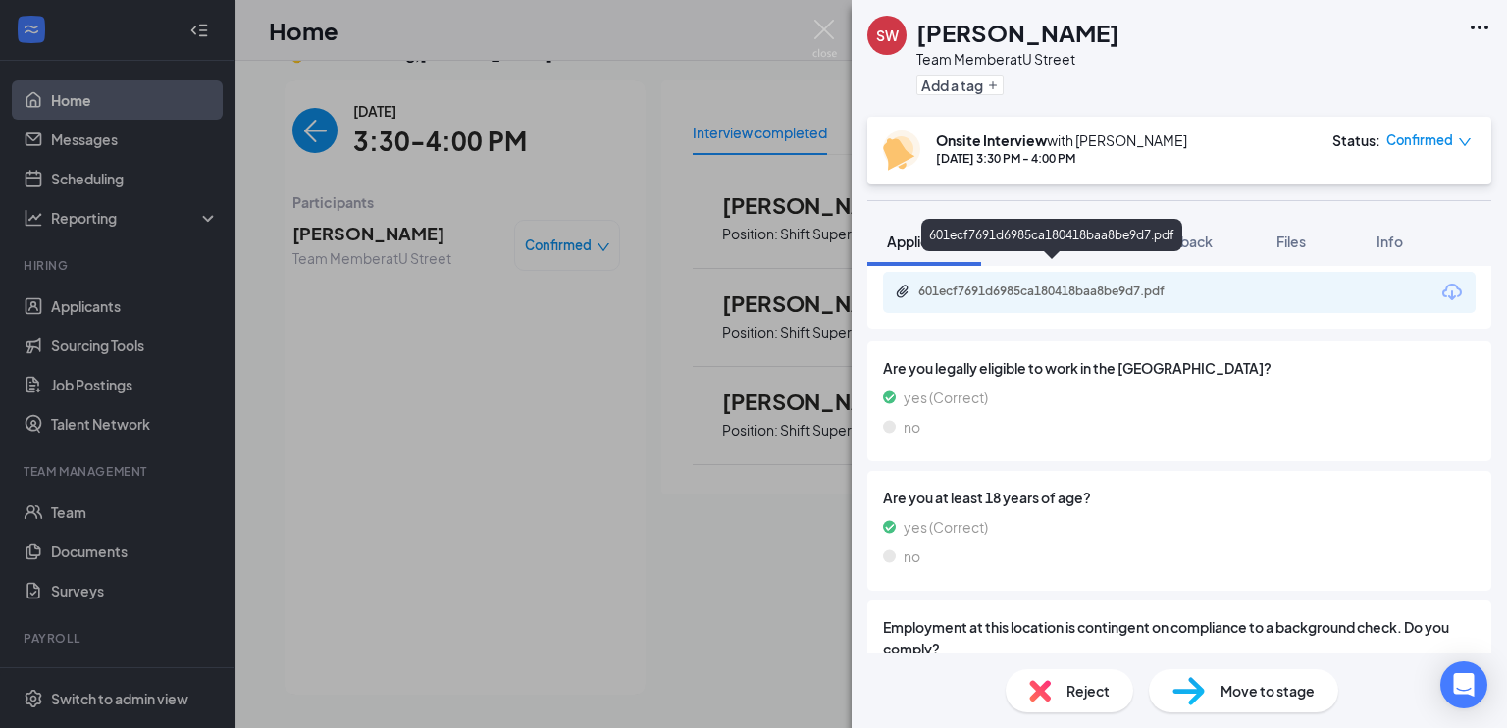
click at [1041, 284] on div "601ecf7691d6985ca180418baa8be9d7.pdf" at bounding box center [1055, 292] width 275 height 16
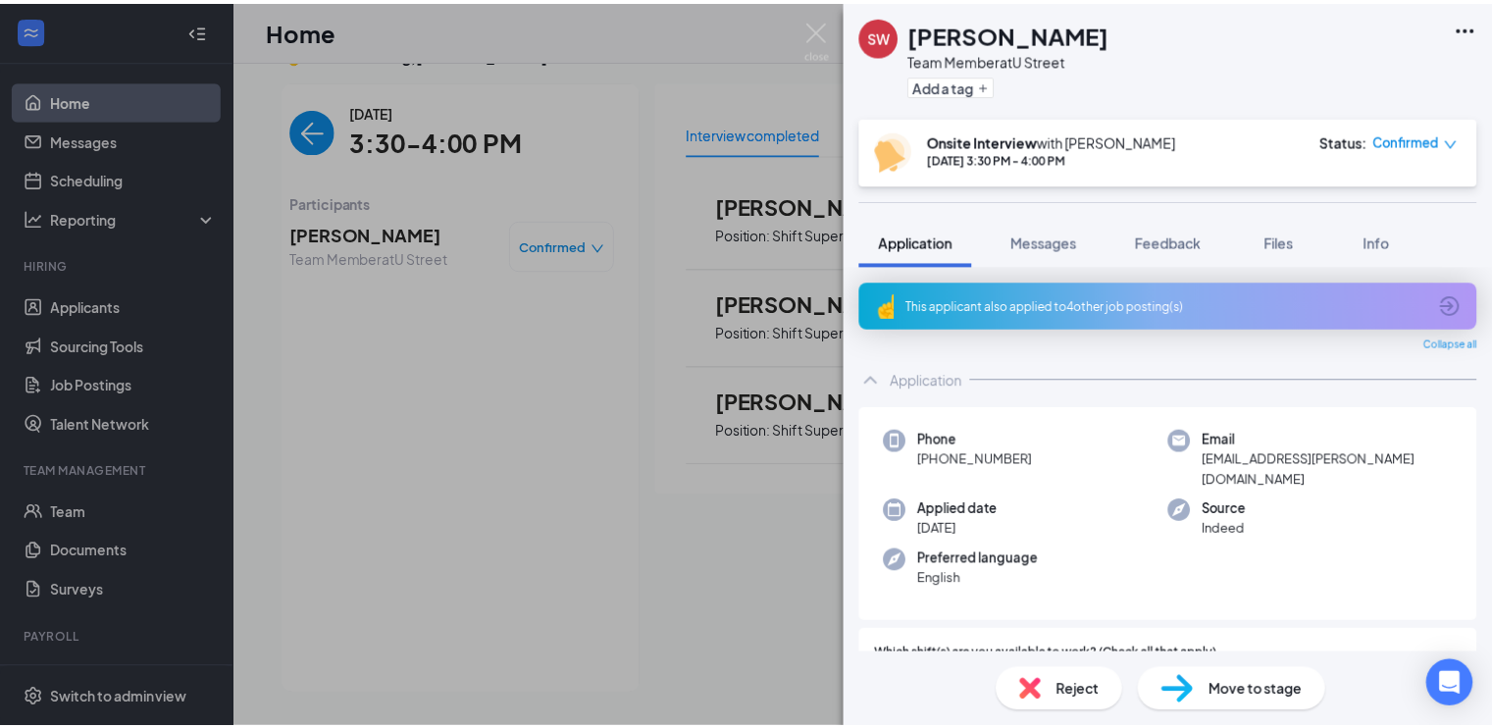
scroll to position [899, 0]
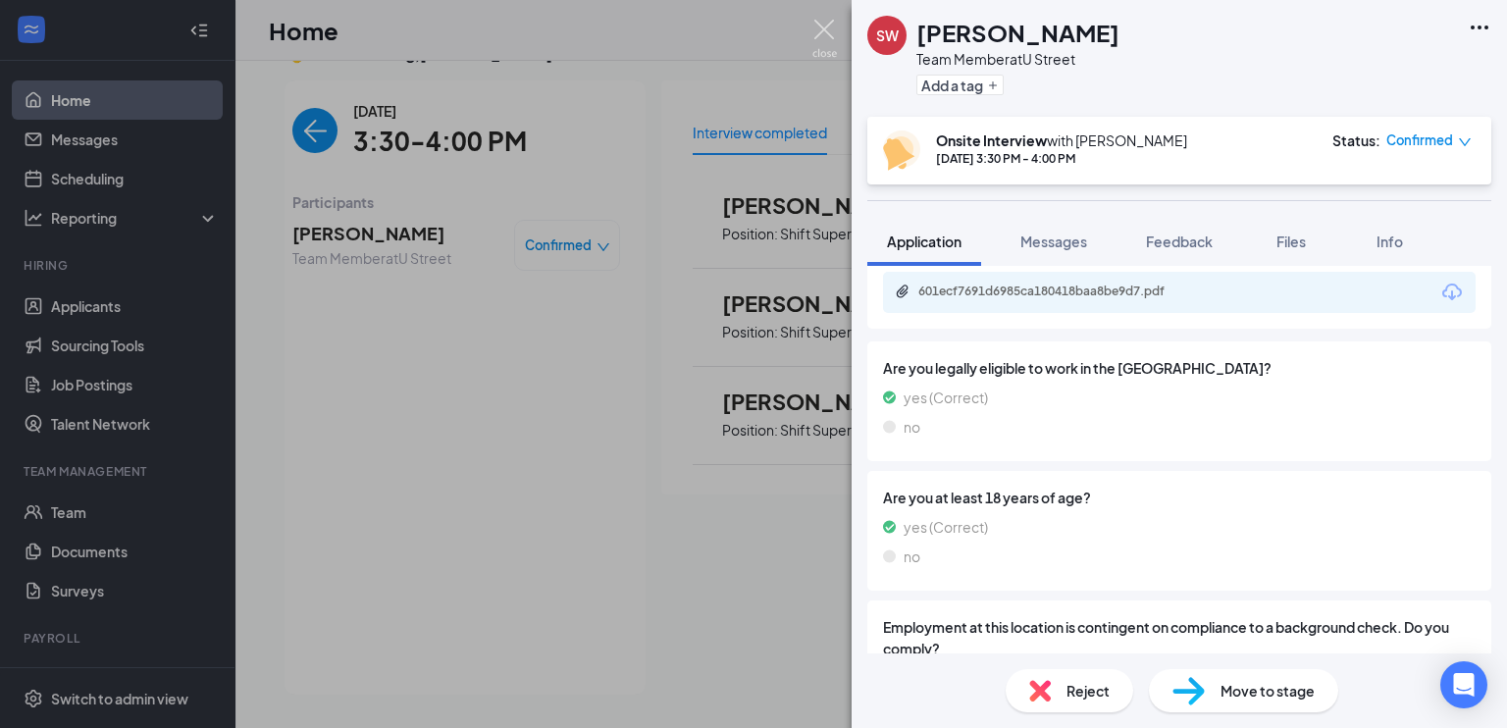
click at [822, 29] on img at bounding box center [824, 39] width 25 height 38
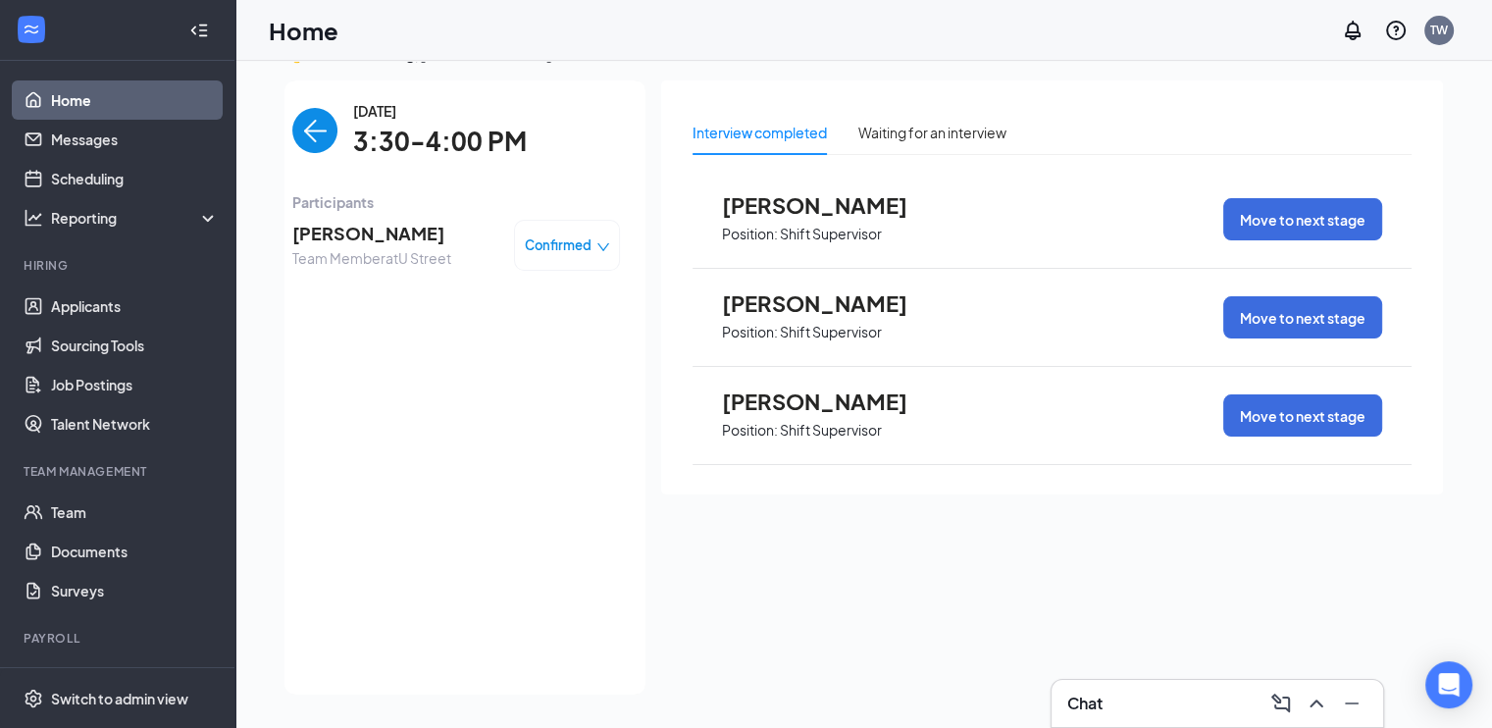
click at [299, 140] on img "back-button" at bounding box center [314, 130] width 45 height 45
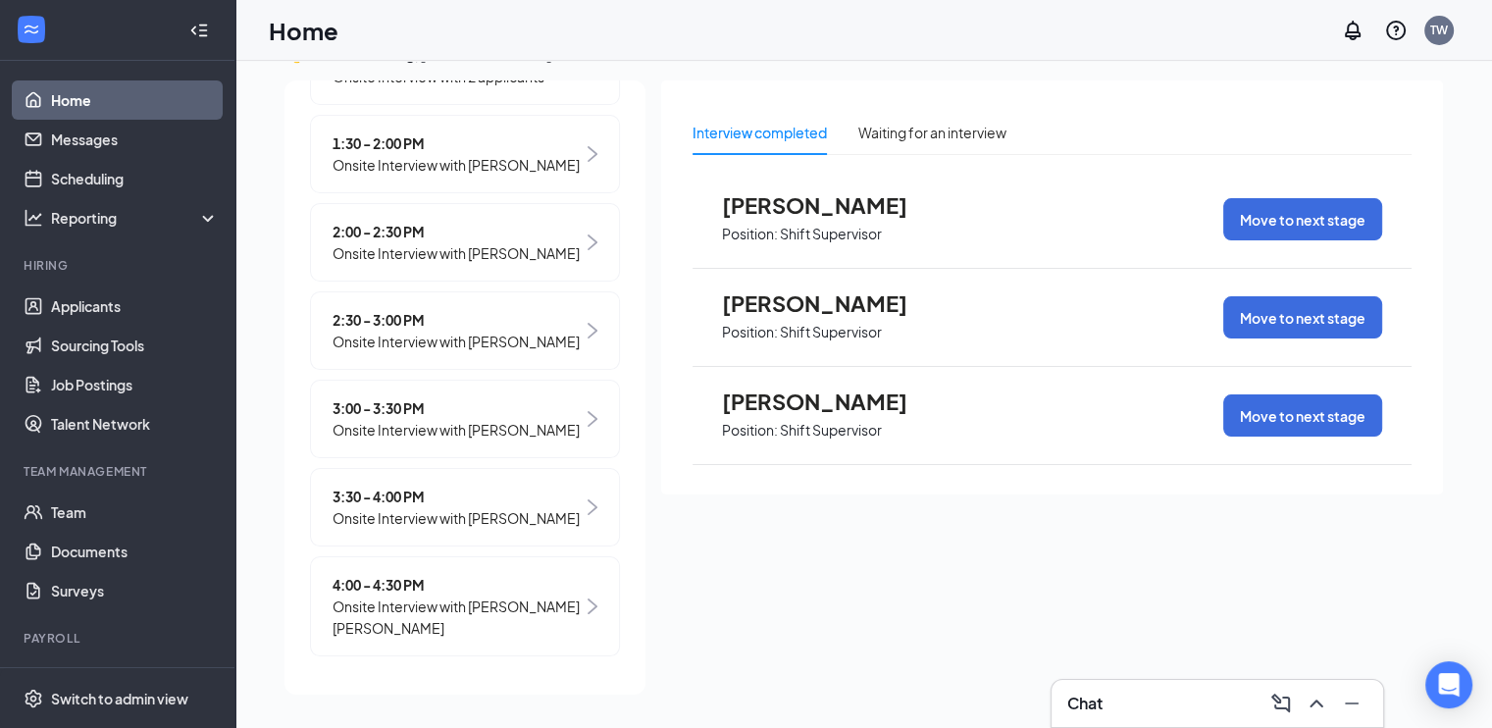
scroll to position [560, 0]
click at [432, 593] on span "4:00 - 4:30 PM" at bounding box center [458, 582] width 250 height 22
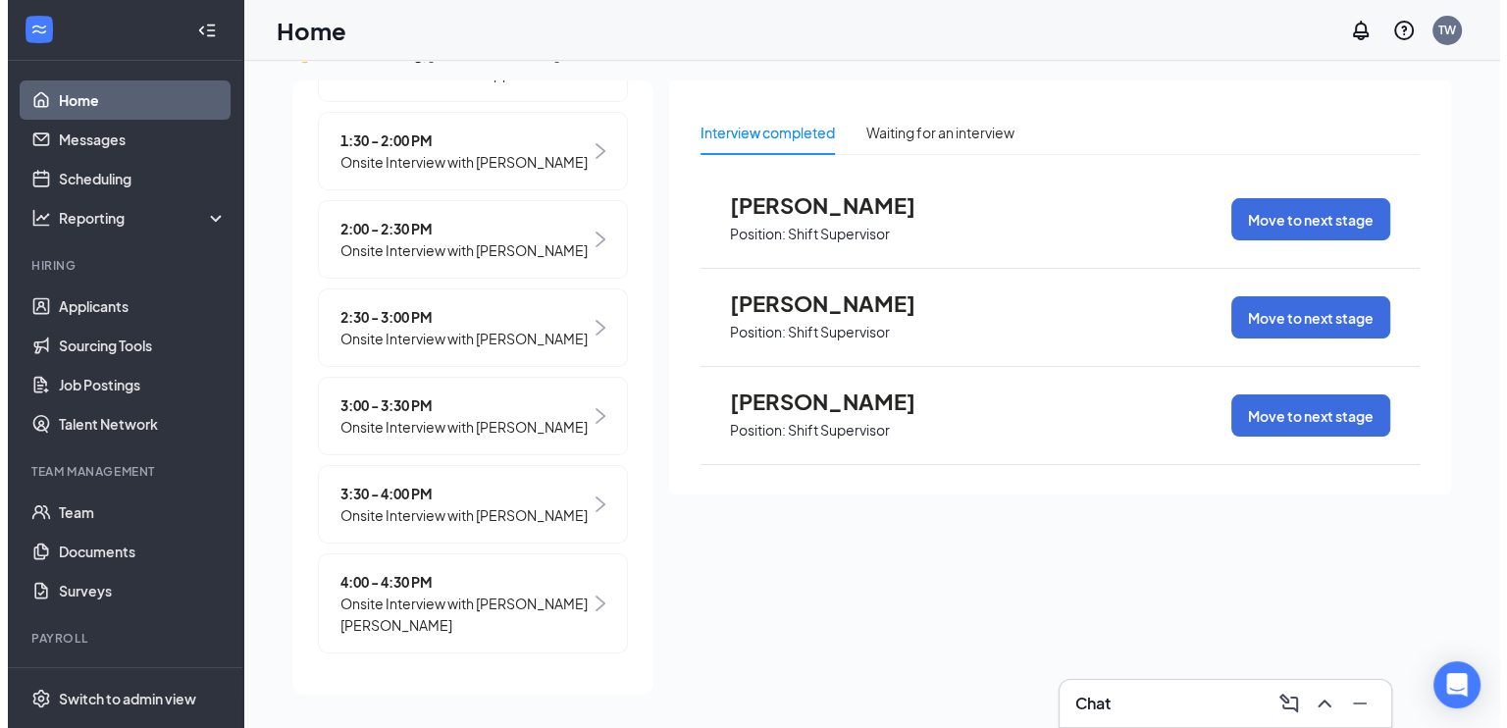
scroll to position [0, 0]
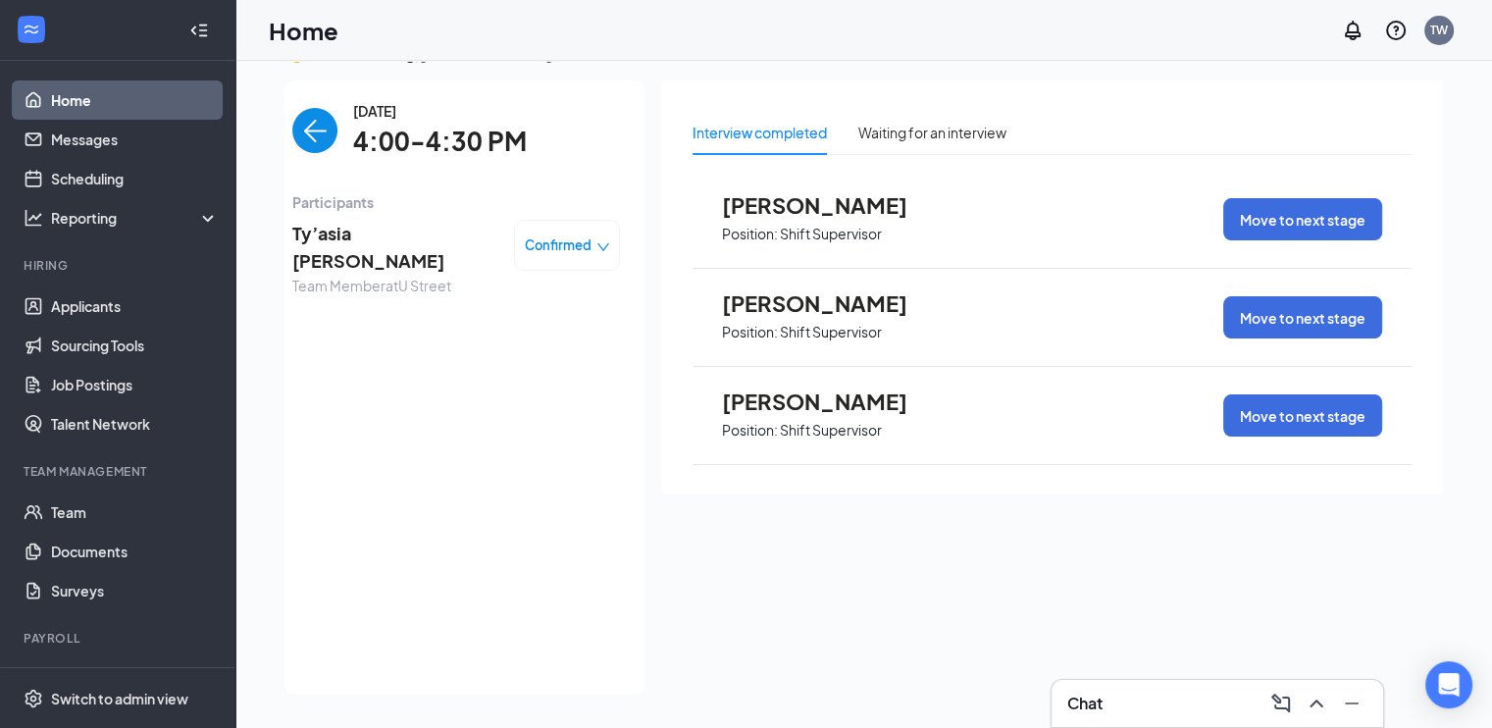
click at [327, 240] on span "Ty’asia [PERSON_NAME]" at bounding box center [395, 248] width 206 height 56
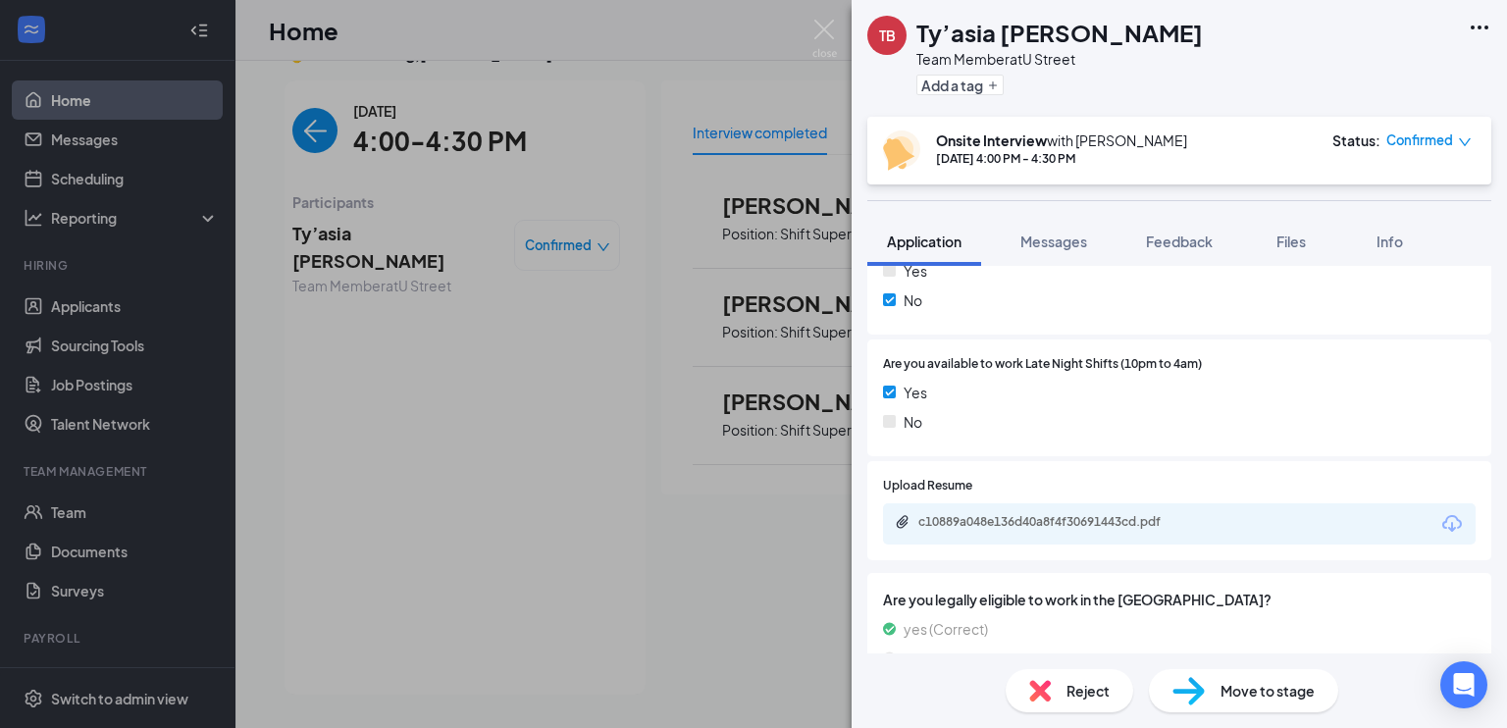
scroll to position [595, 0]
click at [1041, 526] on div "c10889a048e136d40a8f4f30691443cd.pdf" at bounding box center [1055, 520] width 275 height 16
